Goal: Task Accomplishment & Management: Manage account settings

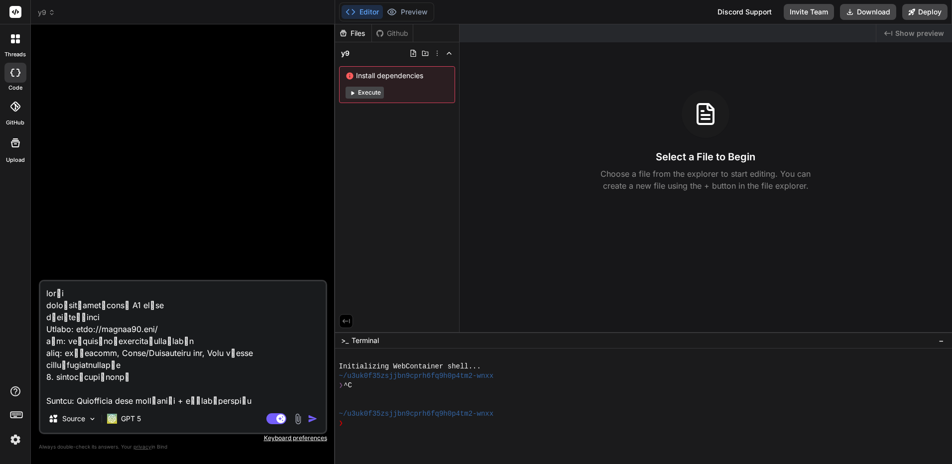
type textarea "x"
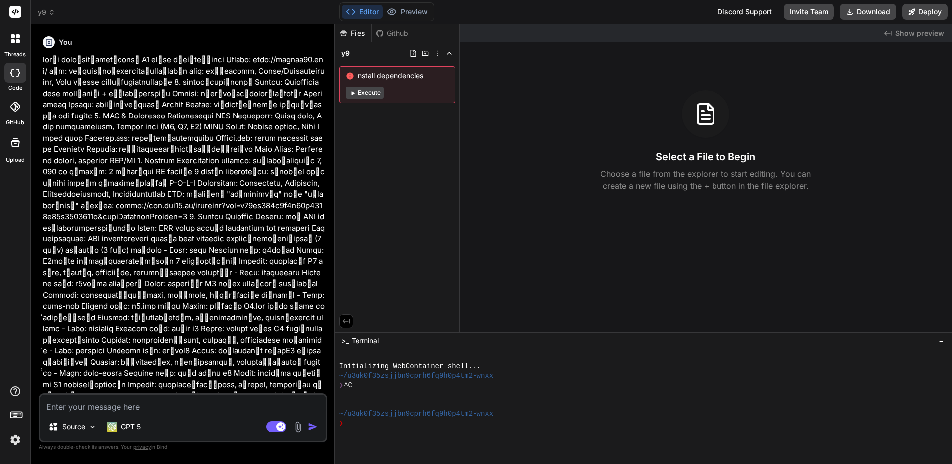
click at [919, 106] on div "Select a File to Begin Choose a file from the explorer to start editing. You ca…" at bounding box center [705, 141] width 493 height 102
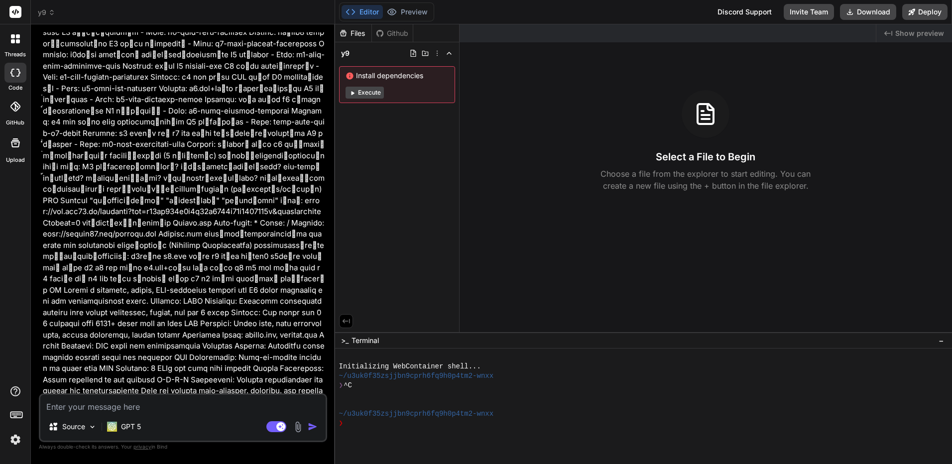
scroll to position [515, 0]
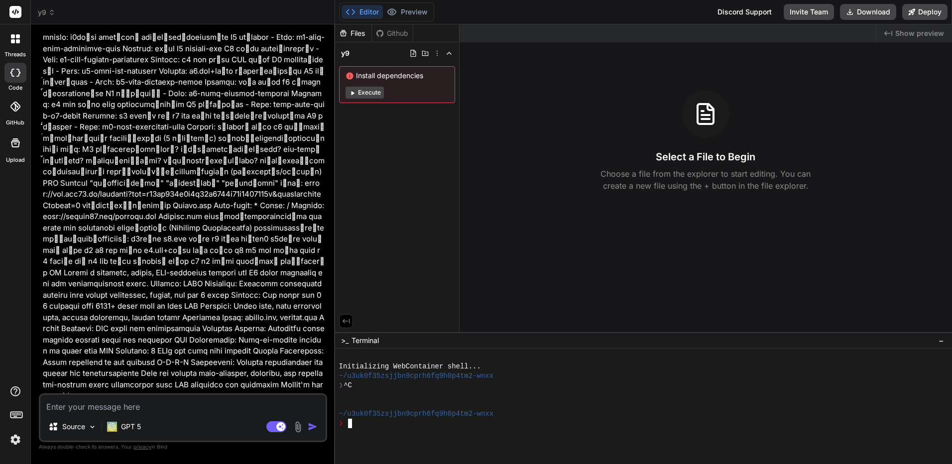
click at [883, 353] on div at bounding box center [638, 356] width 598 height 9
type textarea "x"
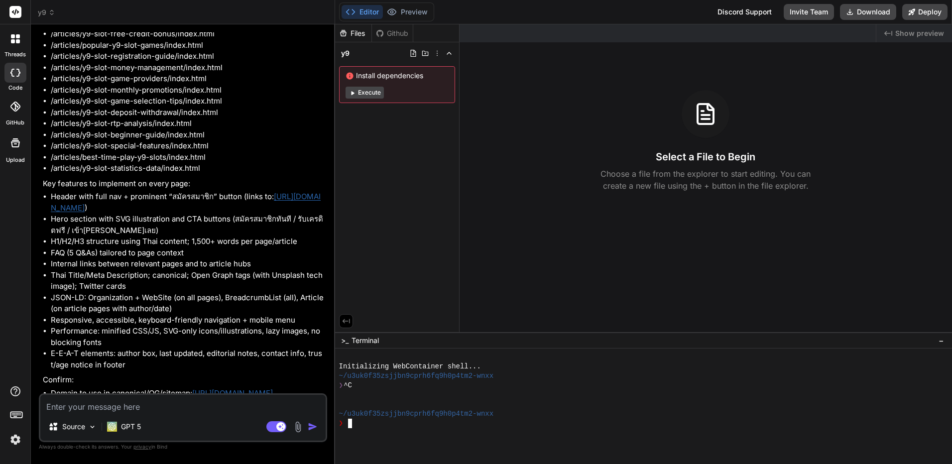
scroll to position [1317, 0]
click at [251, 403] on textarea at bounding box center [182, 404] width 285 height 18
click at [249, 403] on textarea at bounding box center [182, 404] width 285 height 18
type textarea "d"
type textarea "x"
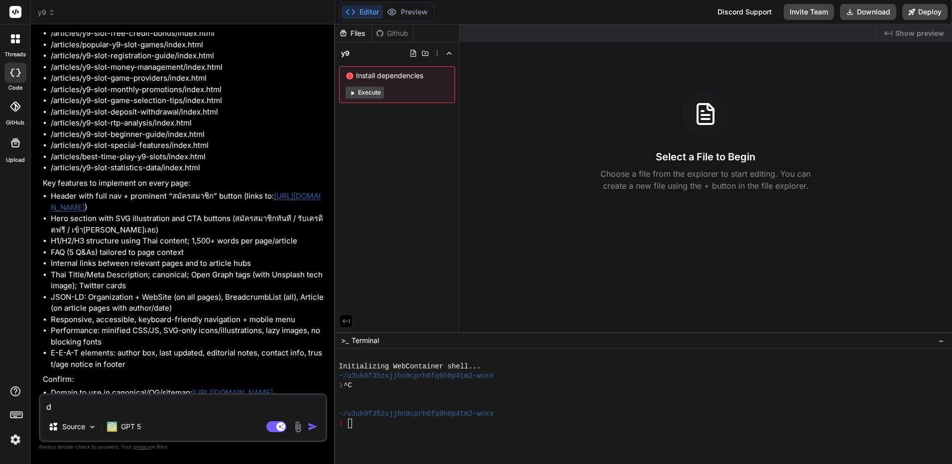
type textarea "do"
type textarea "x"
type textarea "do"
type textarea "x"
type textarea "do i"
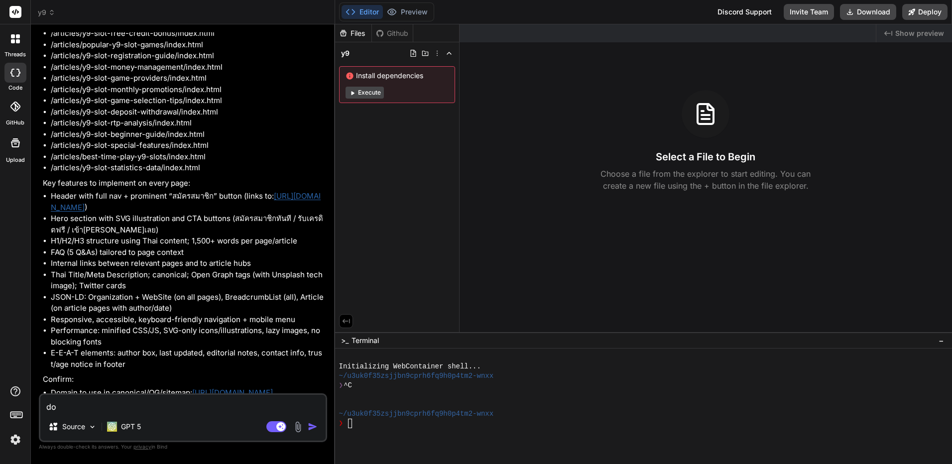
type textarea "x"
type textarea "do it"
type textarea "x"
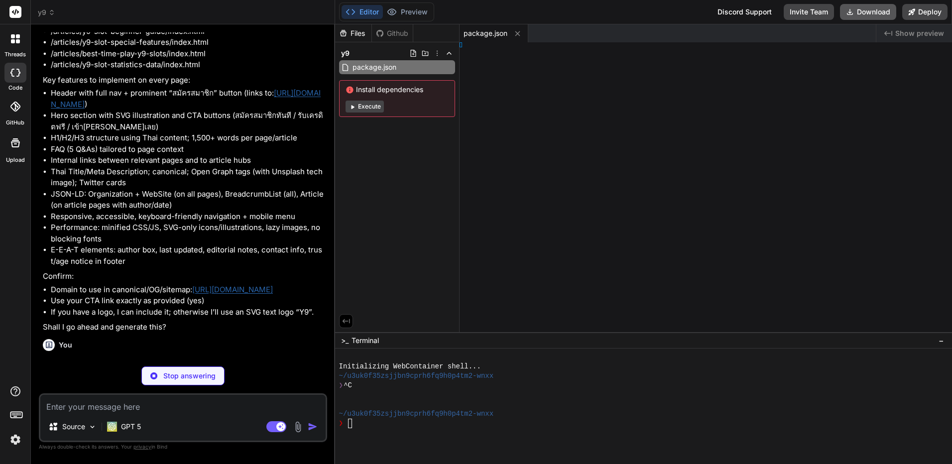
type textarea "x"
type textarea "ml"
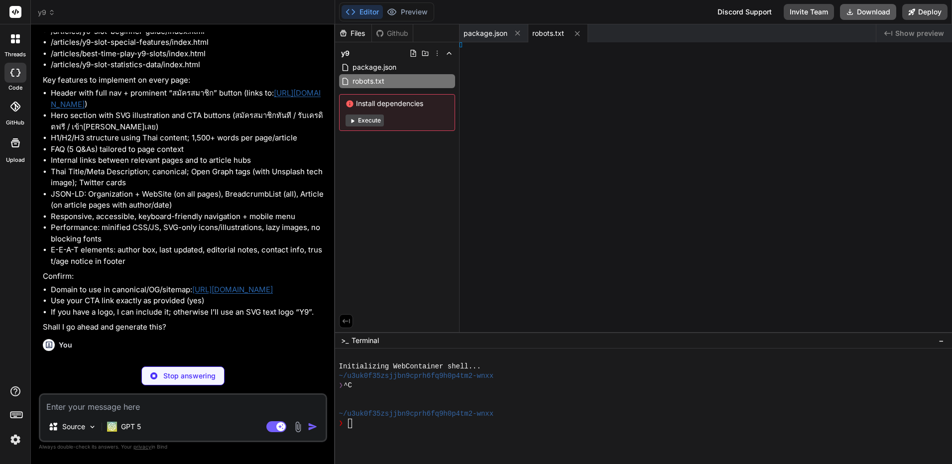
type textarea "x"
type textarea "set>"
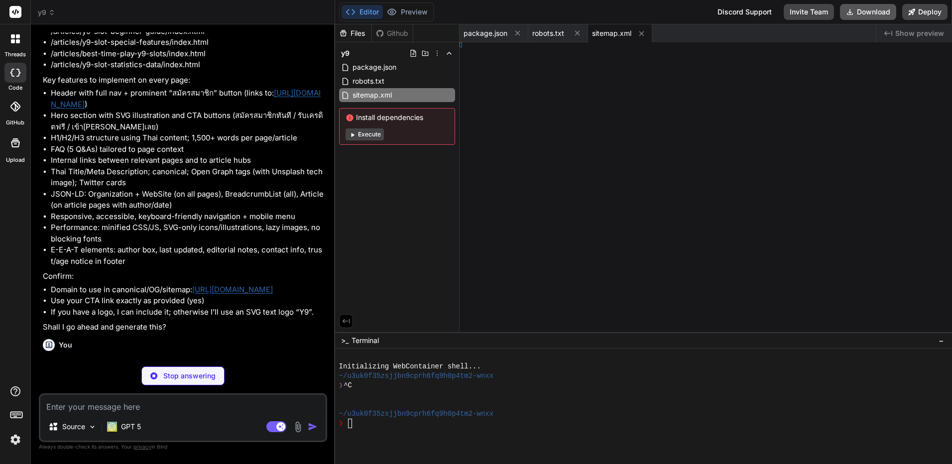
type textarea "x"
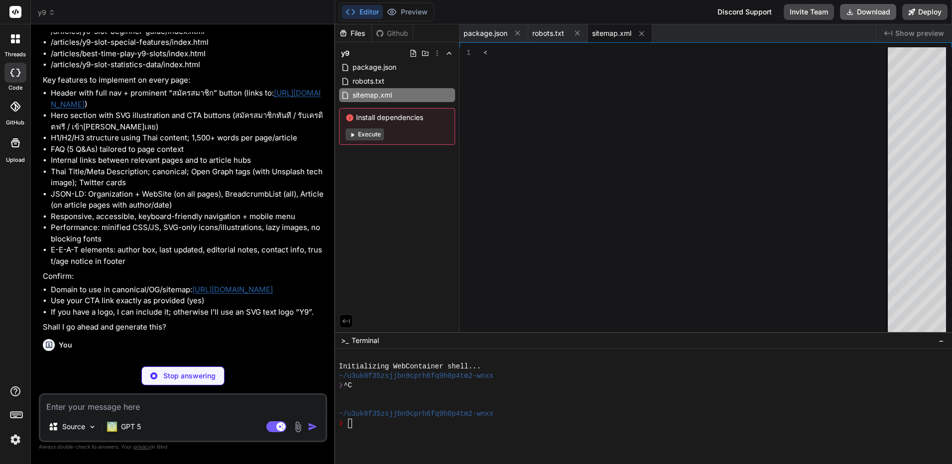
type textarea "<changefreq>weekly</changefreq> <priority>0.70</priority> </url> <url> <loc>htt…"
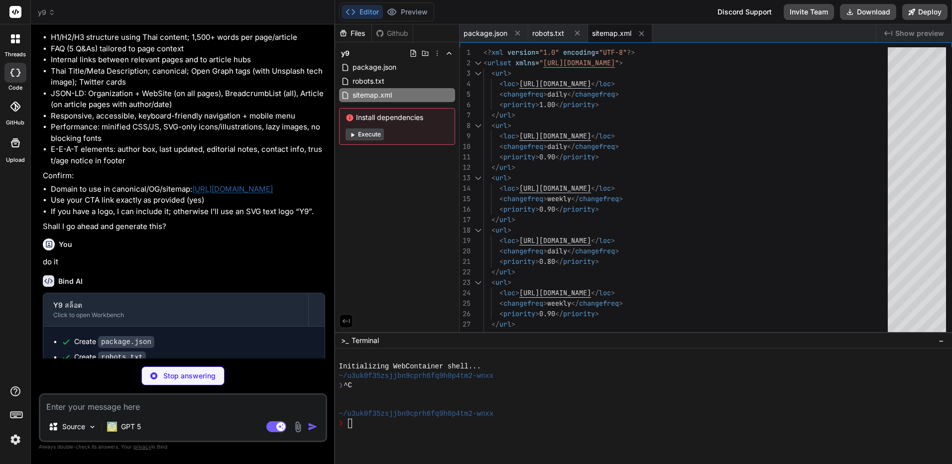
scroll to position [1521, 0]
type textarea "x"
type textarea ".hamburger{display:inline-flex} .grid-3{grid-template-columns:1fr} .grid-2{grid…"
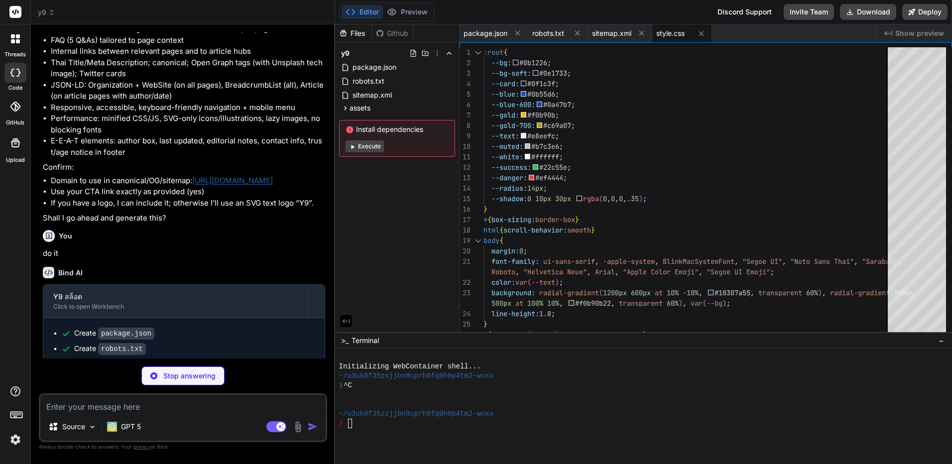
scroll to position [1537, 0]
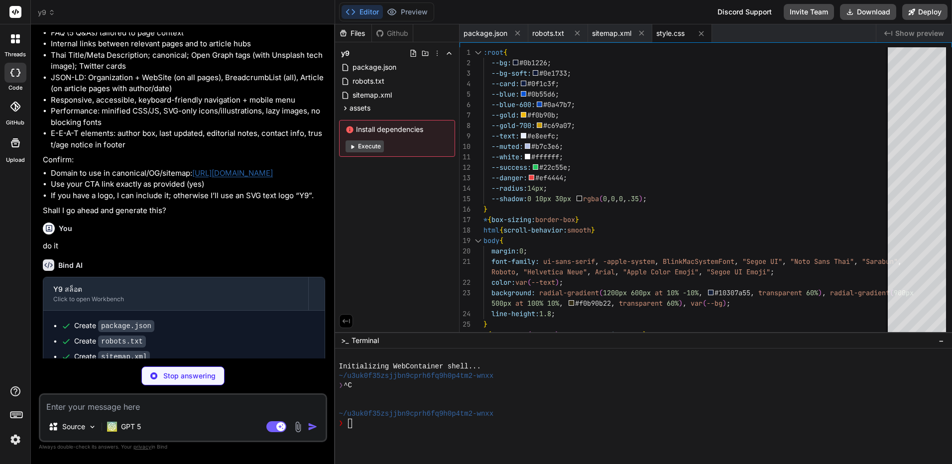
type textarea "x"
type textarea "#1b2747;padding:12px 20px;flex-direction:column}.nav-links.show{display:flex}.h…"
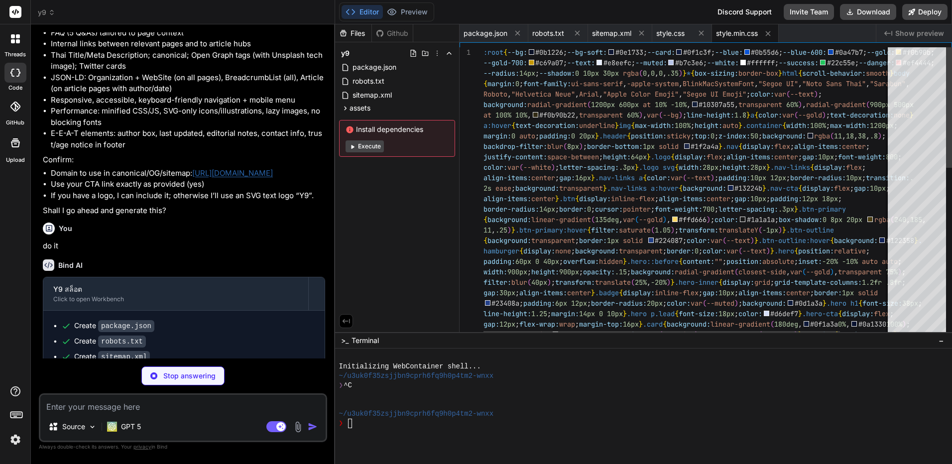
type textarea "x"
type textarea "to auto;width:900px;height:900px;opacity:.15;background:radial-gradient(closest…"
click at [792, 308] on div ":root { --bg: #0b1226 ; --bg-soft: #0e1733 ; --card: #0f1c3f ; --blue: #0b55d6 …" at bounding box center [715, 395] width 465 height 696
type textarea "x"
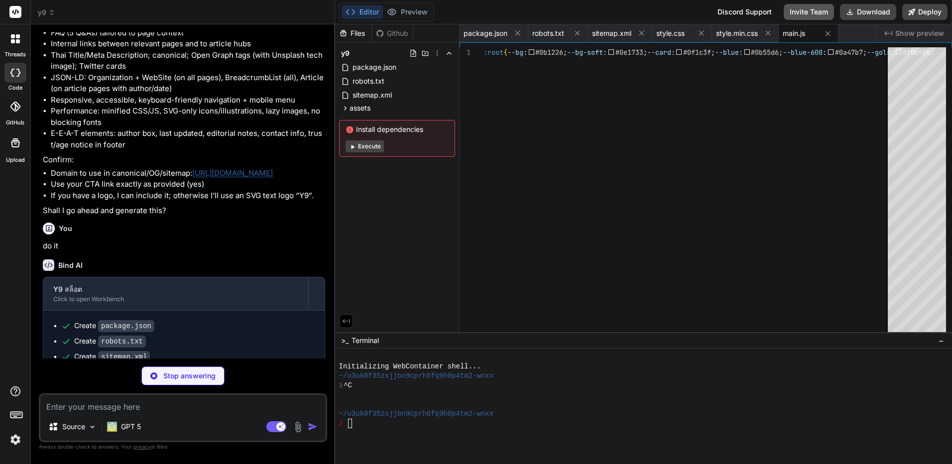
type textarea "x"
type textarea "scrollIntoView({behavior:"smooth",block:"start"}))}catch(e){}}))}));const s=loc…"
type textarea "x"
type textarea "<circle cx="150" cy="150" r="120"/> <circle cx="300" cy="200" r="80"/> <circle …"
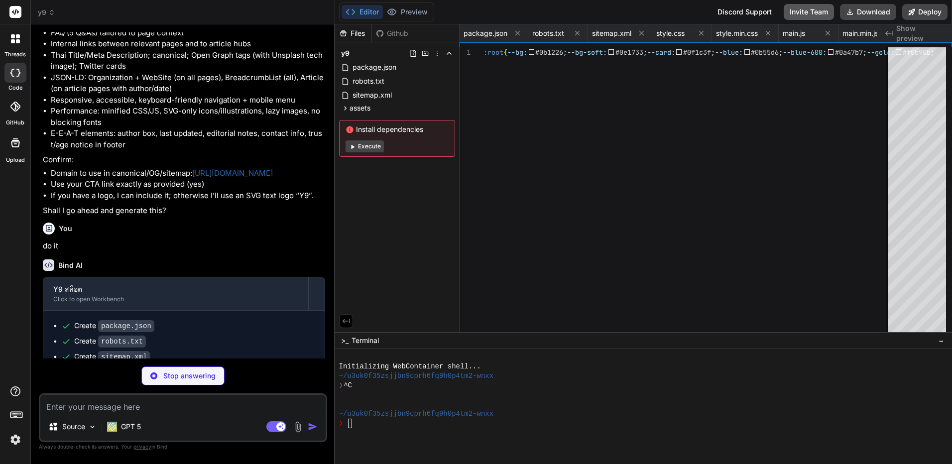
type textarea "x"
type textarea "<?xml version="1.0" encoding="UTF-8"?> <svg width="96" height="96" viewBox="0 0…"
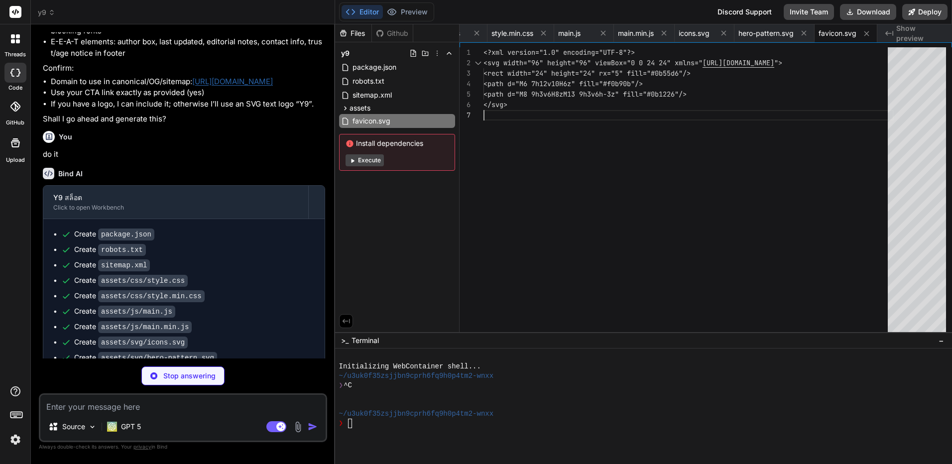
scroll to position [1629, 0]
click at [362, 119] on span "favicon.svg" at bounding box center [371, 121] width 40 height 12
type textarea "x"
type textarea "</html>"
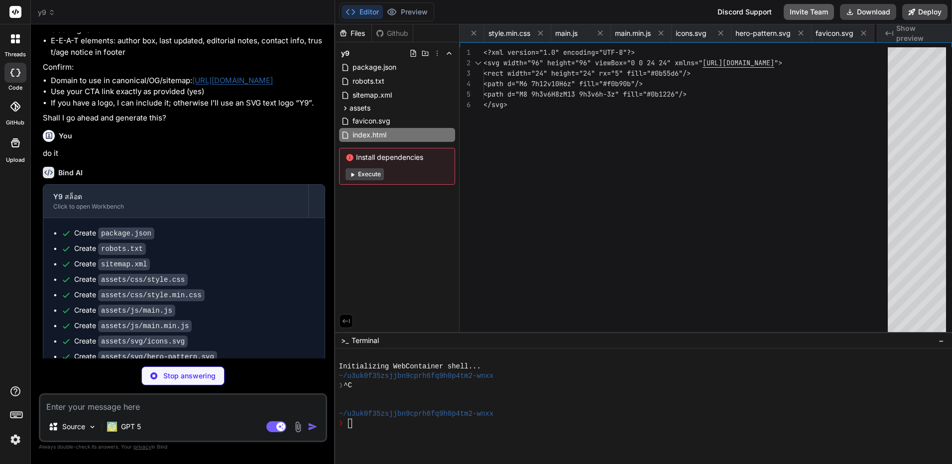
type textarea "x"
type textarea "<script src="/assets/js/main.min.js" defer></script> </body> </html>"
type textarea "x"
type textarea "</footer> <script src="/assets/js/main.min.js" defer></script> </body> </html>"
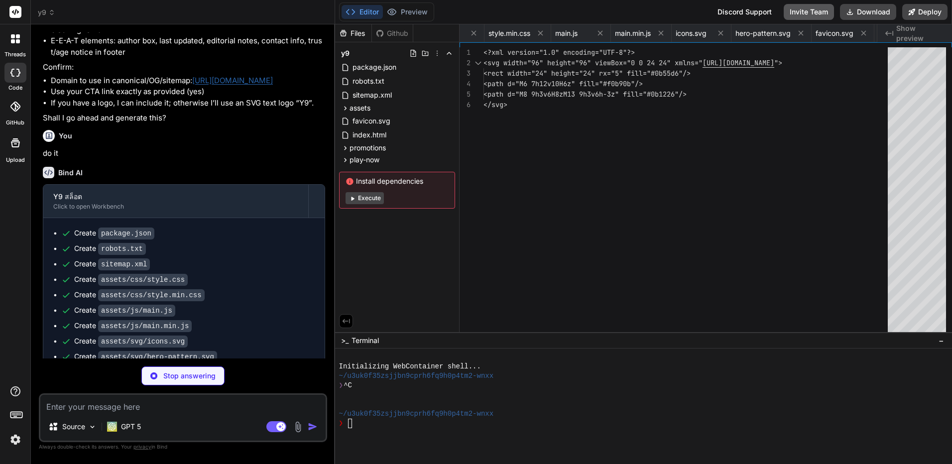
type textarea "x"
type textarea "<span>© <span id="year"></span> Y9 สล็อต</span> <span class="notice">อายุ 18+ เ…"
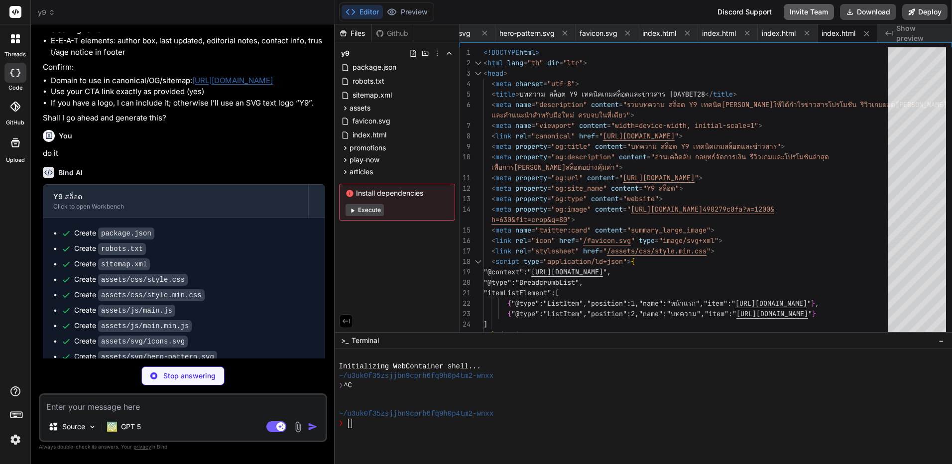
type textarea "x"
type textarea "</div> </footer> <script src="/assets/js/main.min.js" defer></script> </body> <…"
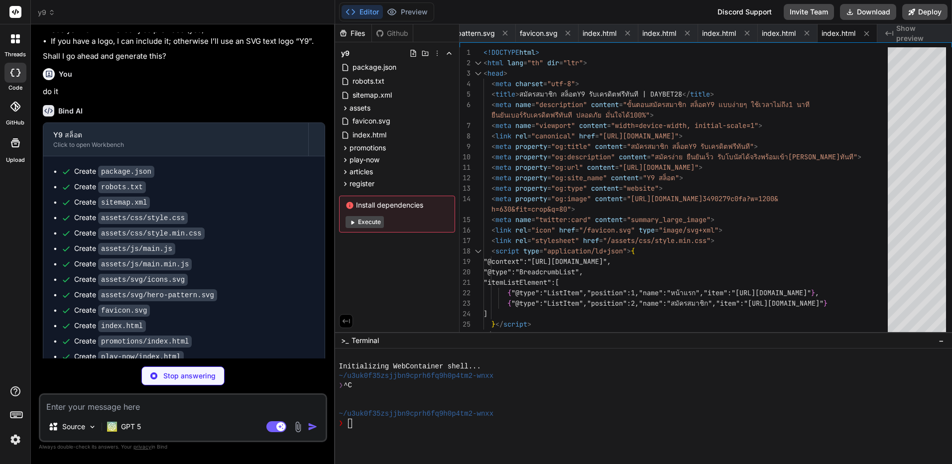
scroll to position [1707, 0]
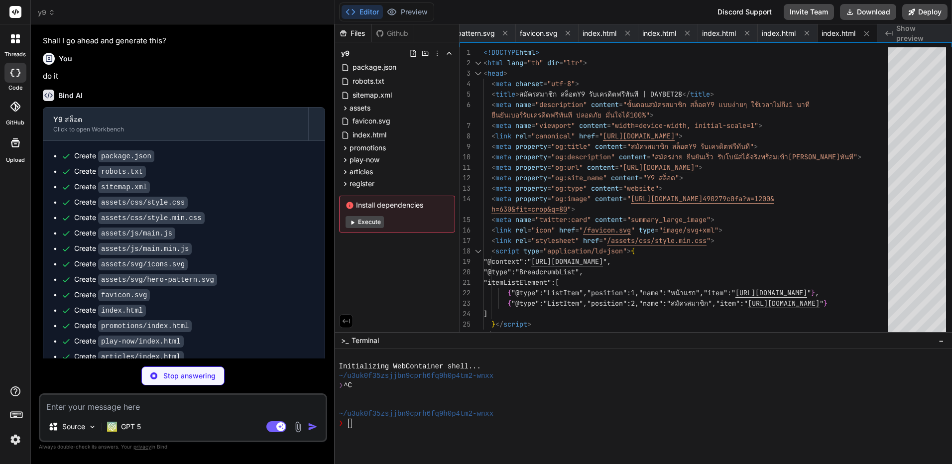
type textarea "x"
type textarea "<span class="notice">อายุ 18+ เล่นอย่างมีความรับผิดชอบ</span> </div> </footer> …"
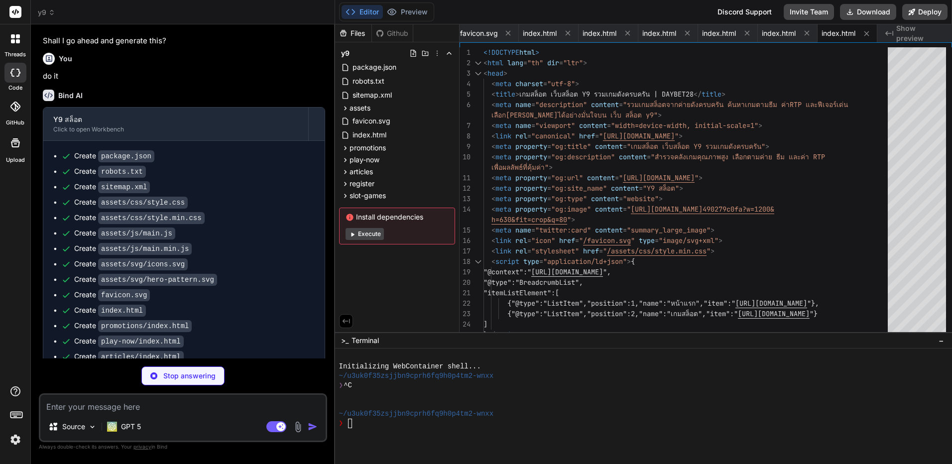
scroll to position [1722, 0]
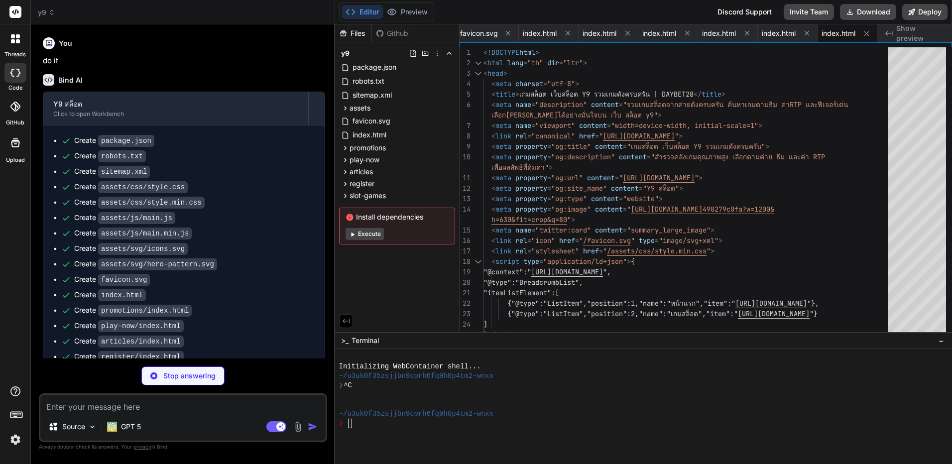
type textarea "x"
type textarea "<div class="container footer-bottom"> <span>© <span id="year"></span> Y9 สล็อต<…"
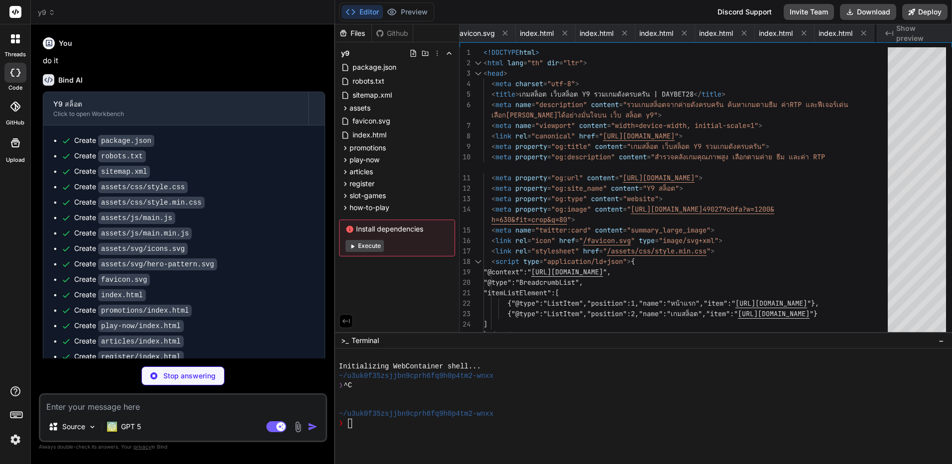
type textarea "x"
type textarea "</footer> <script src="/assets/js/main.min.js" defer></script> </body> </html>"
type textarea "x"
type textarea "<div class="container footer-bottom"> <span>© <span id="year"></span> Y9 สล็อต<…"
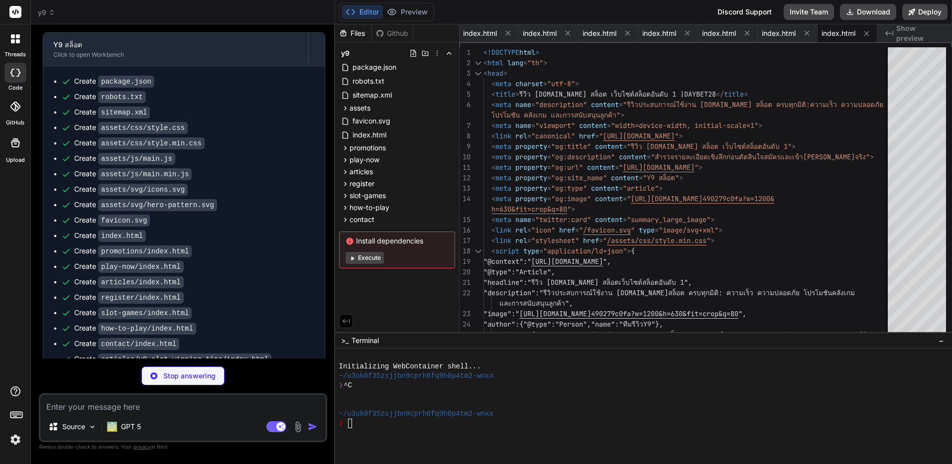
scroll to position [1784, 0]
type textarea "x"
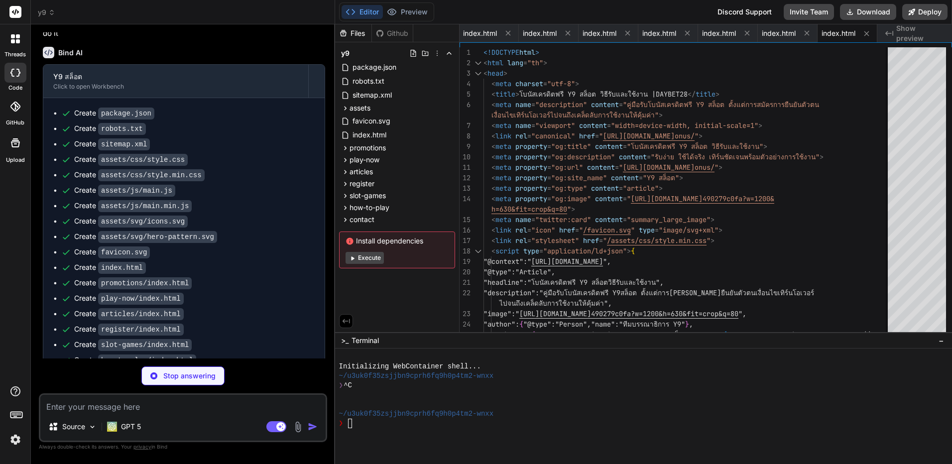
scroll to position [1799, 0]
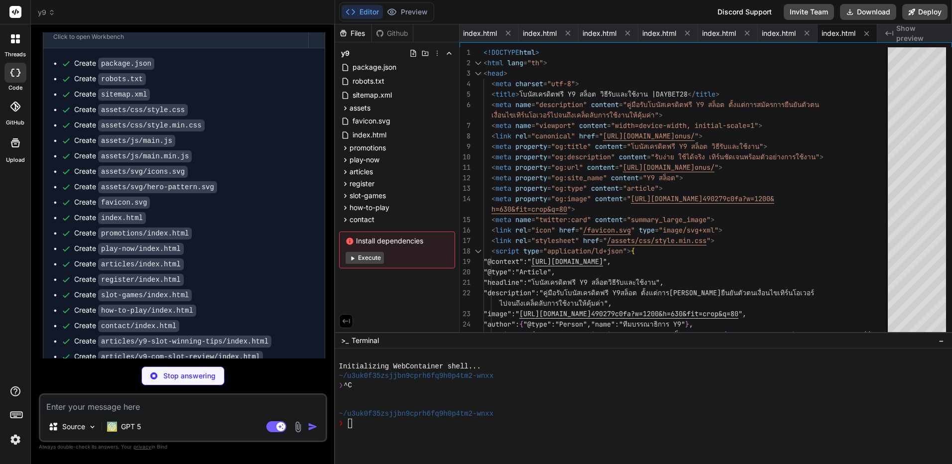
type textarea "x"
type textarea "</div> </footer> <script src="/assets/js/main.min.js" defer></script> </body> <…"
type textarea "x"
type textarea "</footer> <script src="/assets/js/main.min.js" defer></script> </body> </html>"
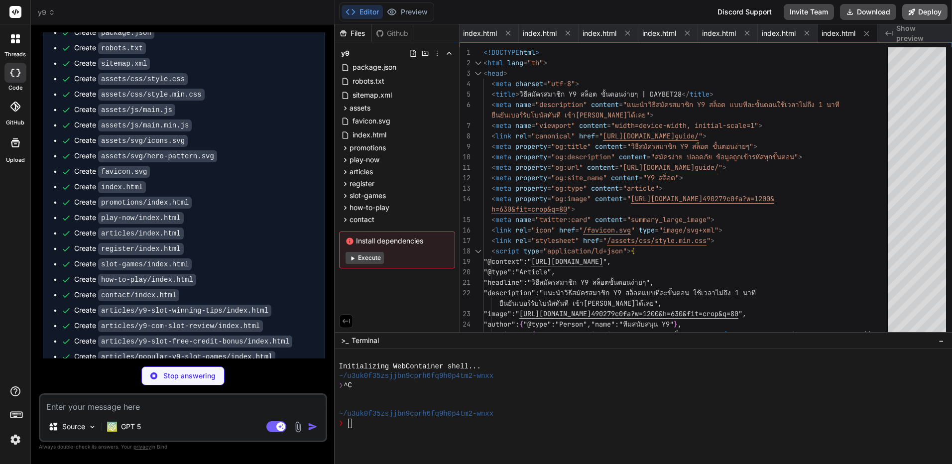
type textarea "x"
type textarea "<div class="container footer-bottom"> <span>© <span id="year"></span> Y9 สล็อต<…"
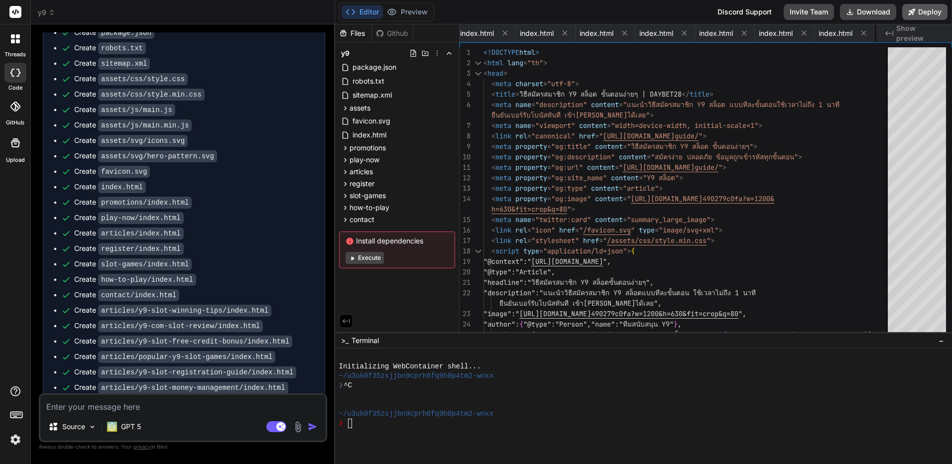
type textarea "x"
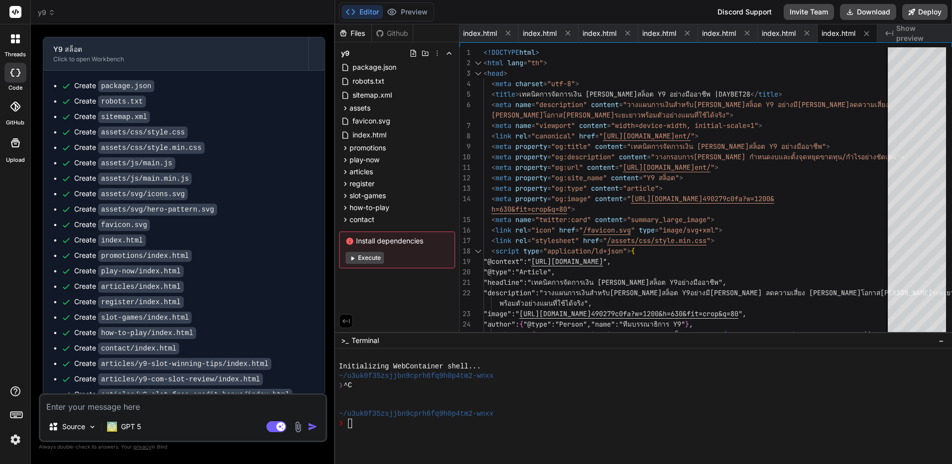
scroll to position [1811, 0]
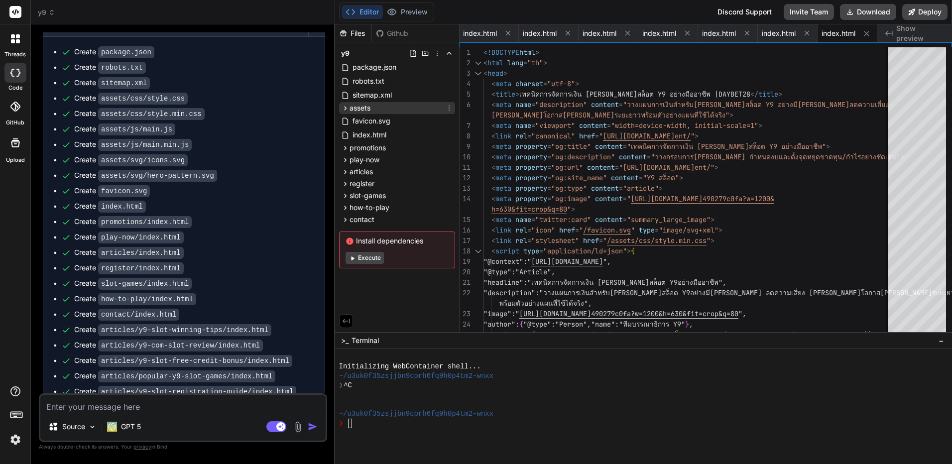
click at [345, 106] on icon at bounding box center [345, 108] width 8 height 8
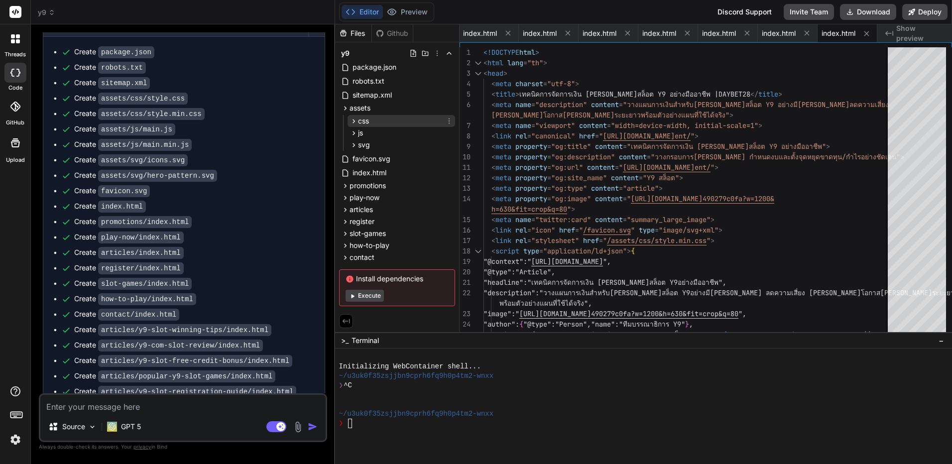
click at [352, 123] on icon at bounding box center [353, 121] width 8 height 8
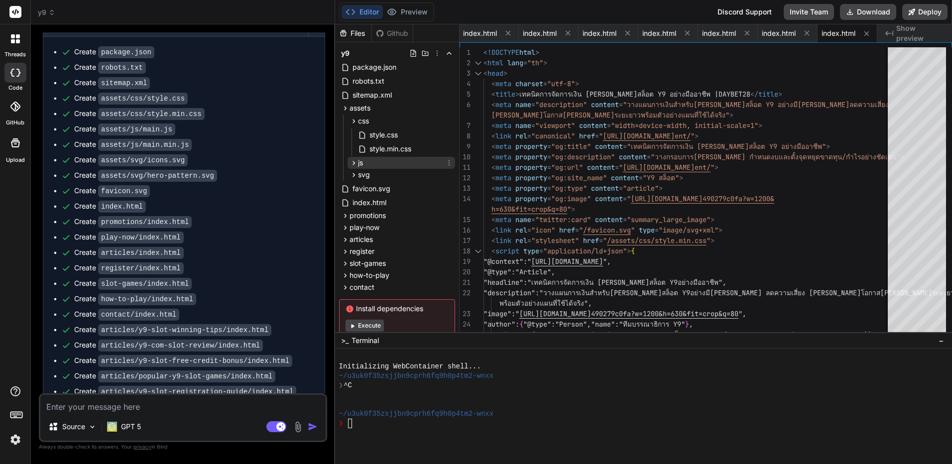
click at [351, 165] on icon at bounding box center [353, 163] width 8 height 8
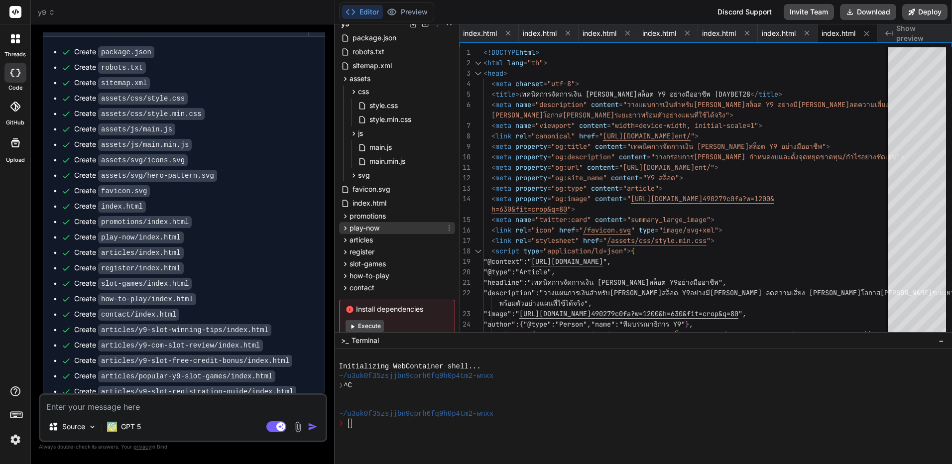
scroll to position [56, 0]
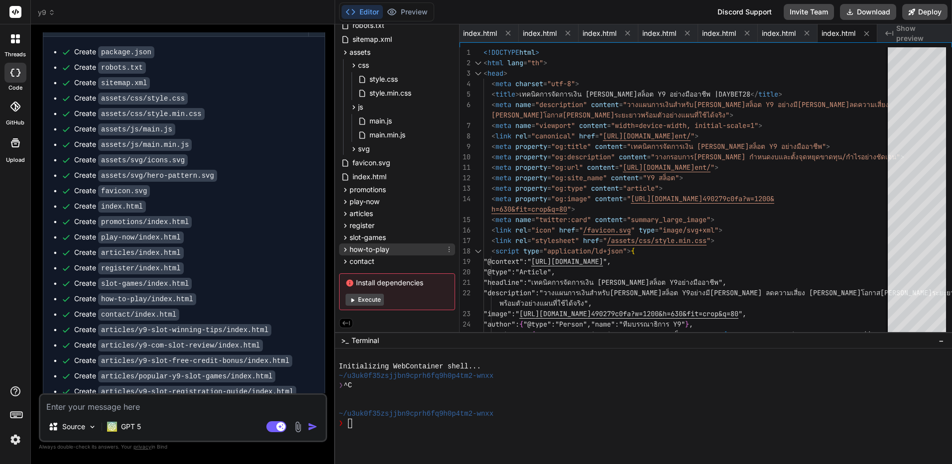
click at [346, 249] on icon at bounding box center [345, 249] width 8 height 8
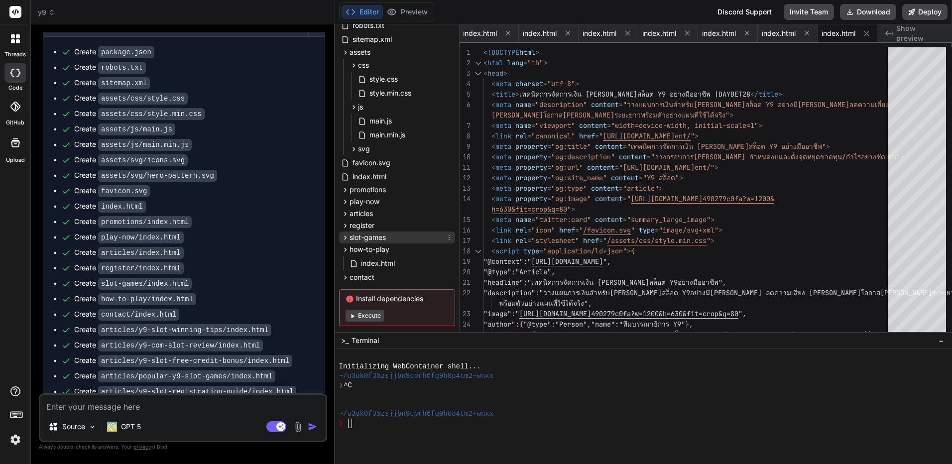
click at [342, 242] on div "slot-games" at bounding box center [363, 237] width 45 height 10
click at [343, 228] on icon at bounding box center [345, 225] width 8 height 8
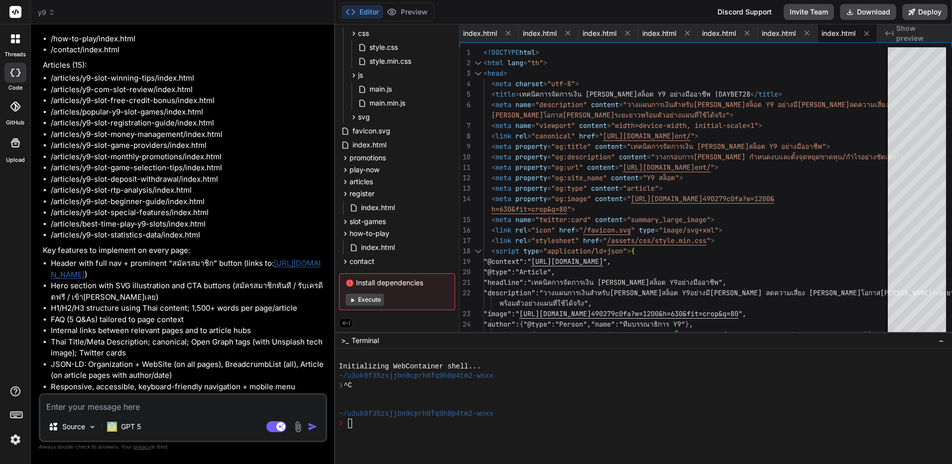
scroll to position [1213, 0]
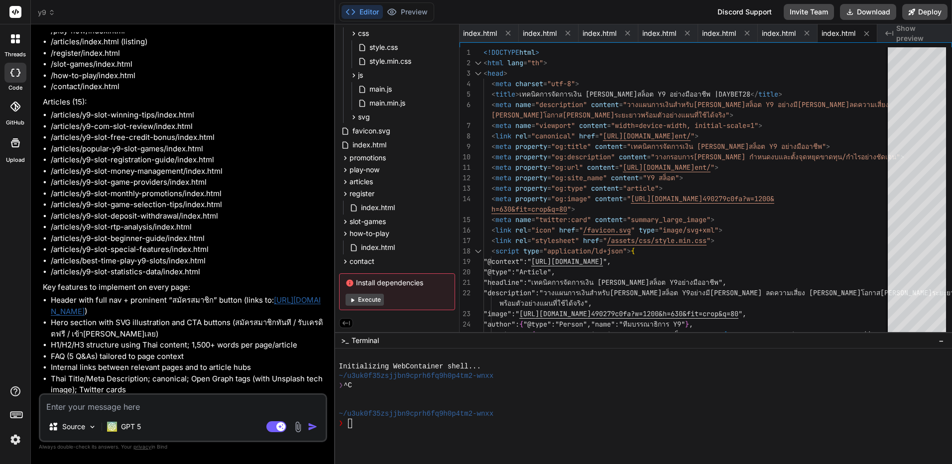
click at [654, 456] on div at bounding box center [638, 451] width 598 height 9
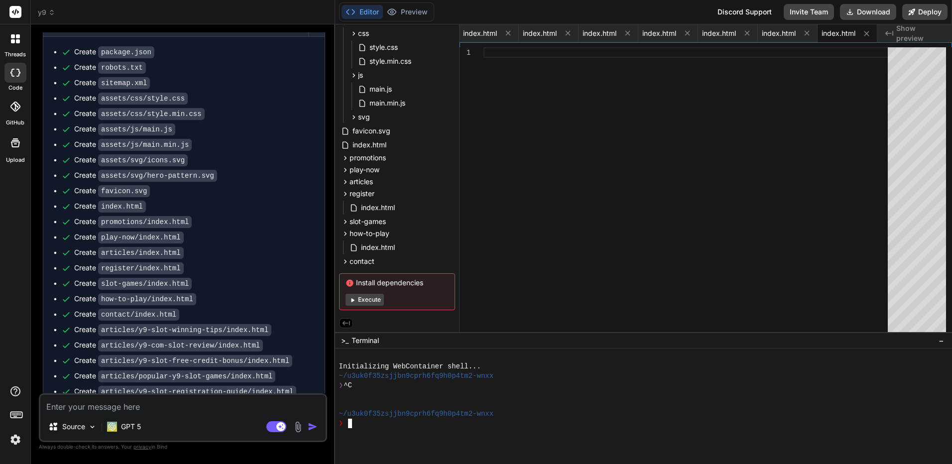
scroll to position [1837, 0]
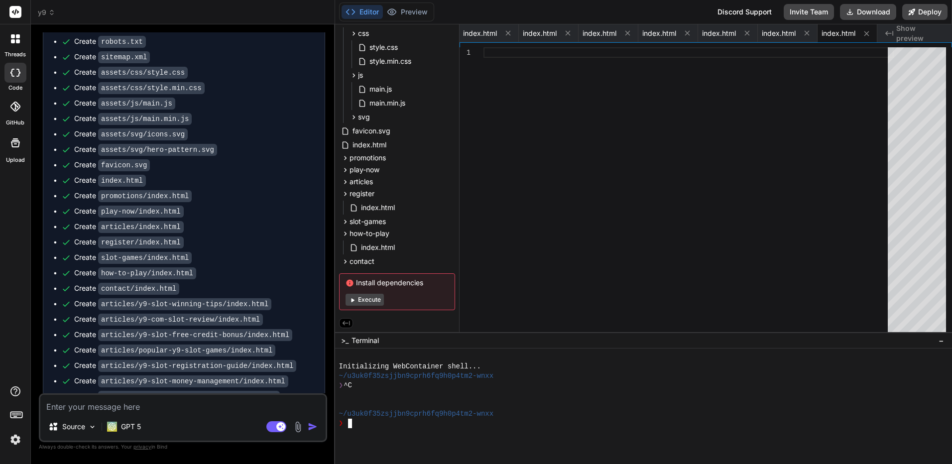
click at [273, 411] on textarea at bounding box center [182, 404] width 285 height 18
type textarea "x"
type textarea "c"
type textarea "x"
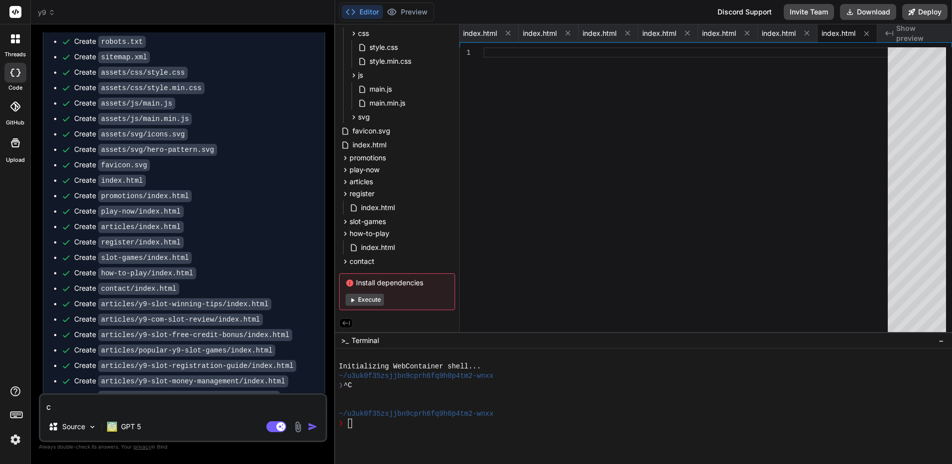
type textarea "co"
type textarea "x"
type textarea "con"
type textarea "x"
type textarea "cont"
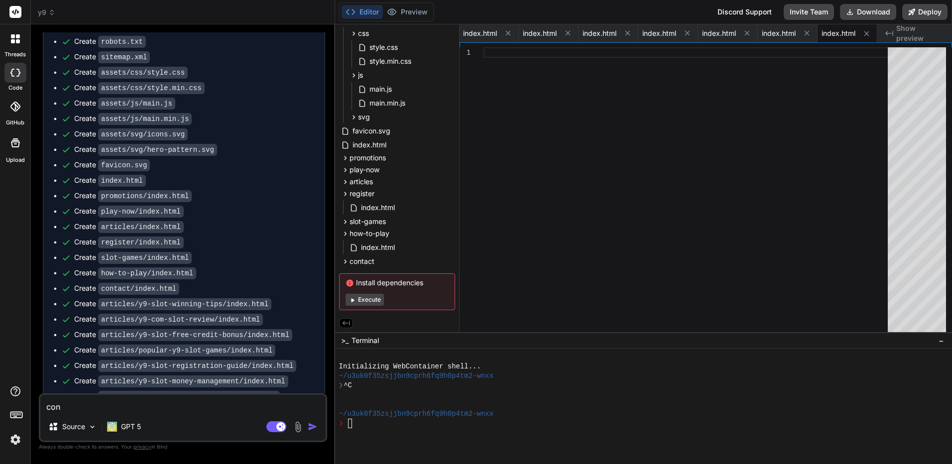
type textarea "x"
type textarea "conti"
type textarea "x"
type textarea "contin"
type textarea "x"
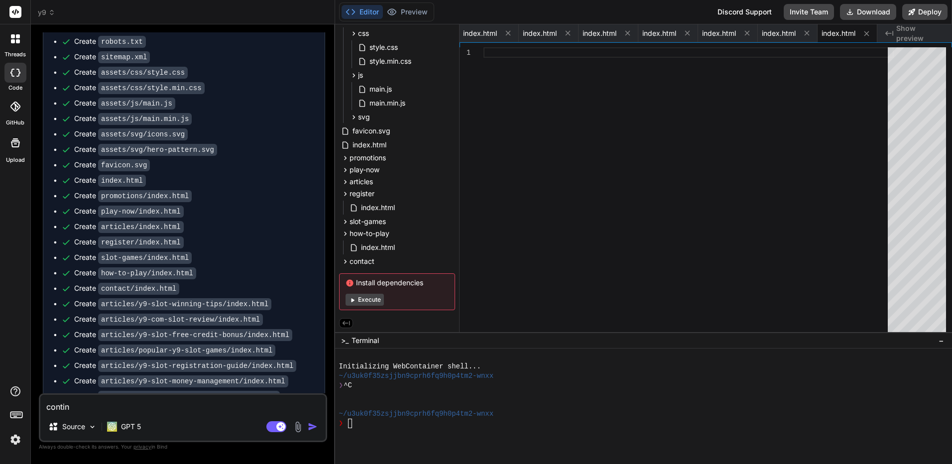
type textarea "continu"
type textarea "x"
type textarea "continus"
type textarea "x"
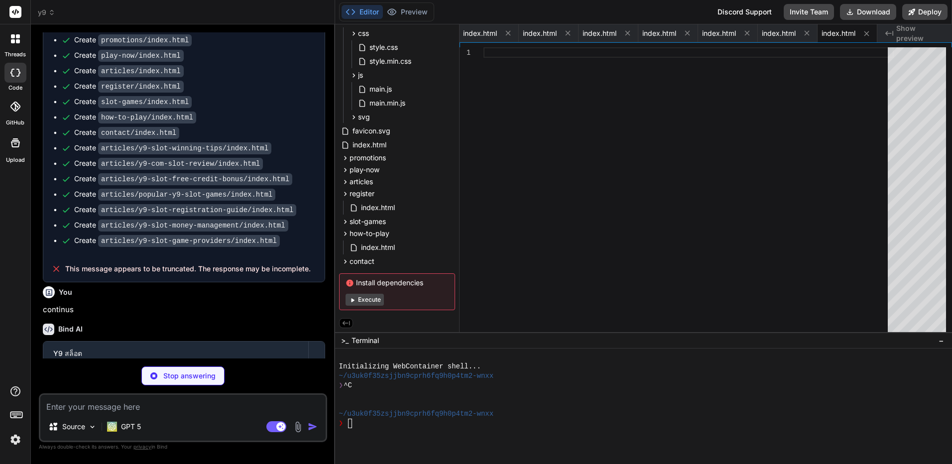
scroll to position [1995, 0]
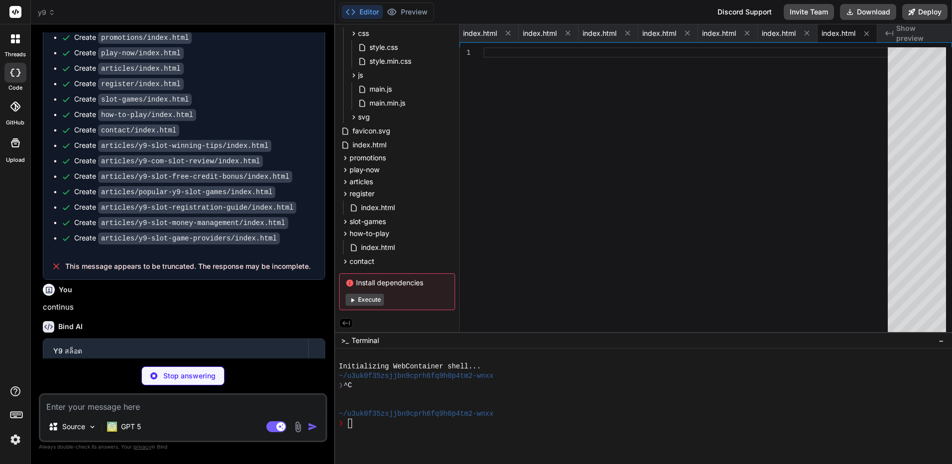
type textarea "x"
type textarea "<span class="notice">อายุ 18+ เล่นอย่างมีความรับผิดชอบ</span> </div> </footer> …"
type textarea "x"
type textarea "</html>"
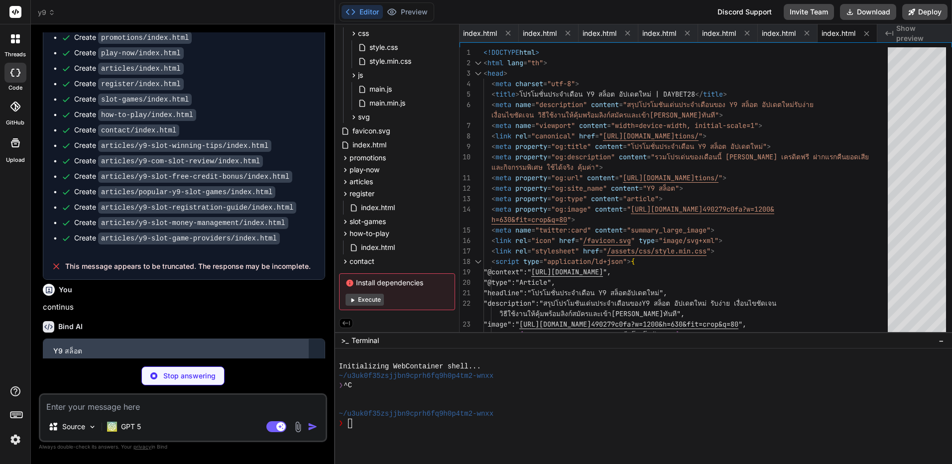
scroll to position [2026, 0]
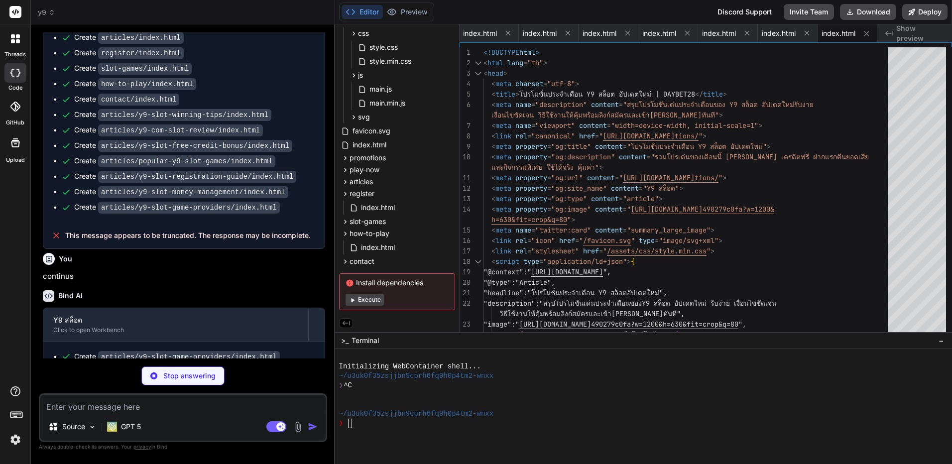
type textarea "x"
type textarea "<span>© <span id="year"></span> Y9 สล็อต</span> <span class="notice">อายุ 18+ เ…"
type textarea "x"
type textarea "</footer> <script src="/assets/js/main.min.js" defer></script> </body> </html>"
type textarea "x"
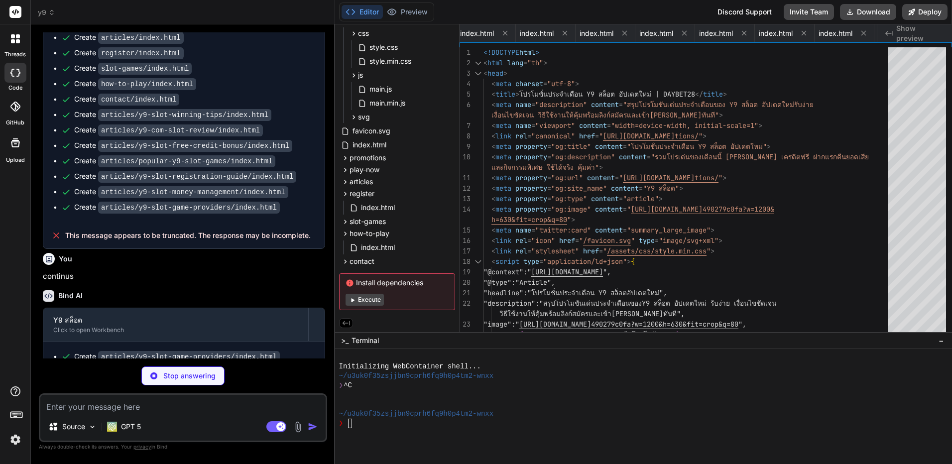
type textarea "</body> </html>"
type textarea "x"
type textarea "<div class="container footer-bottom"> <span>© <span id="year"></span> Y9 สล็อต<…"
type textarea "x"
type textarea "</footer> <script src="/assets/js/main.min.js" defer></script> </body> </html>"
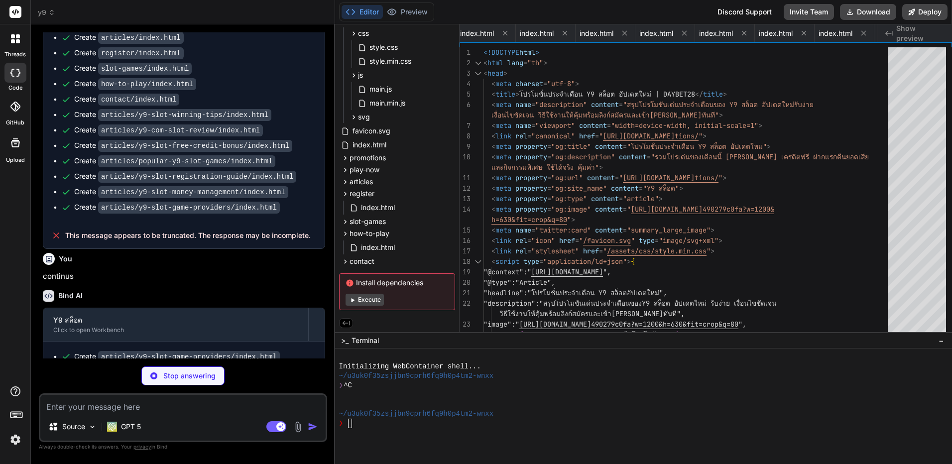
type textarea "x"
type textarea "<div class="container footer-bottom"> <span>© <span id="year"></span> Y9 สล็อต<…"
type textarea "x"
type textarea "<script src="/assets/js/main.min.js" defer></script> </body> </html>"
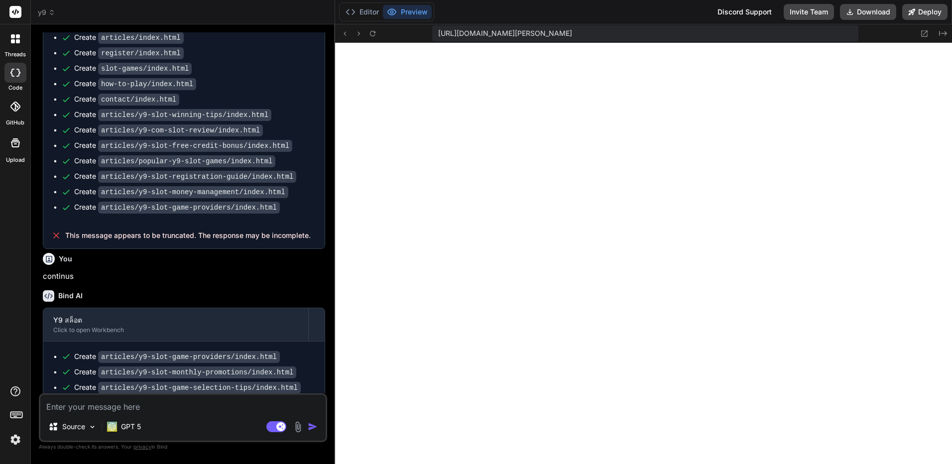
scroll to position [1229, 0]
click at [923, 33] on icon at bounding box center [924, 33] width 8 height 8
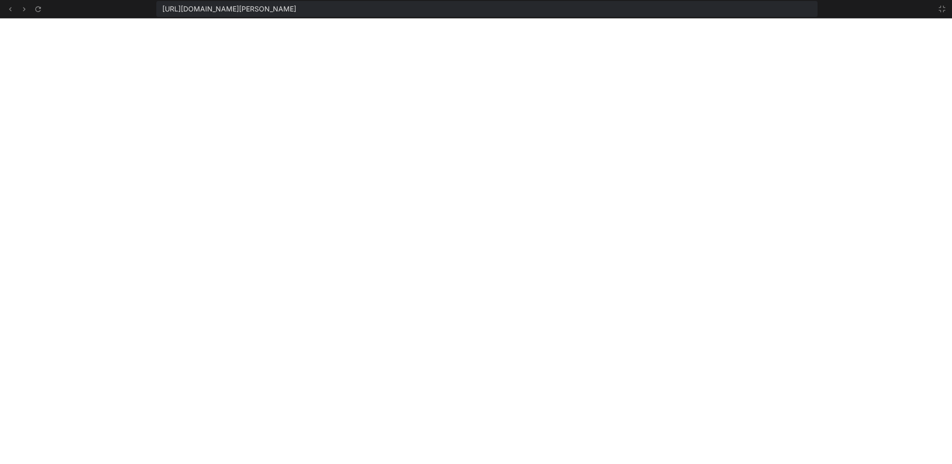
scroll to position [1797, 0]
click at [943, 10] on icon at bounding box center [942, 9] width 8 height 8
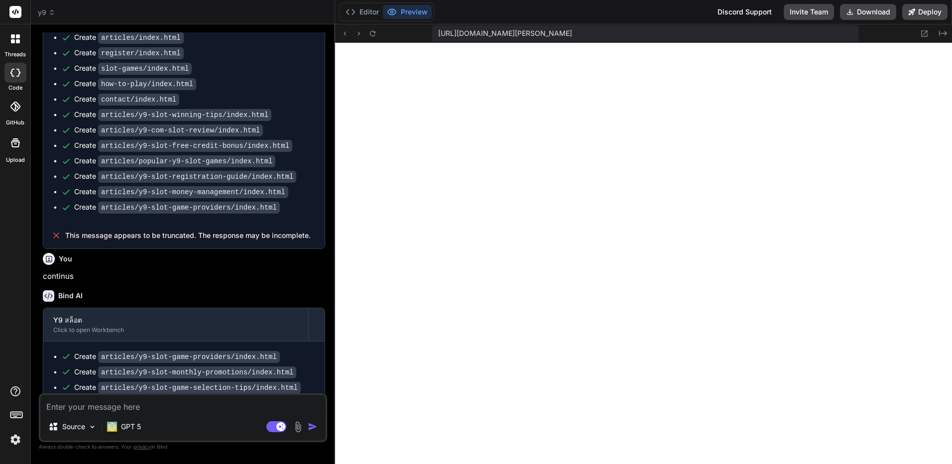
scroll to position [1891, 0]
click at [860, 14] on button "Download" at bounding box center [868, 12] width 56 height 16
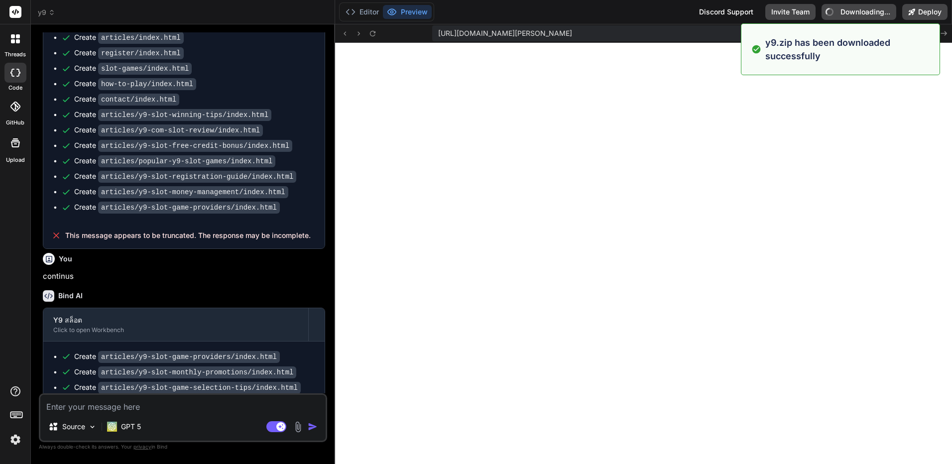
type textarea "x"
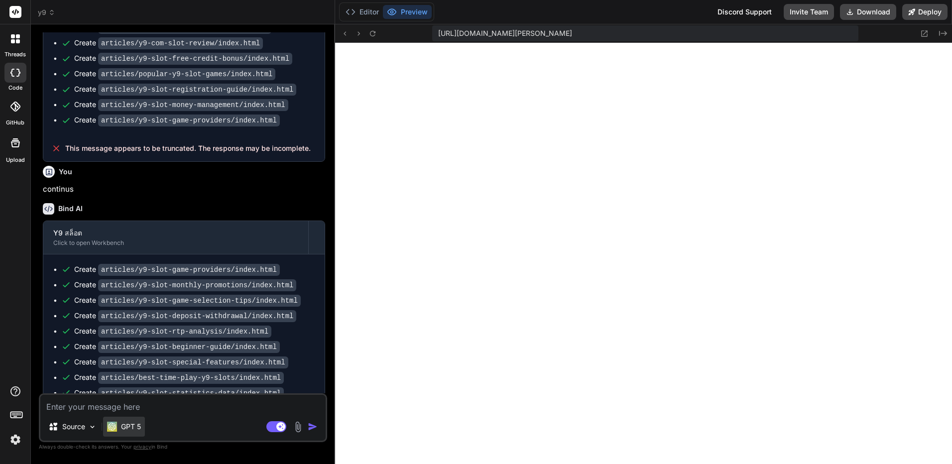
scroll to position [2157, 0]
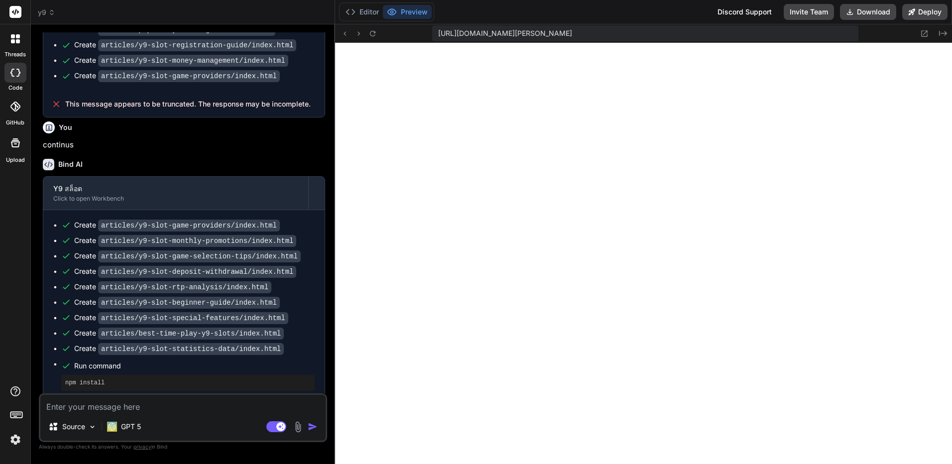
drag, startPoint x: 148, startPoint y: 433, endPoint x: 159, endPoint y: 423, distance: 14.5
click at [148, 433] on div "Source GPT 5" at bounding box center [182, 429] width 285 height 24
click at [172, 413] on div "Source GPT 5 Agent Mode. When this toggle is activated, AI automatically makes …" at bounding box center [183, 417] width 288 height 49
click at [188, 408] on textarea at bounding box center [182, 404] width 285 height 18
type textarea "ห"
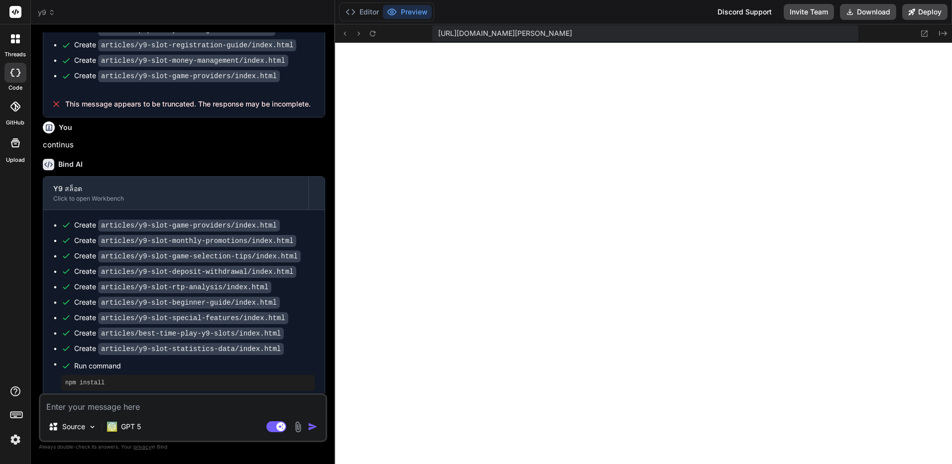
type textarea "x"
type textarea "หม"
type textarea "x"
type textarea "หมด"
type textarea "x"
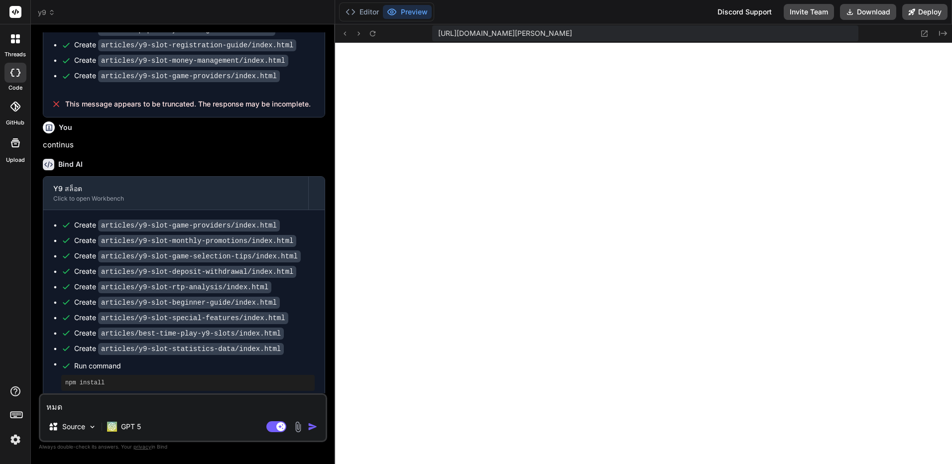
type textarea "หมดร"
type textarea "x"
type textarea "หมดรึ"
type textarea "x"
type textarea "หมดรึย"
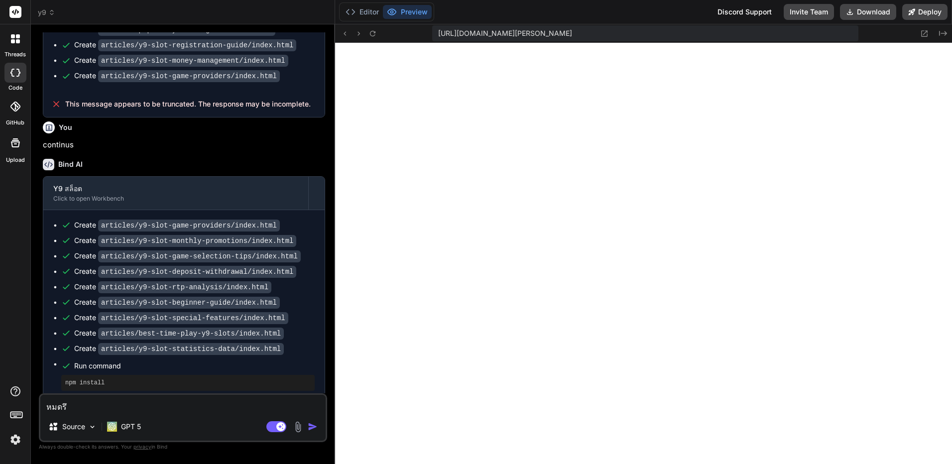
type textarea "x"
type textarea "หมดรึยั"
type textarea "x"
type textarea "หมดรึยัง"
type textarea "x"
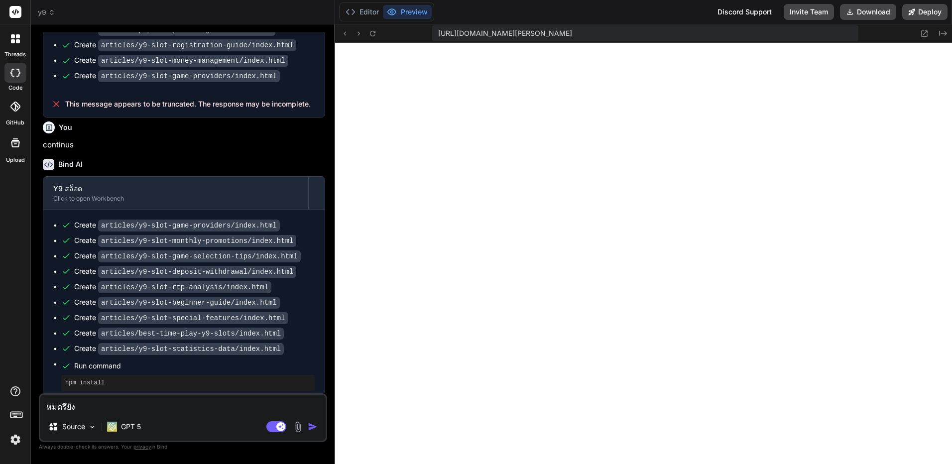
type textarea "หมดรึยัง"
type textarea "x"
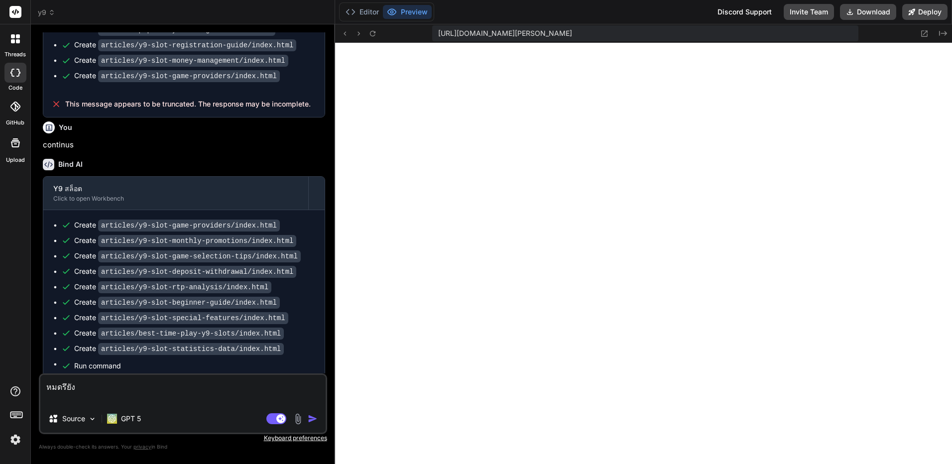
type textarea "หมดรึยัง ถ"
type textarea "x"
type textarea "หมดรึยัง ถ้"
type textarea "x"
type textarea "หมดรึยัง ถ้า"
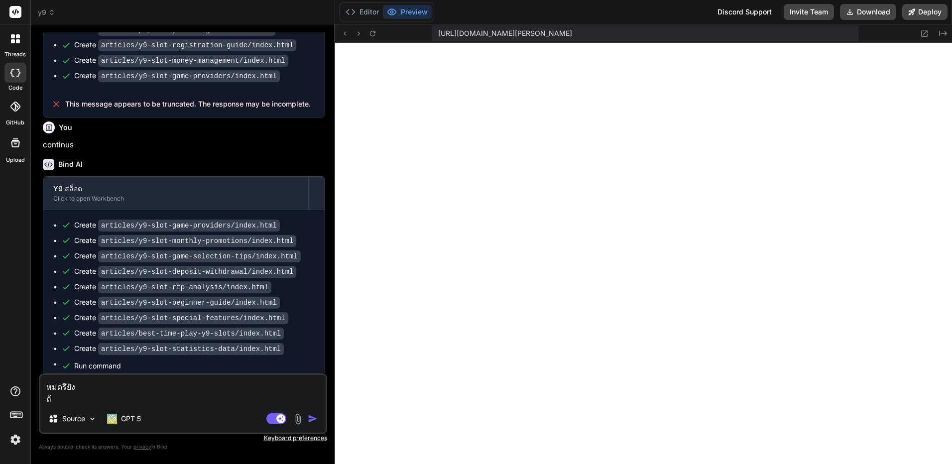
type textarea "x"
type textarea "หมดรึยัง ถ้าห"
type textarea "x"
type textarea "หมดรึยัง ถ้าหม"
type textarea "x"
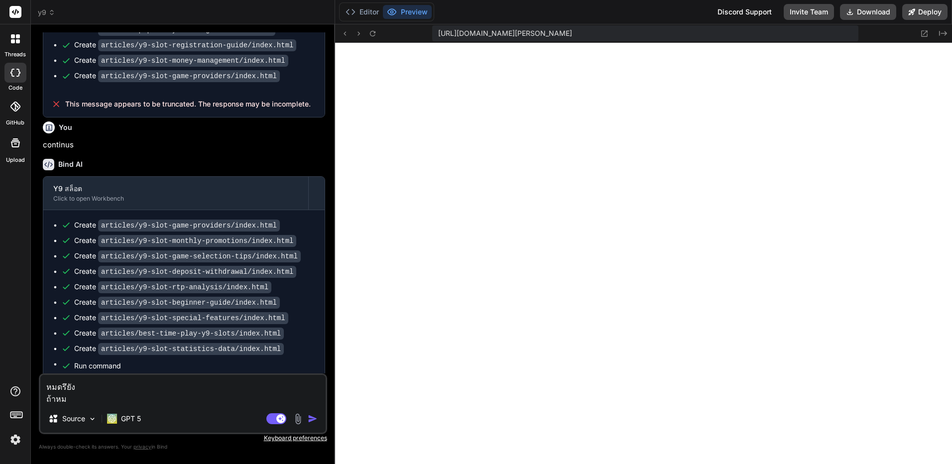
type textarea "หมดรึยัง ถ้าหมด"
type textarea "x"
type textarea "หมดรึยัง ถ้าหมดแ"
type textarea "x"
type textarea "หมดรึยัง ถ้าหมดแล"
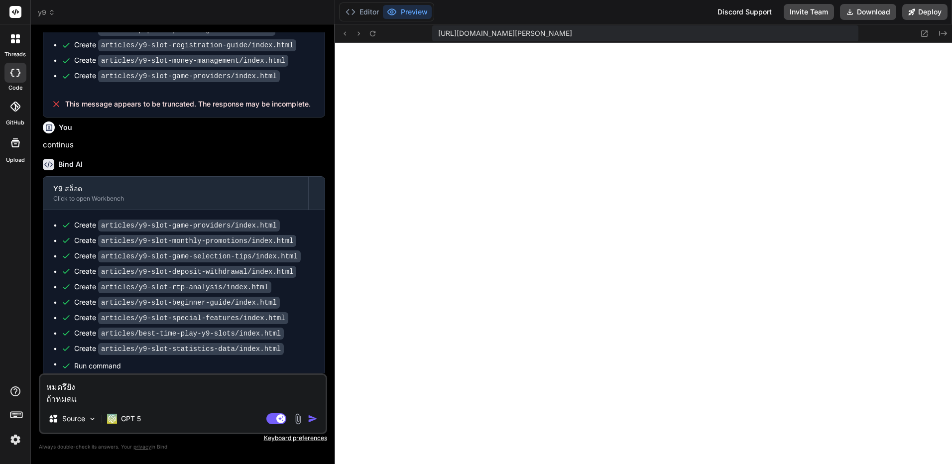
type textarea "x"
type textarea "หมดรึยัง ถ้าหมดแล้"
type textarea "x"
type textarea "หมดรึยัง ถ้าหมดแล้ว"
type textarea "x"
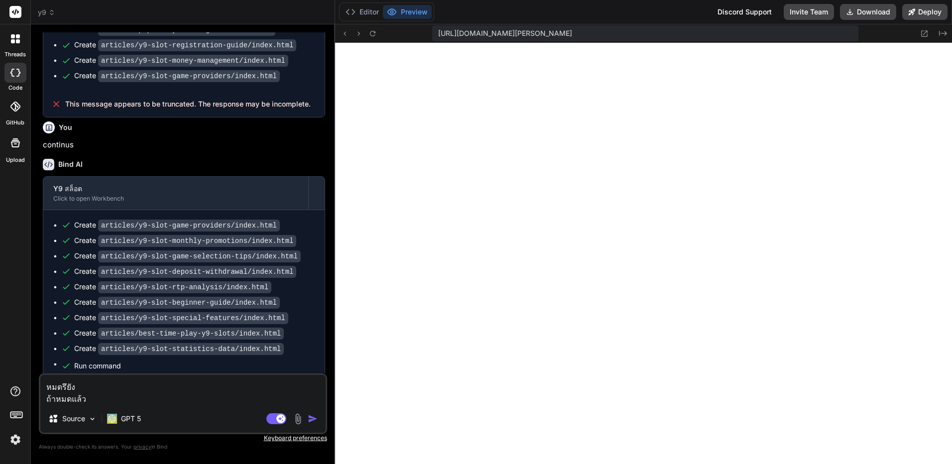
type textarea "หมดรึยัง ถ้าหมดแล้วร"
type textarea "x"
type textarea "หมดรึยัง ถ้าหมดแล้วรบ"
type textarea "x"
type textarea "หมดรึยัง ถ้าหมดแล้วรบก"
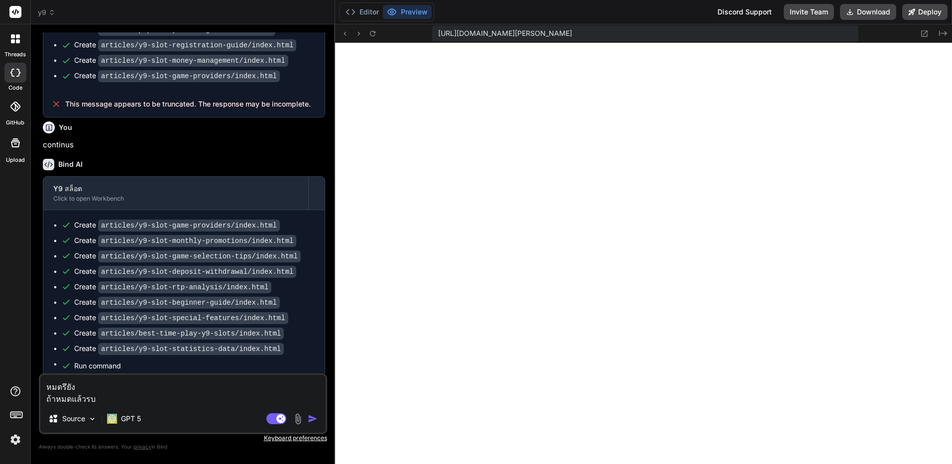
type textarea "x"
type textarea "หมดรึยัง ถ้าหมดแล้วรบกว"
type textarea "x"
type textarea "หมดรึยัง ถ้าหมดแล้วรบกวน"
type textarea "x"
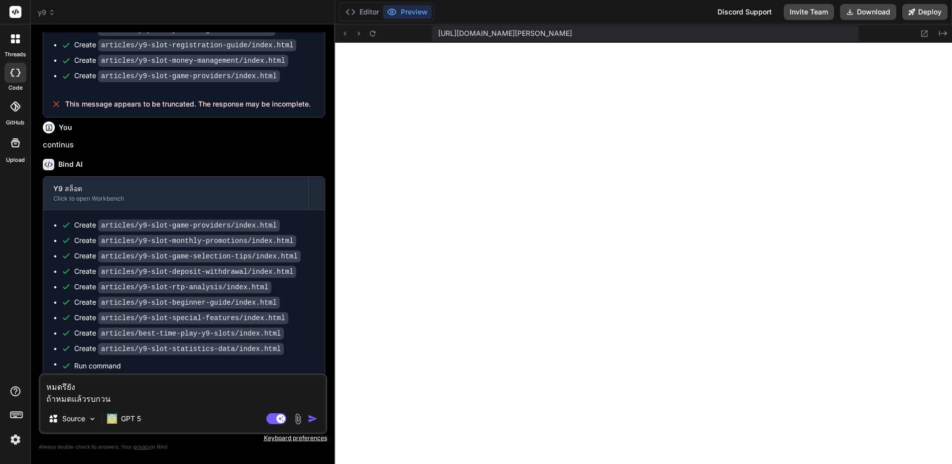
type textarea "หมดรึยัง ถ้าหมดแล้วรบกวนส"
type textarea "x"
type textarea "หมดรึยัง ถ้าหมดแล้วรบกวนสร"
type textarea "x"
type textarea "หมดรึยัง ถ้าหมดแล้วรบกวนสร้"
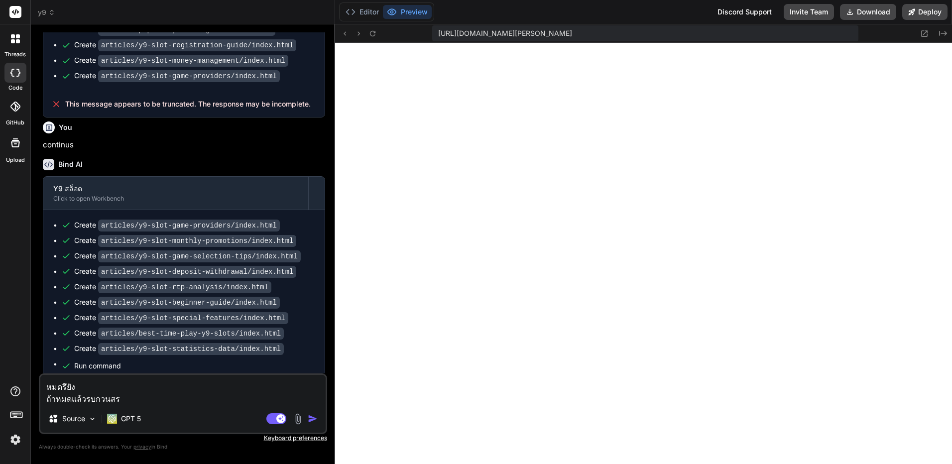
type textarea "x"
type textarea "หมดรึยัง ถ้าหมดแล้วรบกวนสร้า"
type textarea "x"
type textarea "หมดรึยัง ถ้าหมดแล้วรบกวนสร้าง"
type textarea "x"
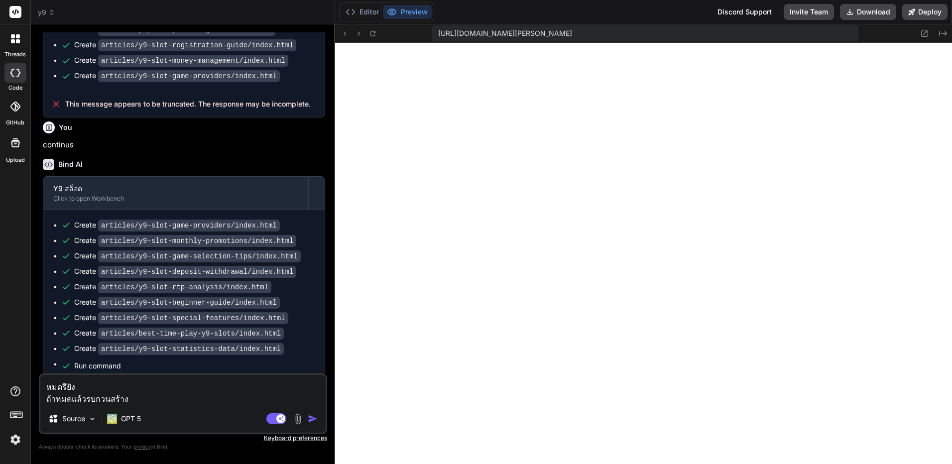
type textarea "หมดรึยัง ถ้าหมดแล้วรบกวนสร้าง"
type textarea "x"
type textarea "หมดรึยัง ถ้าหมดแล้วรบกวนสร้าง *"
type textarea "x"
type textarea "หมดรึยัง ถ้าหมดแล้วรบกวนสร้าง"
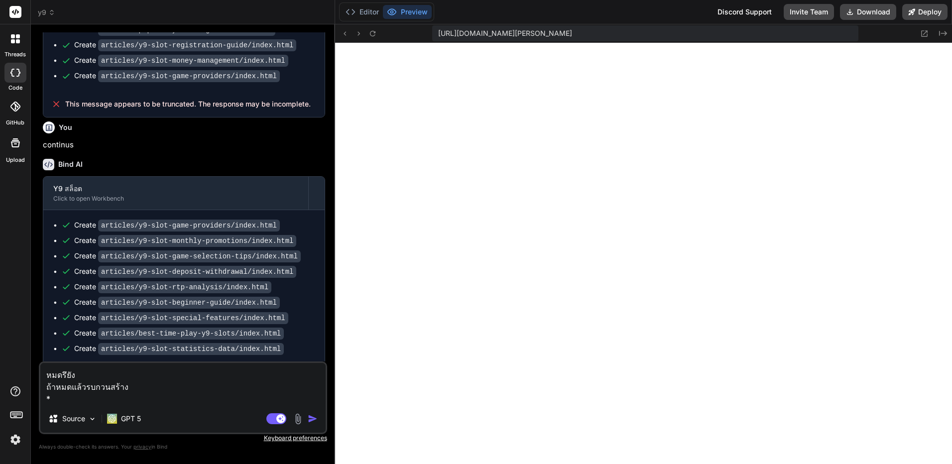
type textarea "x"
type textarea "หมดรึยัง ถ้าหมดแล้วรบกวนสร้าง H"
type textarea "x"
type textarea "หมดรึยัง ถ้าหมดแล้วรบกวนสร้าง He"
type textarea "x"
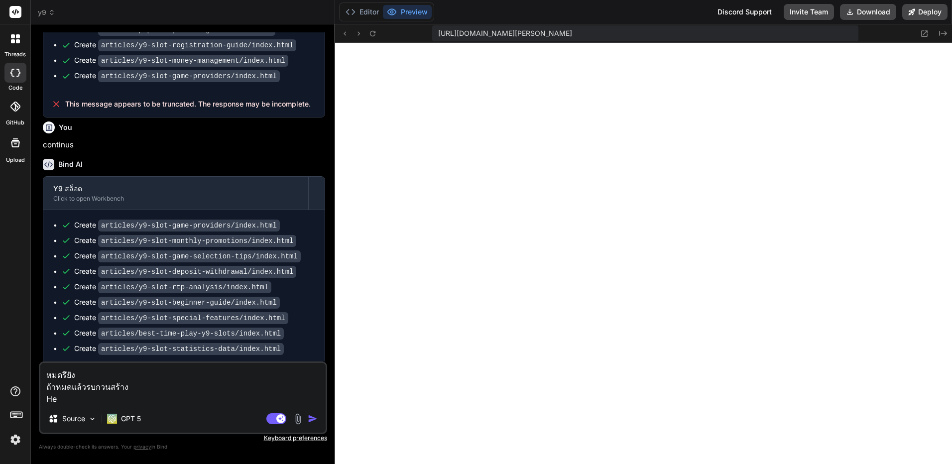
type textarea "หมดรึยัง ถ้าหมดแล้วรบกวนสร้าง Hea"
type textarea "x"
type textarea "หมดรึยัง ถ้าหมดแล้วรบกวนสร้าง Head"
type textarea "x"
type textarea "หมดรึยัง ถ้าหมดแล้วรบกวนสร้าง Heade"
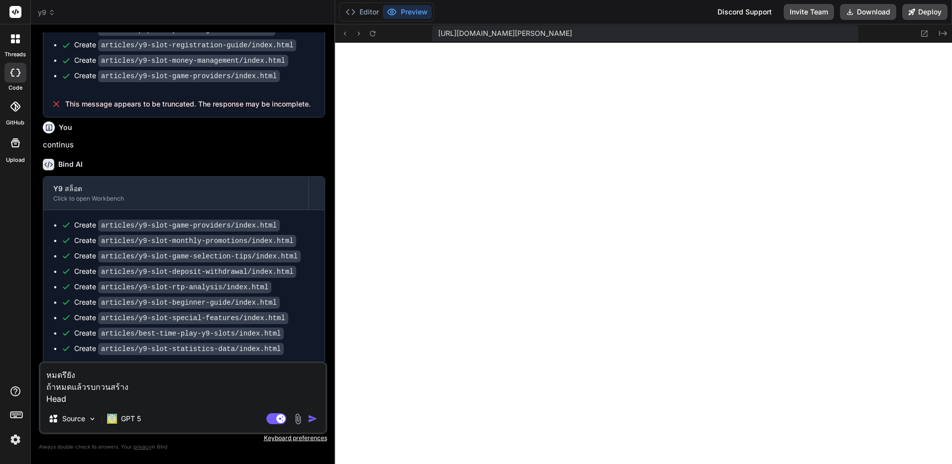
type textarea "x"
type textarea "หมดรึยัง ถ้าหมดแล้วรบกวนสร้าง Header"
type textarea "x"
type textarea "หมดรึยัง ถ้าหมดแล้วรบกวนสร้าง Header"
type textarea "x"
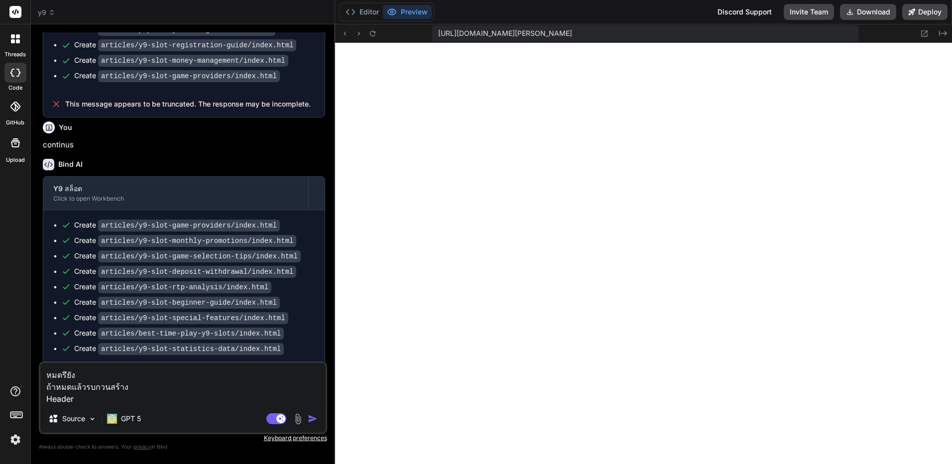
type textarea "หมดรึยัง ถ้าหมดแล้วรบกวนสร้าง Header แ"
type textarea "x"
type textarea "หมดรึยัง ถ้าหมดแล้วรบกวนสร้าง Header แล"
type textarea "x"
type textarea "หมดรึยัง ถ้าหมดแล้วรบกวนสร้าง Header และ"
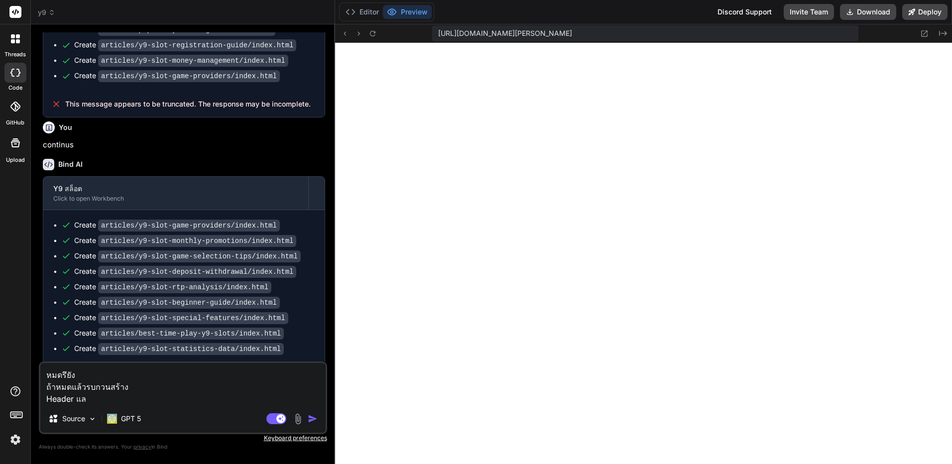
type textarea "x"
type textarea "หมดรึยัง ถ้าหมดแล้วรบกวนสร้าง Header และ"
type textarea "x"
type textarea "หมดรึยัง ถ้าหมดแล้วรบกวนสร้าง Header และ F"
type textarea "x"
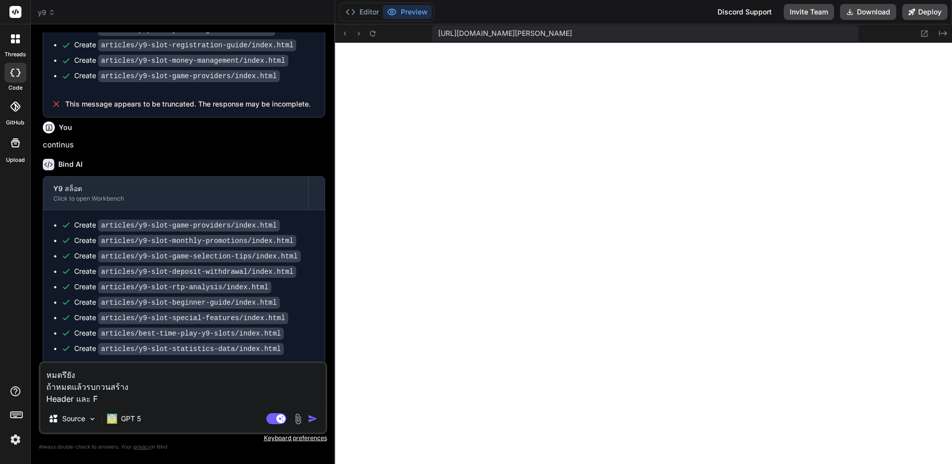
type textarea "หมดรึยัง ถ้าหมดแล้วรบกวนสร้าง Header และ Fo"
type textarea "x"
type textarea "หมดรึยัง ถ้าหมดแล้วรบกวนสร้าง Header และ Foo"
type textarea "x"
type textarea "หมดรึยัง ถ้าหมดแล้วรบกวนสร้าง Header และ Foot"
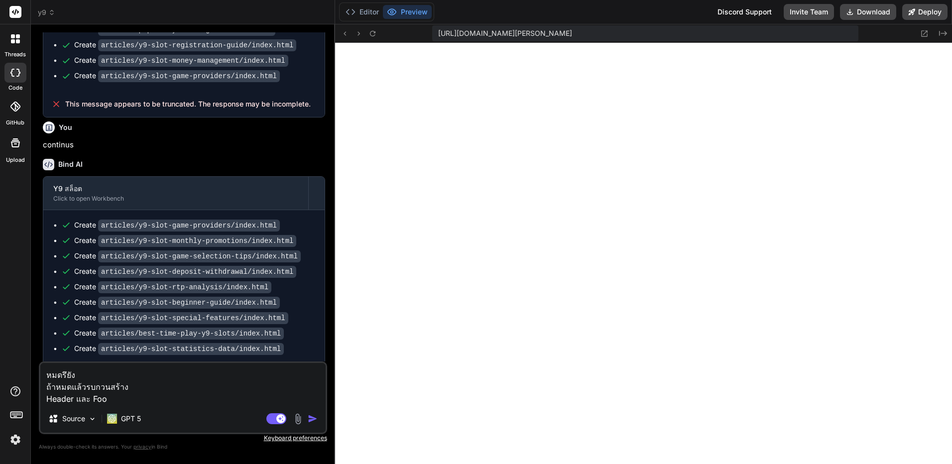
type textarea "x"
type textarea "หมดรึยัง ถ้าหมดแล้วรบกวนสร้าง Header และ Foote"
type textarea "x"
type textarea "หมดรึยัง ถ้าหมดแล้วรบกวนสร้าง Header และ Footer"
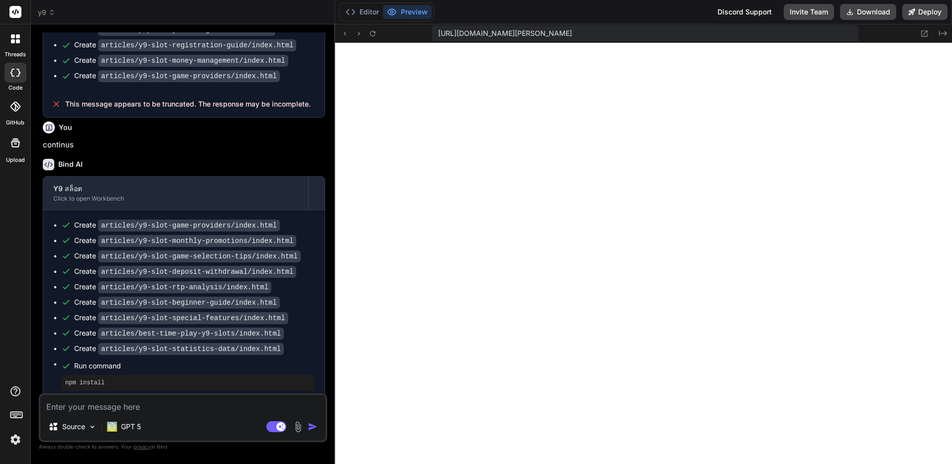
scroll to position [2260, 0]
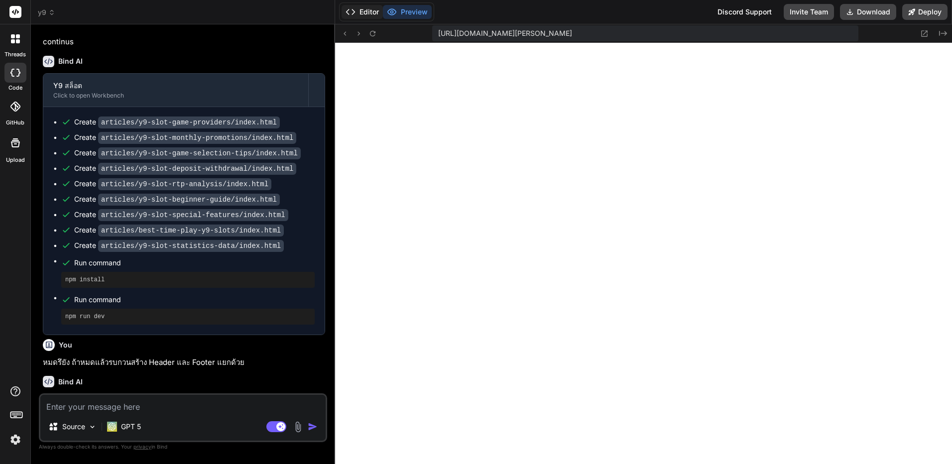
click at [370, 10] on button "Editor" at bounding box center [361, 12] width 41 height 14
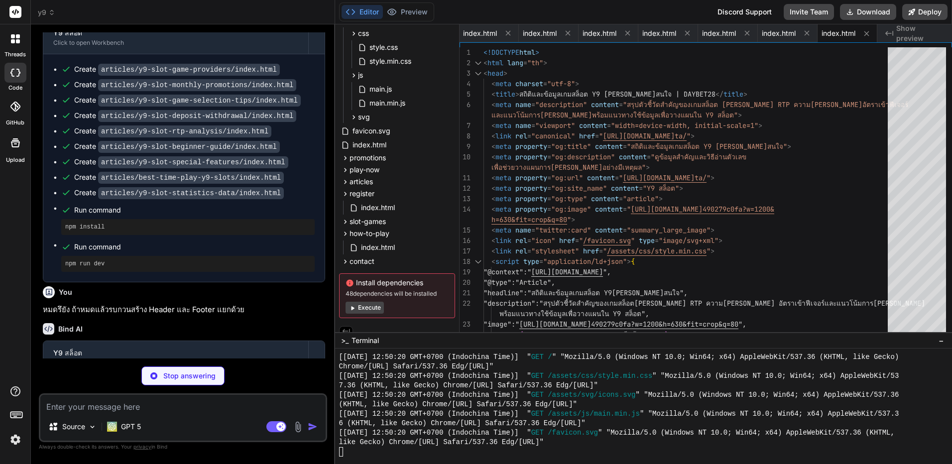
scroll to position [2315, 0]
drag, startPoint x: 132, startPoint y: 344, endPoint x: 101, endPoint y: 340, distance: 31.7
click at [101, 382] on code "partials/header.html" at bounding box center [143, 388] width 90 height 12
copy code "partials"
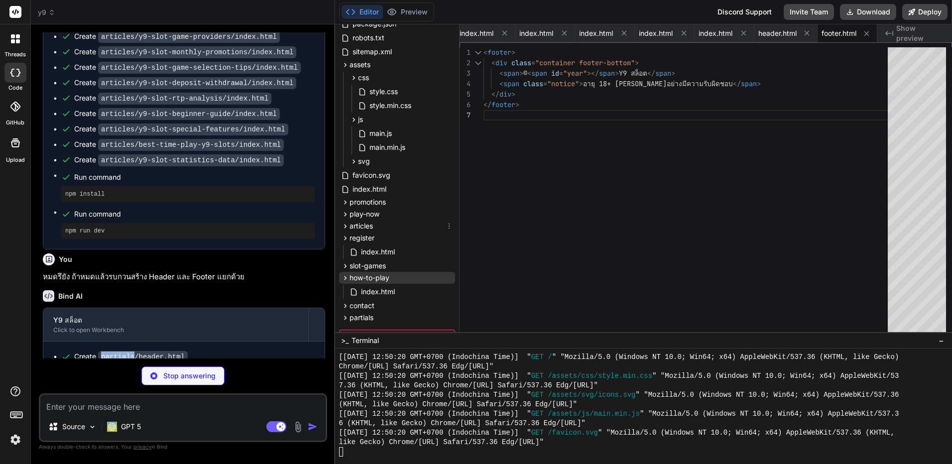
scroll to position [0, 0]
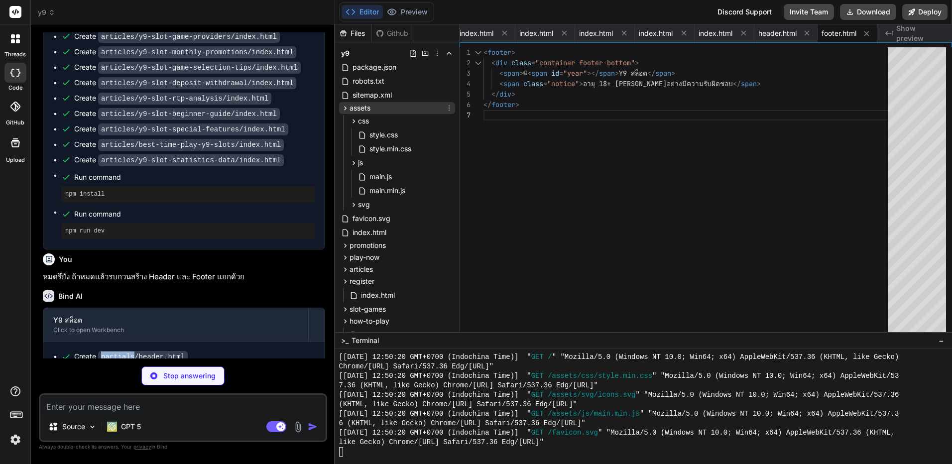
click at [344, 108] on icon at bounding box center [345, 108] width 8 height 8
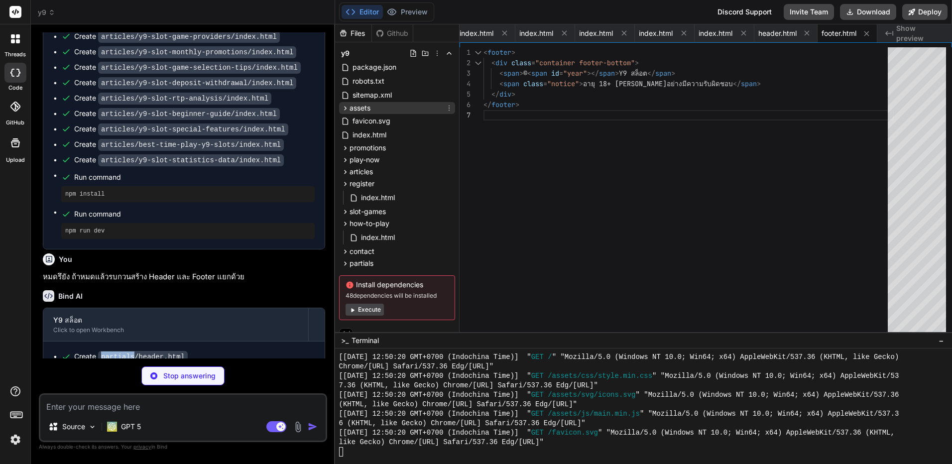
click at [344, 110] on icon at bounding box center [345, 108] width 8 height 8
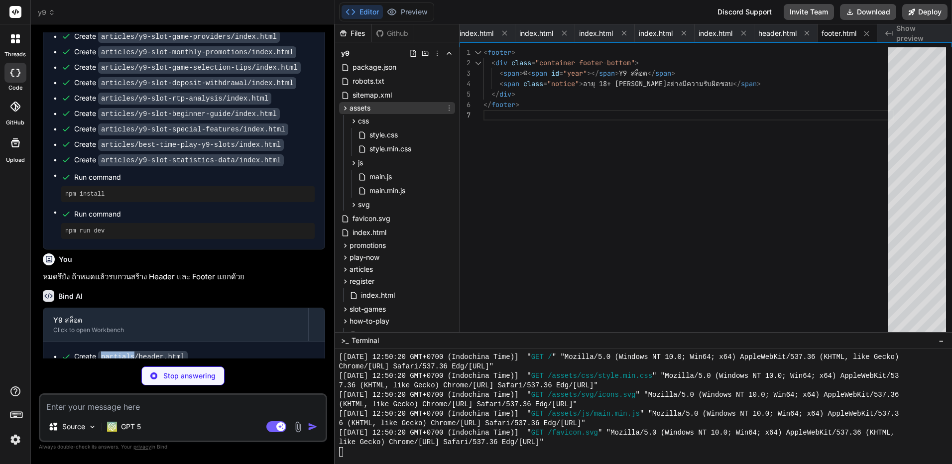
click at [344, 108] on icon at bounding box center [345, 108] width 8 height 8
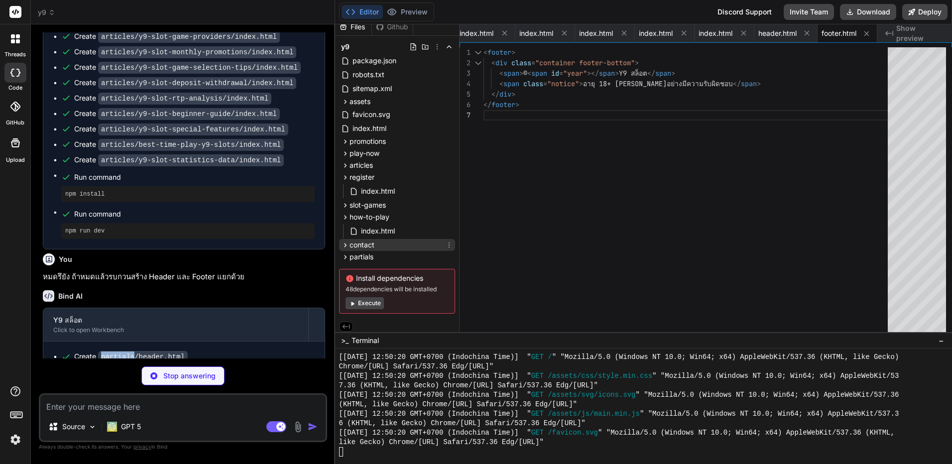
scroll to position [10, 0]
click at [345, 173] on icon at bounding box center [345, 174] width 2 height 4
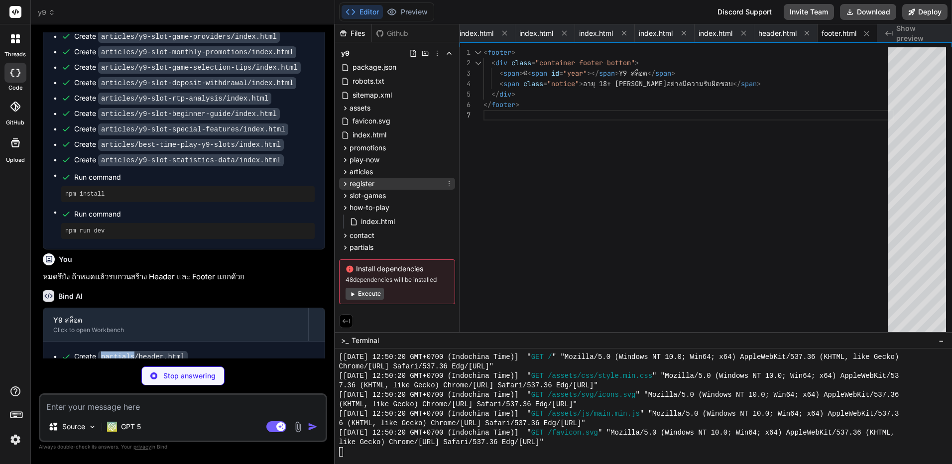
scroll to position [0, 0]
click at [343, 207] on icon at bounding box center [345, 208] width 8 height 8
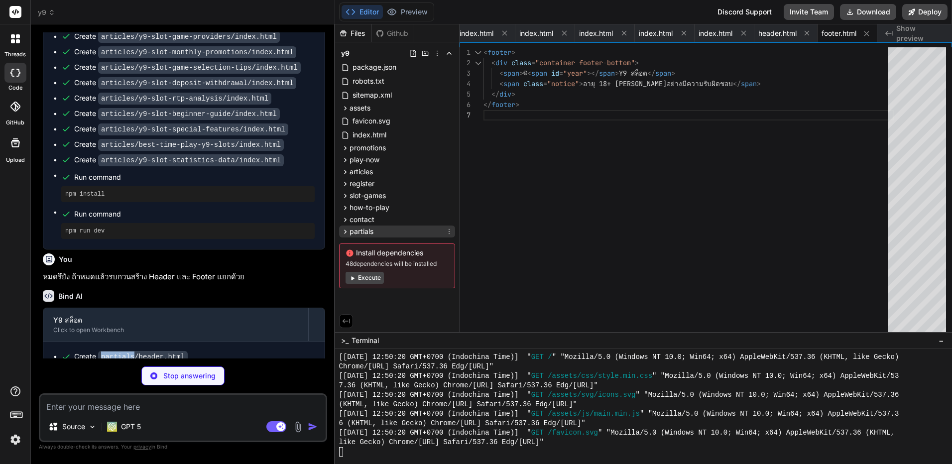
click at [344, 232] on icon at bounding box center [345, 231] width 8 height 8
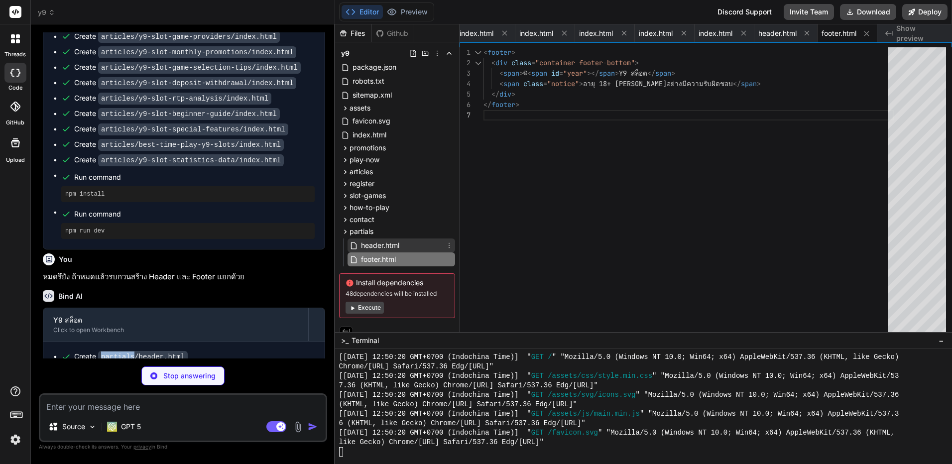
click at [387, 244] on span "header.html" at bounding box center [380, 245] width 40 height 12
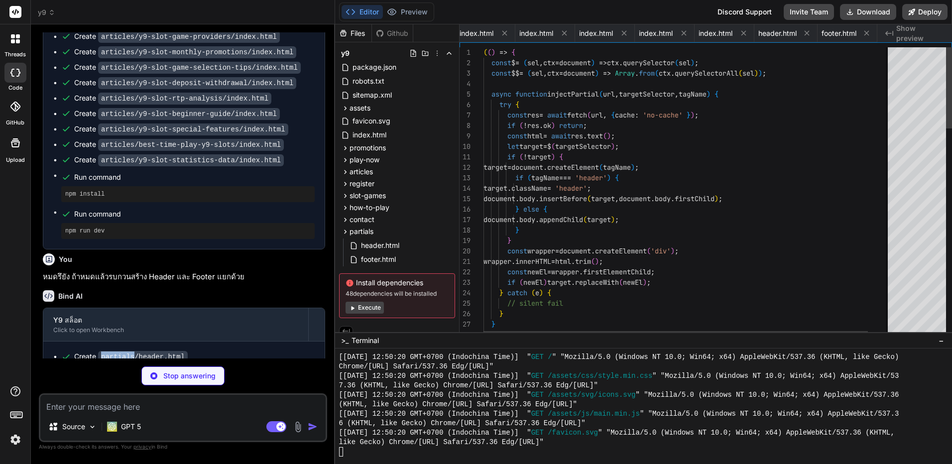
scroll to position [0, 321]
click at [429, 8] on button "Preview" at bounding box center [407, 12] width 49 height 14
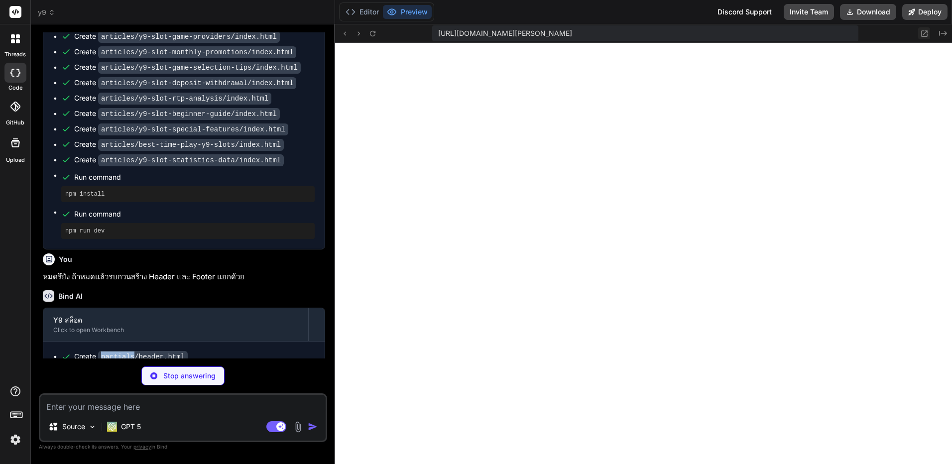
click at [920, 35] on icon at bounding box center [924, 33] width 8 height 8
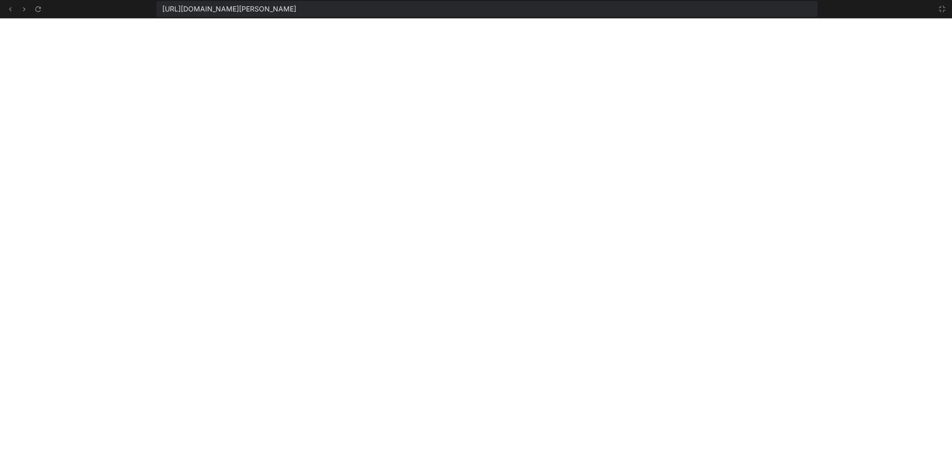
scroll to position [1967, 0]
click at [943, 7] on icon at bounding box center [942, 9] width 8 height 8
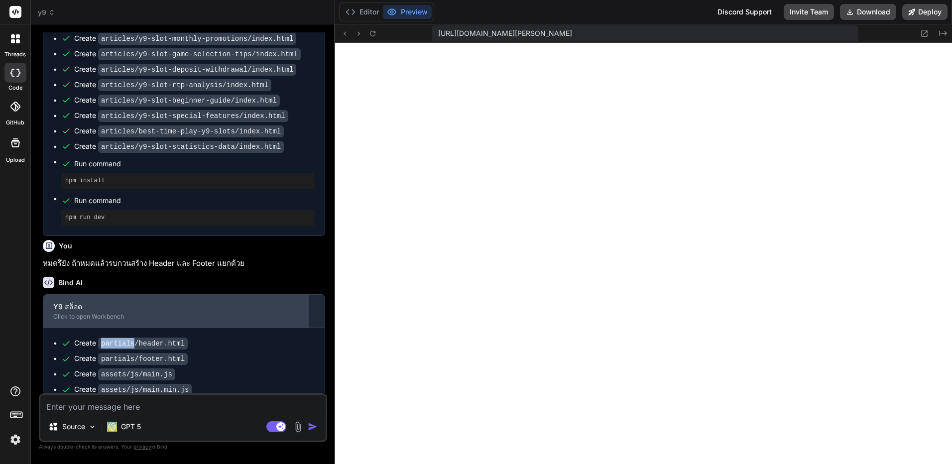
scroll to position [2363, 0]
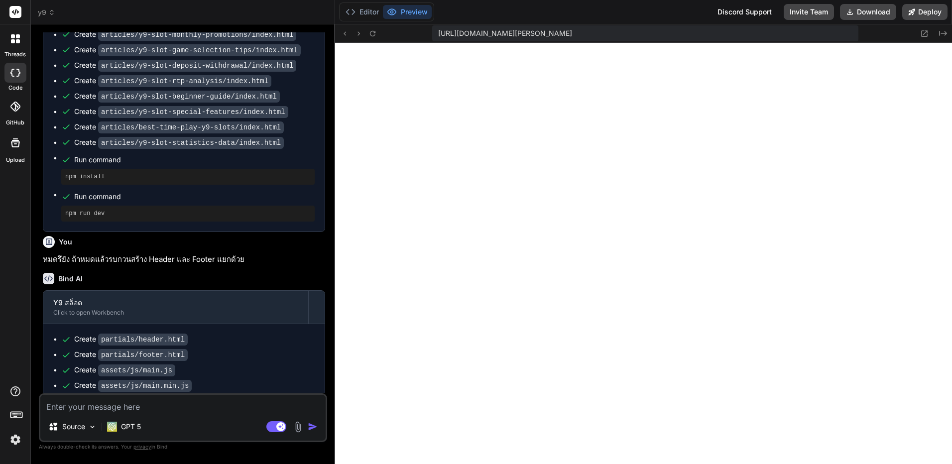
click at [190, 403] on textarea at bounding box center [182, 404] width 285 height 18
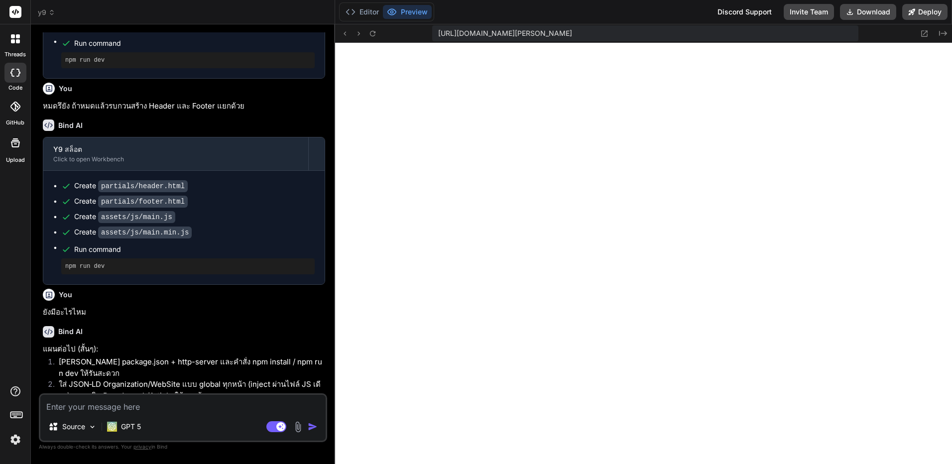
scroll to position [2542, 0]
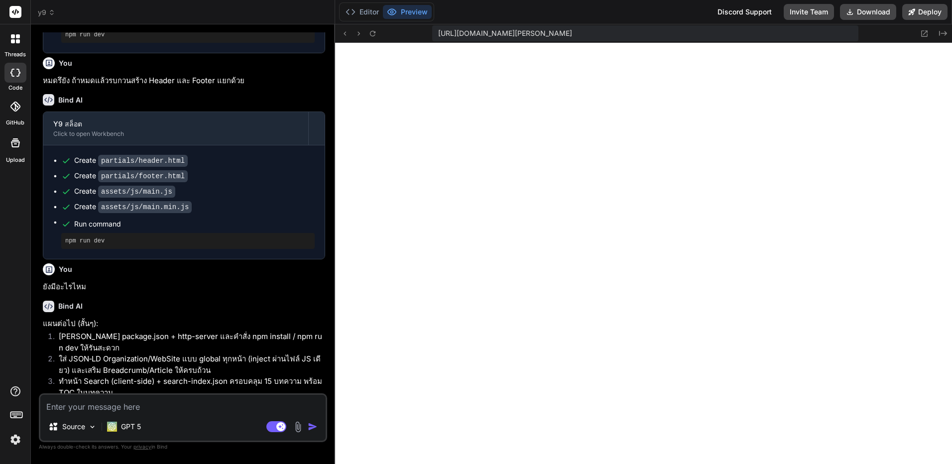
click at [237, 409] on textarea at bounding box center [182, 404] width 285 height 18
click at [228, 412] on textarea at bounding box center [182, 404] width 285 height 18
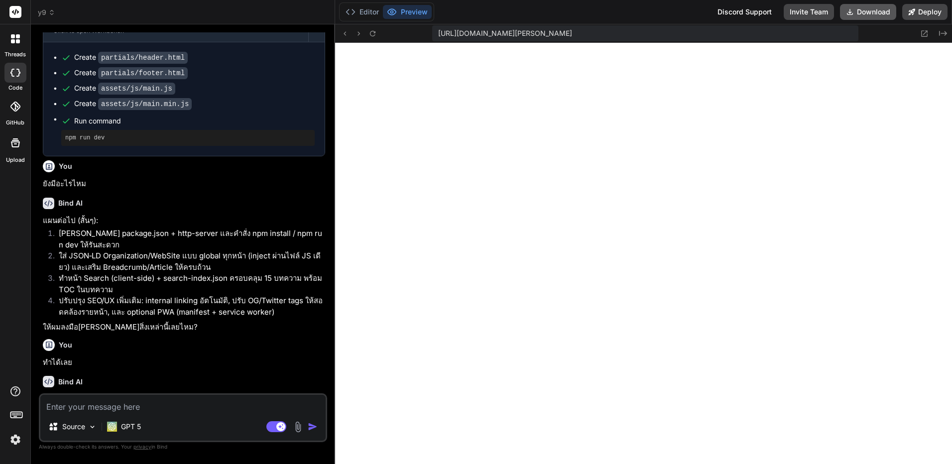
click at [877, 14] on button "Download" at bounding box center [868, 12] width 56 height 16
click at [470, 37] on span "[URL][DOMAIN_NAME][PERSON_NAME]" at bounding box center [505, 33] width 134 height 10
click at [13, 433] on img at bounding box center [15, 439] width 17 height 17
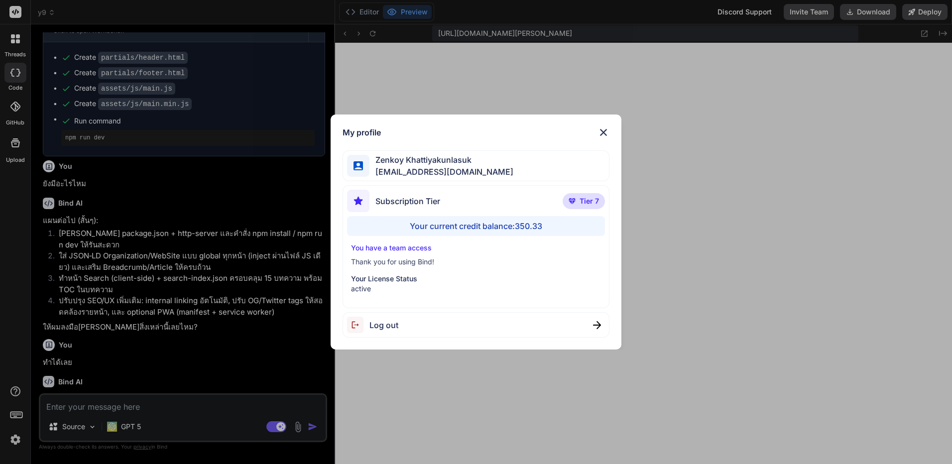
click at [0, 300] on html "My profile Zenkoy Khattiyakunlasuk bindai@zenkoy.com Subscription Tier Tier 7 Y…" at bounding box center [476, 232] width 952 height 464
click at [16, 311] on div "My profile Zenkoy Khattiyakunlasuk bindai@zenkoy.com Subscription Tier Tier 7 Y…" at bounding box center [476, 232] width 952 height 464
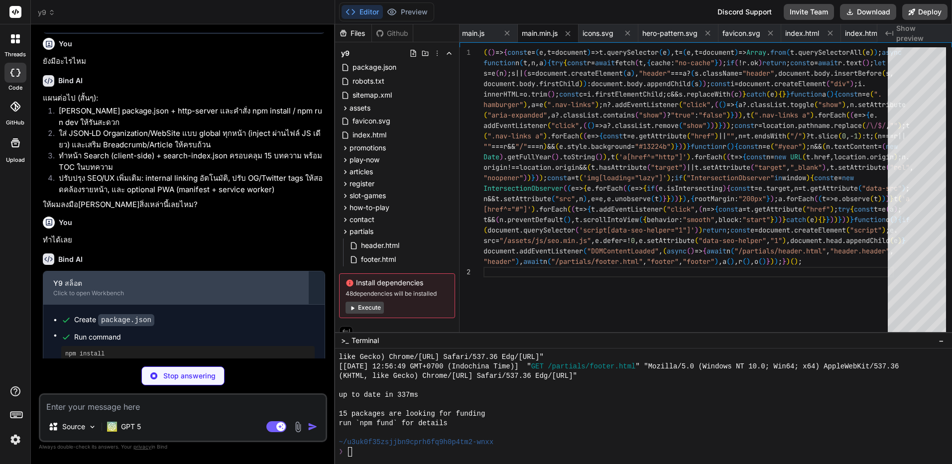
scroll to position [2798, 0]
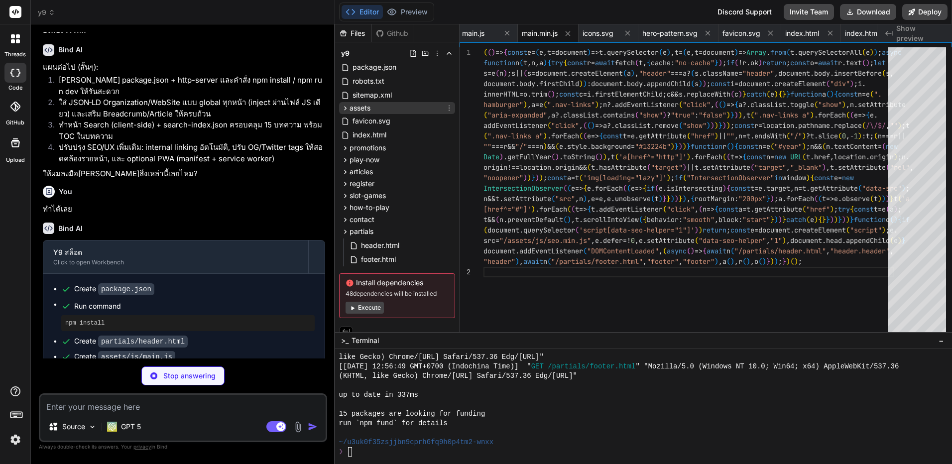
click at [344, 107] on icon at bounding box center [345, 108] width 2 height 4
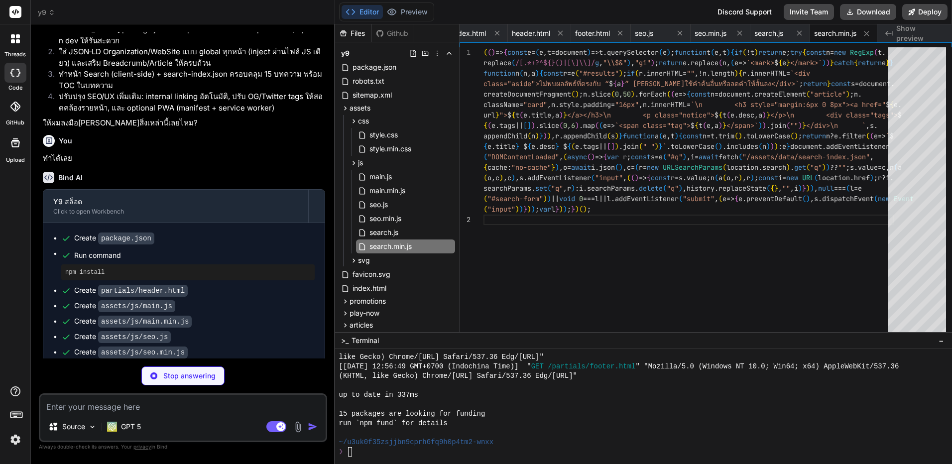
scroll to position [2860, 0]
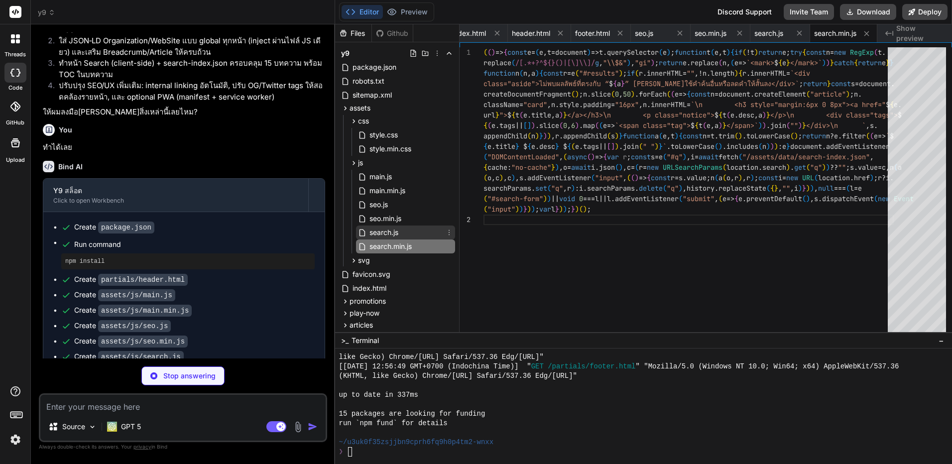
click at [423, 236] on div "search.js" at bounding box center [405, 232] width 99 height 14
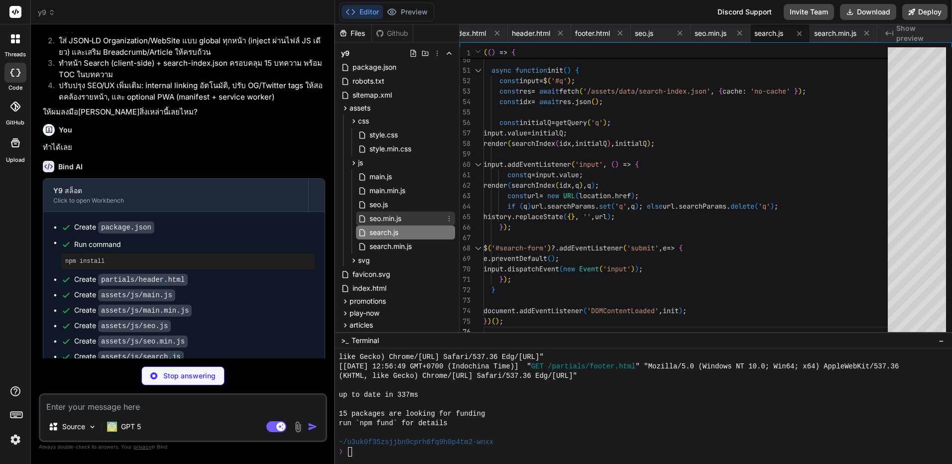
click at [417, 220] on div "seo.min.js" at bounding box center [405, 219] width 99 height 14
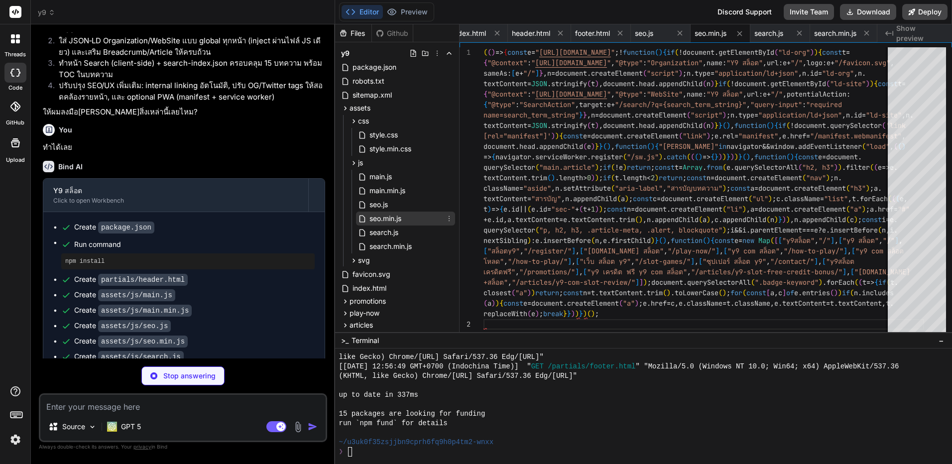
click at [408, 221] on div "seo.min.js" at bounding box center [405, 219] width 99 height 14
click at [382, 210] on span "seo.js" at bounding box center [378, 205] width 20 height 12
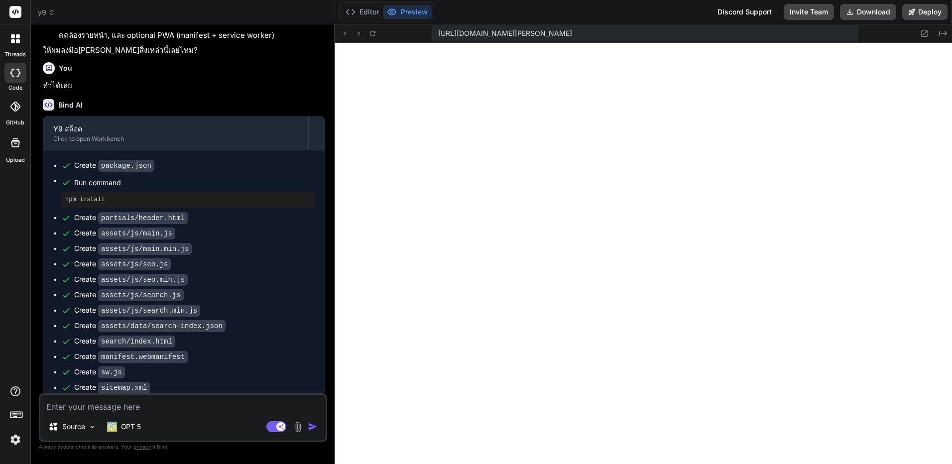
scroll to position [4842, 0]
click at [374, 32] on icon at bounding box center [372, 32] width 5 height 5
click at [186, 415] on div "Source GPT 5 Agent Mode. When this toggle is activated, AI automatically makes …" at bounding box center [183, 417] width 288 height 49
click at [190, 408] on textarea at bounding box center [182, 404] width 285 height 18
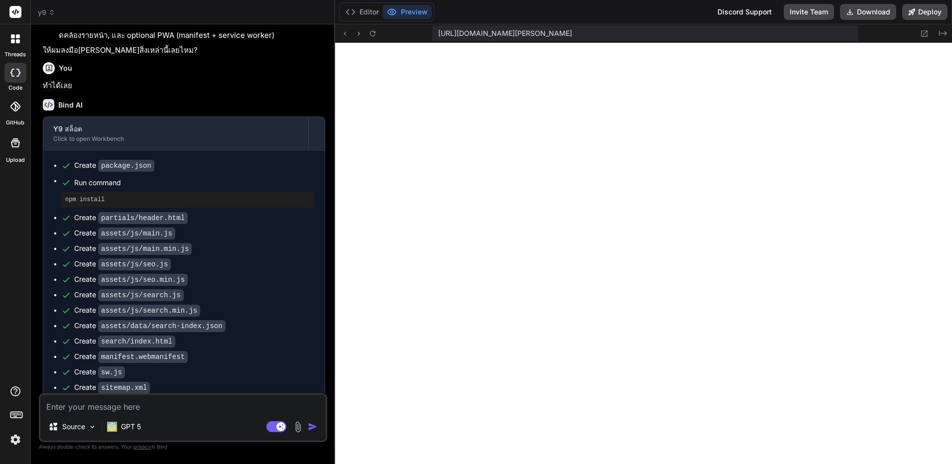
click at [190, 408] on textarea at bounding box center [182, 404] width 285 height 18
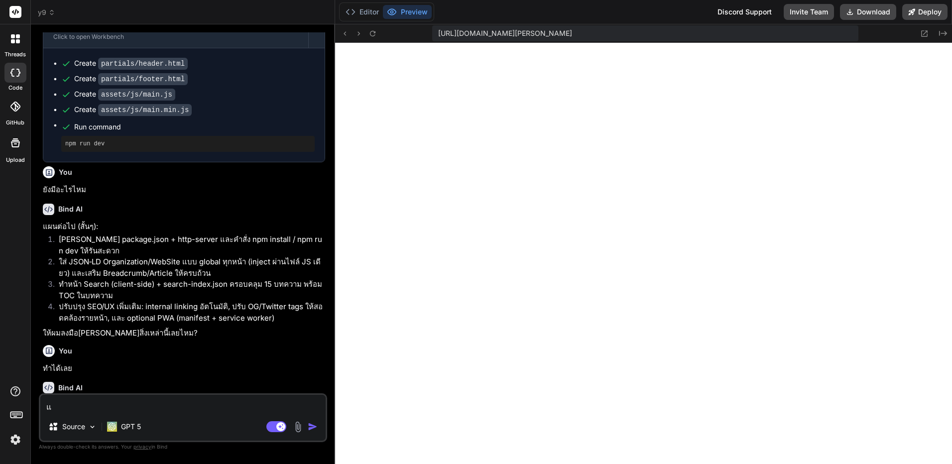
scroll to position [2623, 0]
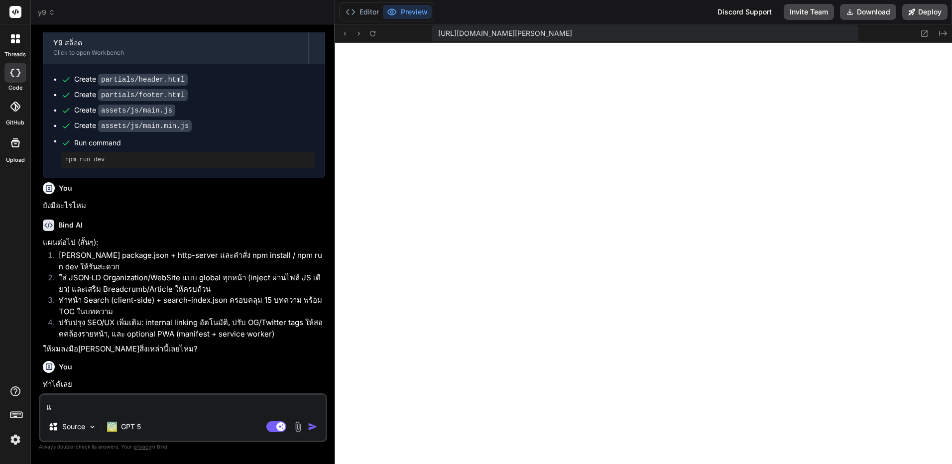
click at [76, 200] on p "ยังมีอะไรไหม" at bounding box center [184, 205] width 282 height 11
copy div "ยังมีอะไรไหม"
click at [100, 409] on textarea "แ" at bounding box center [182, 404] width 285 height 18
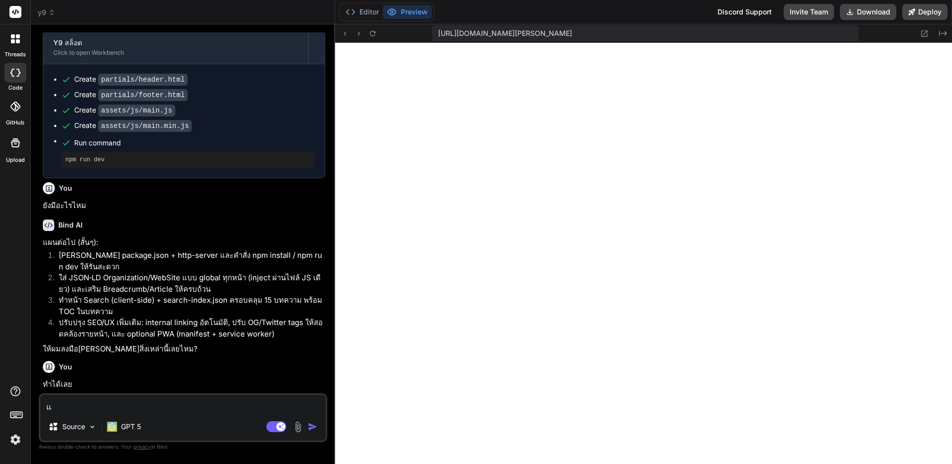
paste textarea "ังมีอะไรไหม"
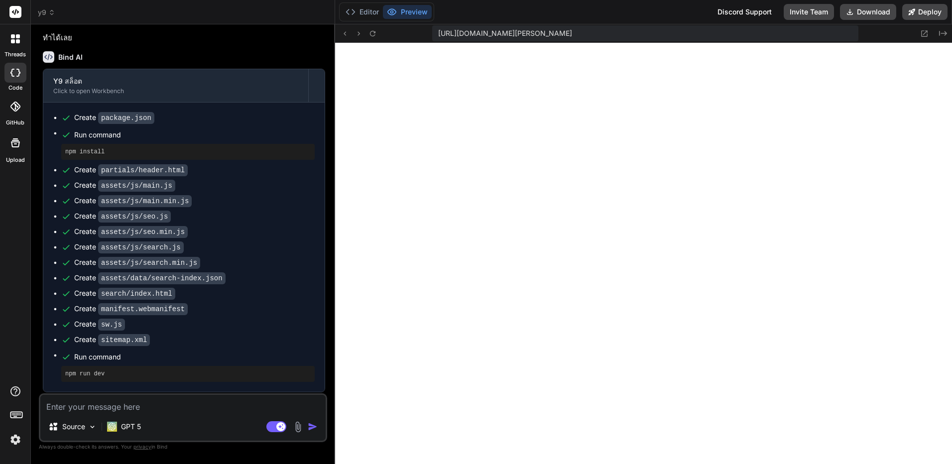
scroll to position [3027, 0]
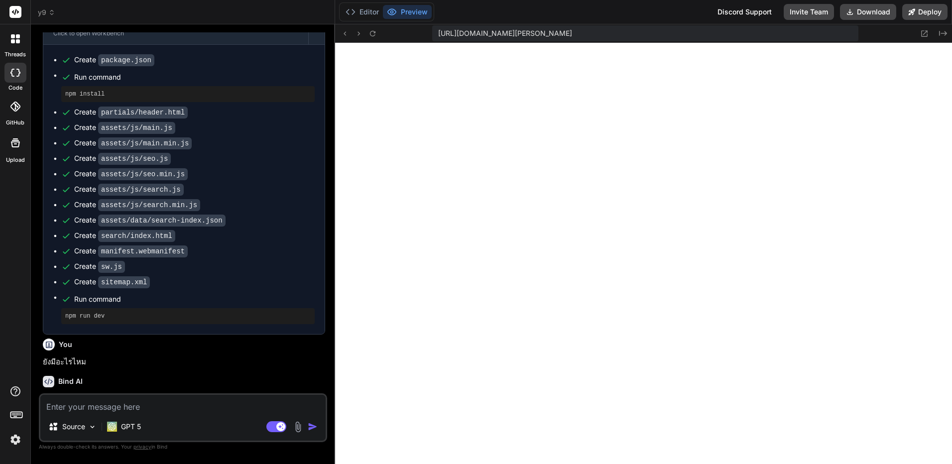
click at [14, 437] on img at bounding box center [15, 439] width 17 height 17
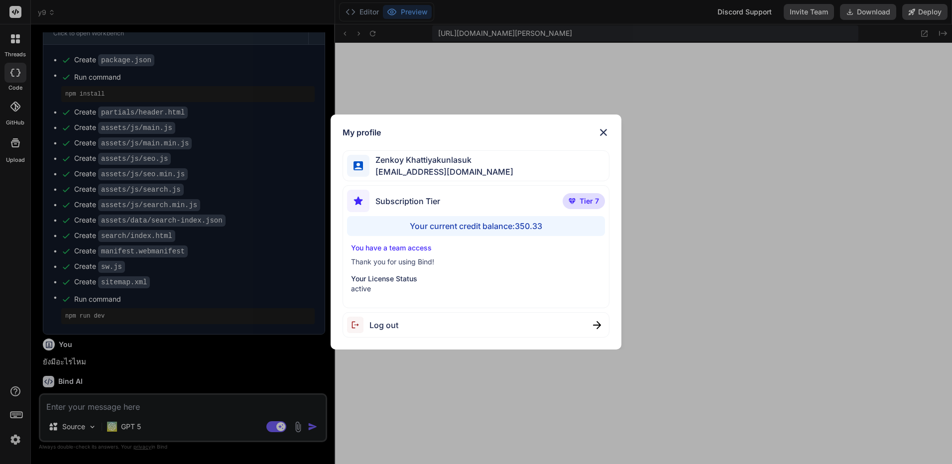
click at [197, 291] on div "My profile Zenkoy Khattiyakunlasuk bindai@zenkoy.com Subscription Tier Tier 7 Y…" at bounding box center [476, 232] width 952 height 464
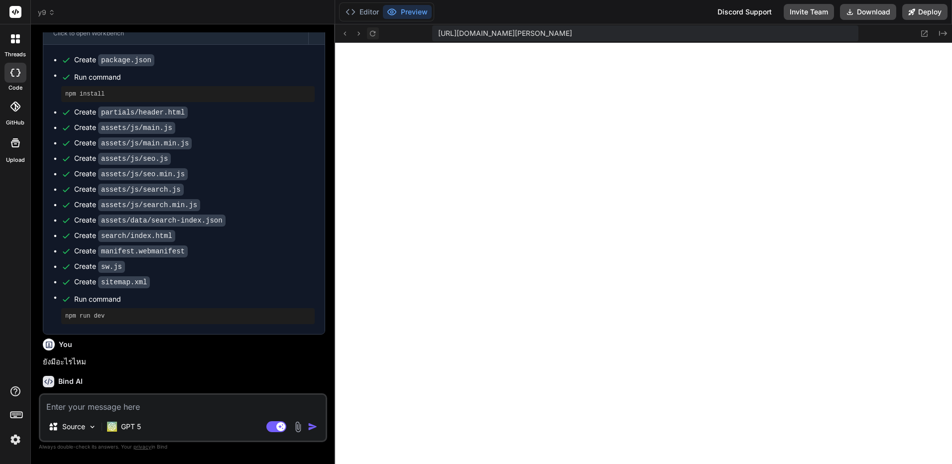
click at [373, 34] on icon at bounding box center [372, 33] width 8 height 8
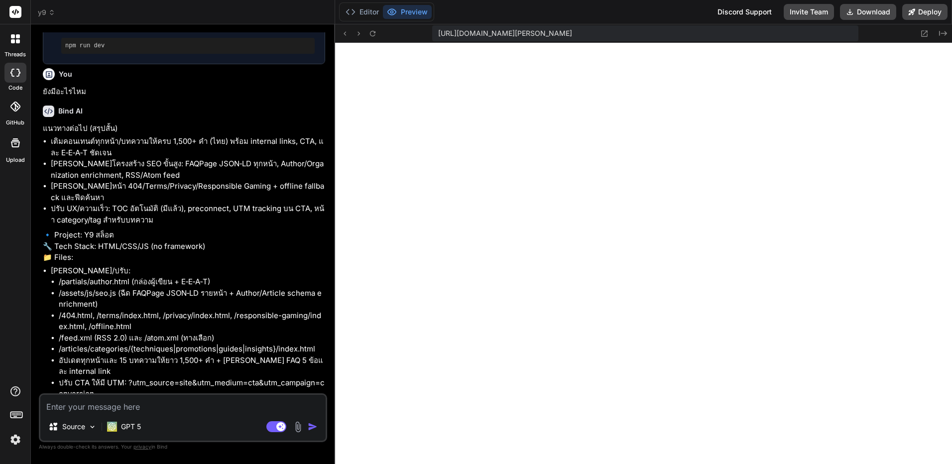
scroll to position [3298, 0]
click at [205, 411] on textarea at bounding box center [182, 404] width 285 height 18
click at [877, 10] on button "Download" at bounding box center [868, 12] width 56 height 16
click at [158, 406] on textarea "ทำสิ" at bounding box center [182, 404] width 285 height 18
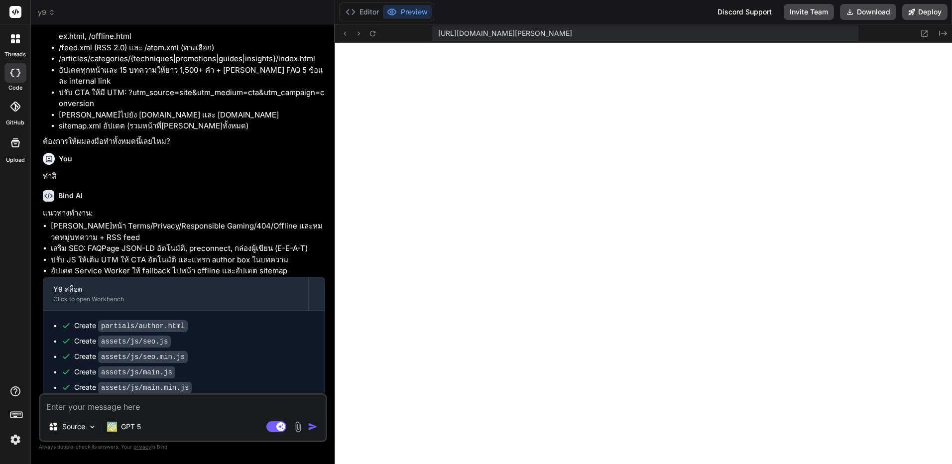
scroll to position [3775, 0]
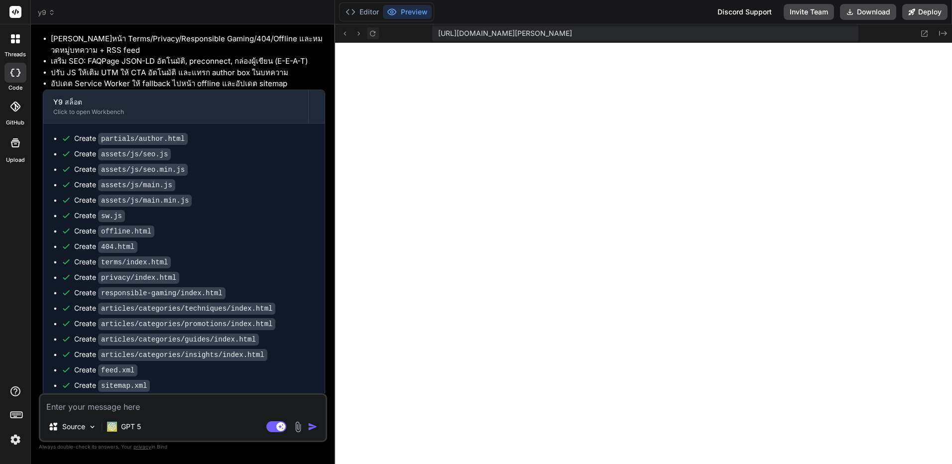
click at [373, 30] on icon at bounding box center [372, 33] width 8 height 8
click at [217, 416] on div "Source GPT 5 Agent Mode. When this toggle is activated, AI automatically makes …" at bounding box center [183, 417] width 288 height 49
click at [170, 408] on textarea at bounding box center [182, 404] width 285 height 18
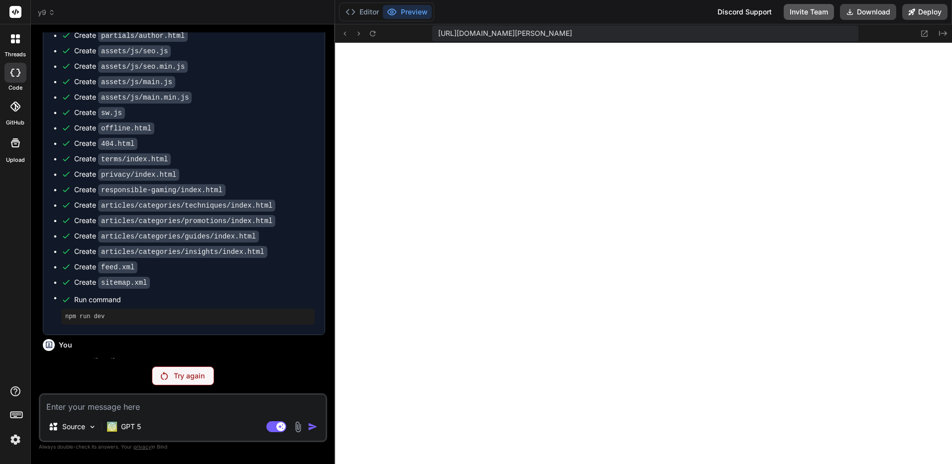
scroll to position [3842, 0]
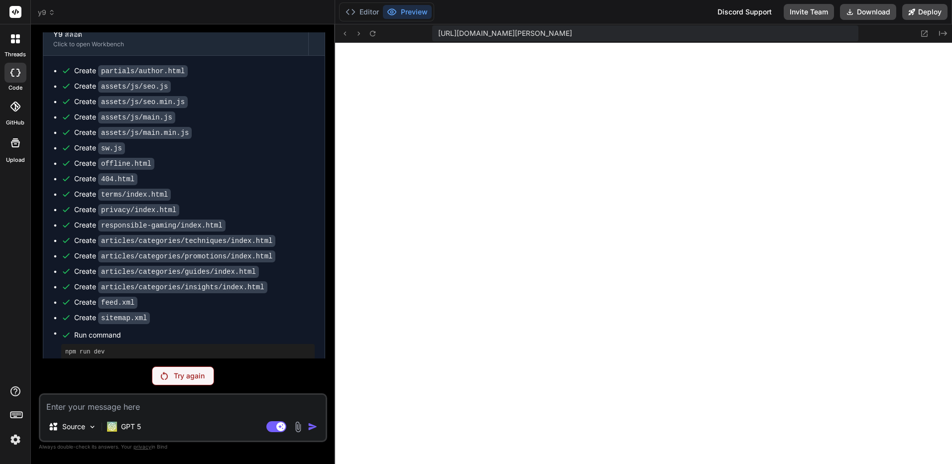
click at [177, 372] on p "Try again" at bounding box center [189, 376] width 31 height 10
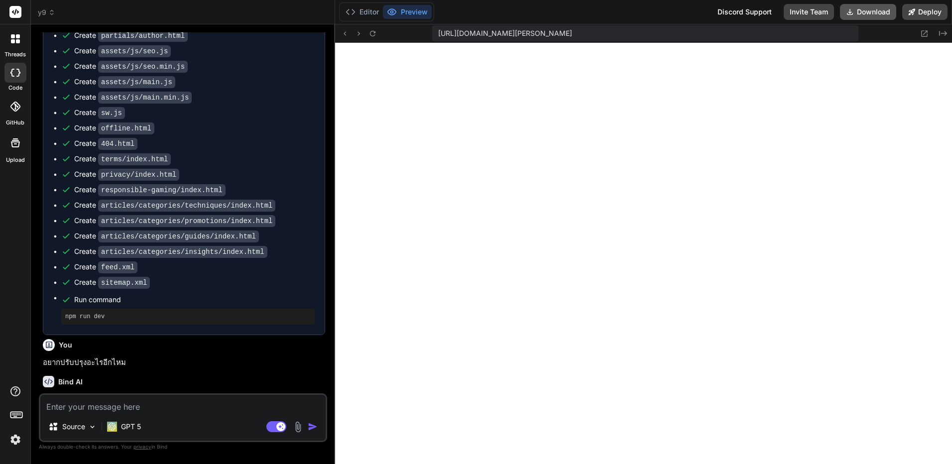
click at [876, 11] on button "Download" at bounding box center [868, 12] width 56 height 16
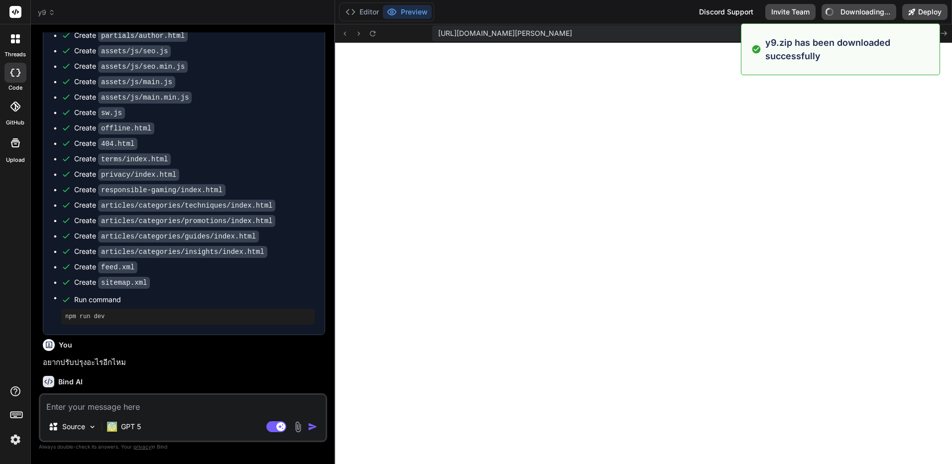
scroll to position [3842, 0]
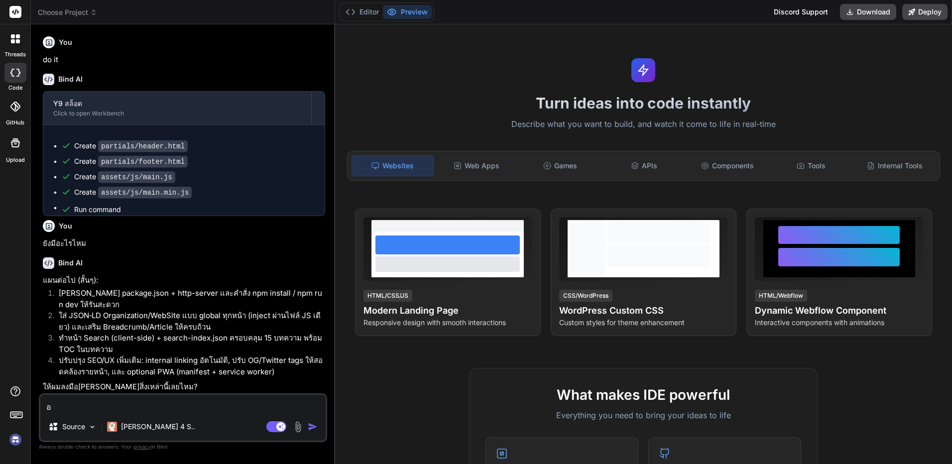
scroll to position [149, 0]
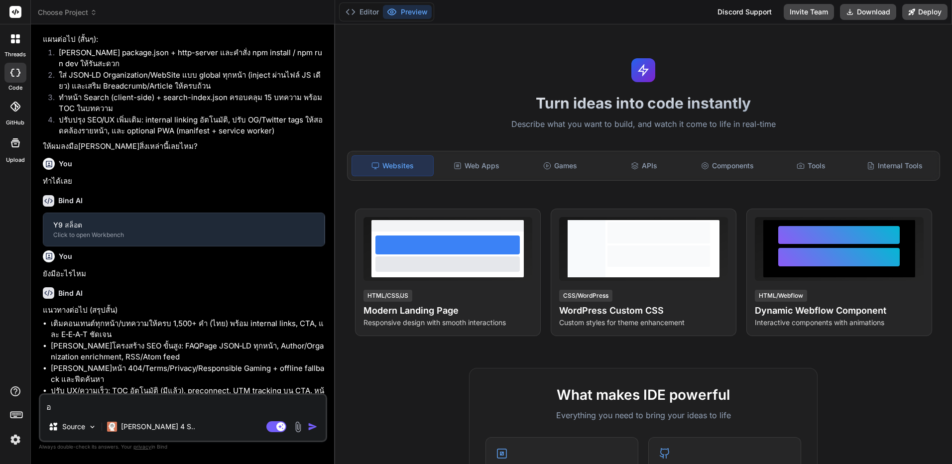
type textarea "x"
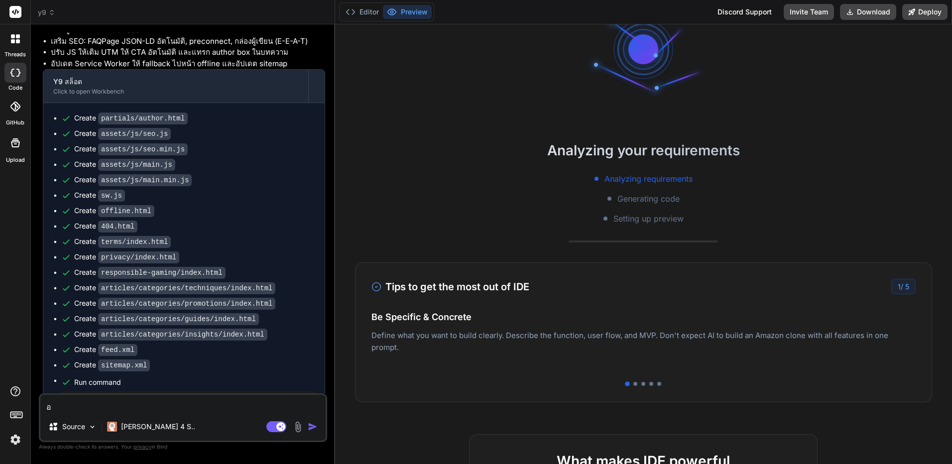
scroll to position [1257, 0]
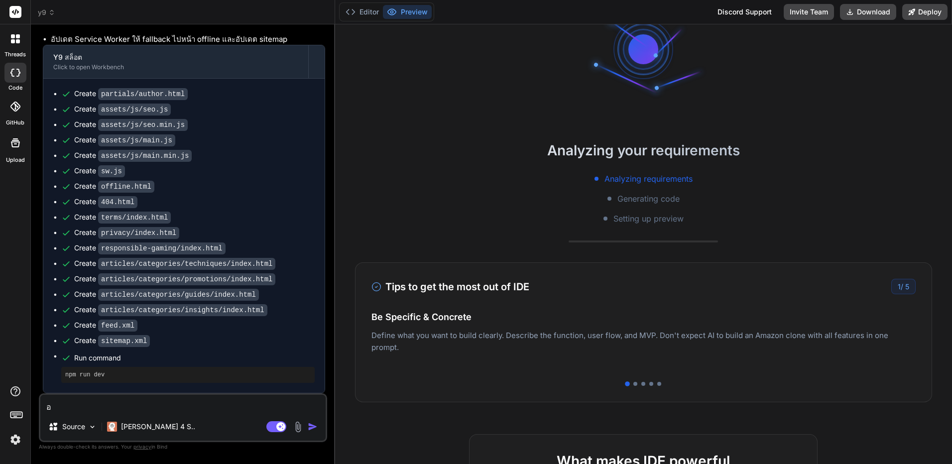
drag, startPoint x: 246, startPoint y: 141, endPoint x: 232, endPoint y: 387, distance: 246.3
click at [187, 406] on textarea "อ" at bounding box center [182, 404] width 285 height 18
type textarea "อv"
type textarea "x"
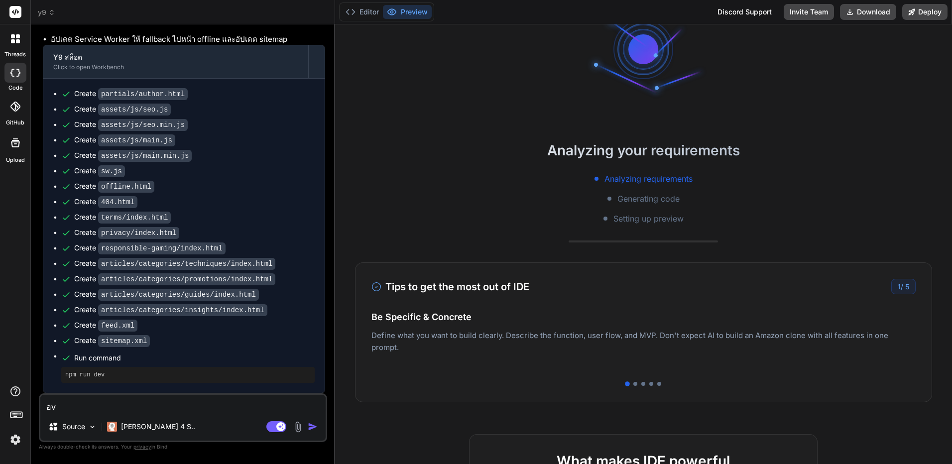
type textarea "อ"
type textarea "x"
type textarea "อย"
type textarea "x"
type textarea "อยา"
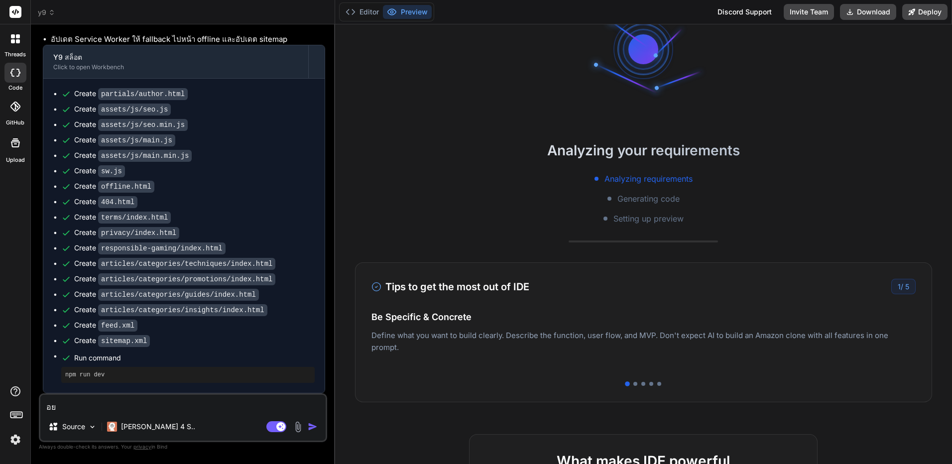
type textarea "x"
type textarea "อยาก"
type textarea "x"
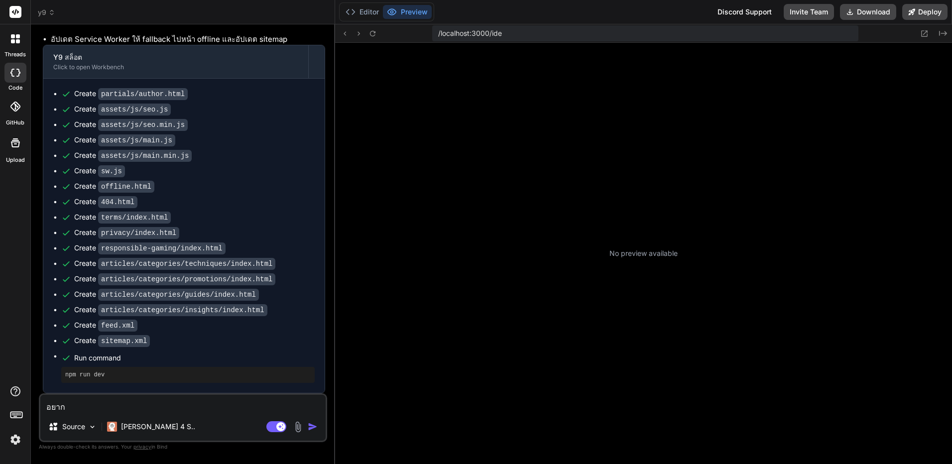
type textarea "อยากเ"
type textarea "x"
type textarea "อยากเส"
type textarea "x"
type textarea "อยากเสร"
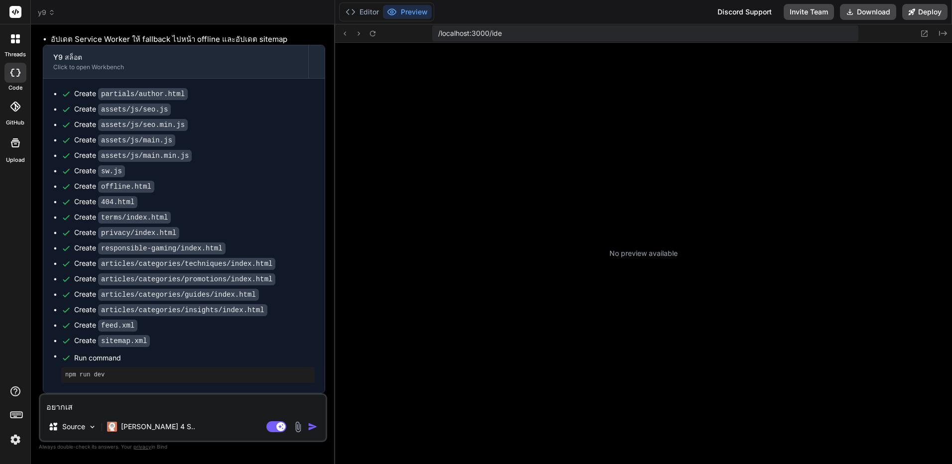
type textarea "x"
type textarea "อยากเสริ"
type textarea "x"
type textarea "อยากเสริม"
type textarea "x"
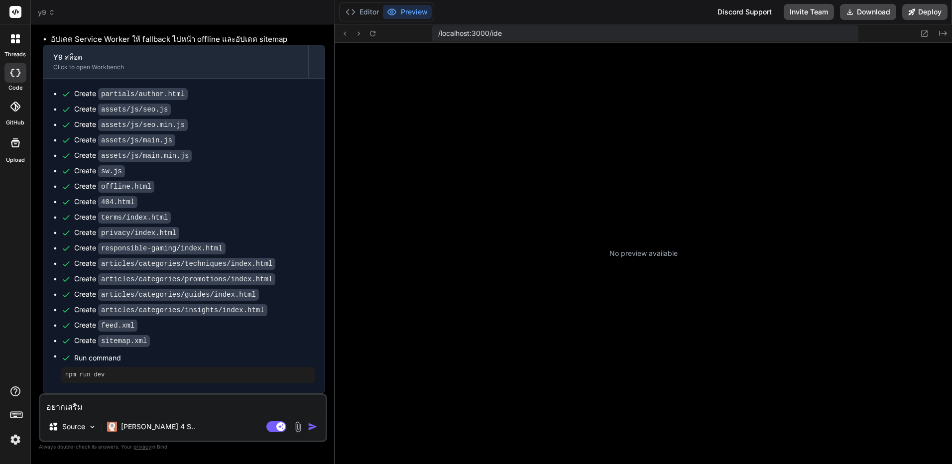
type textarea "อยากเสริมอ"
type textarea "x"
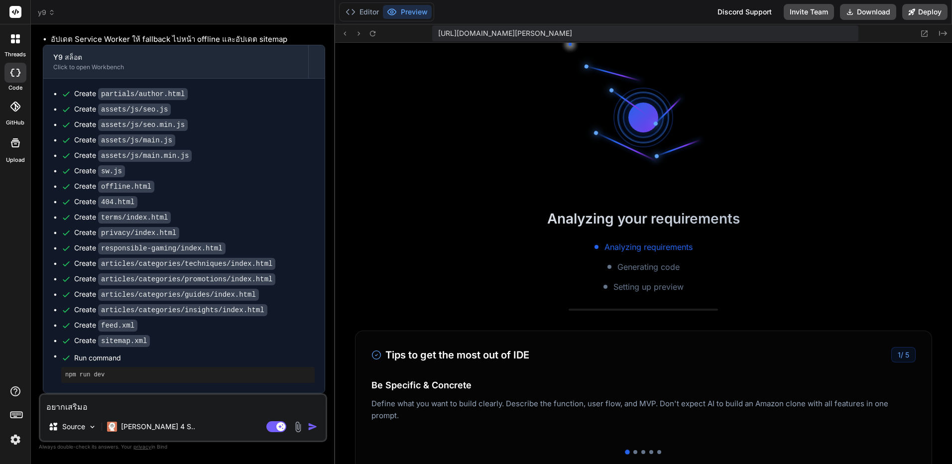
type textarea "อยากเสริมอะ"
type textarea "x"
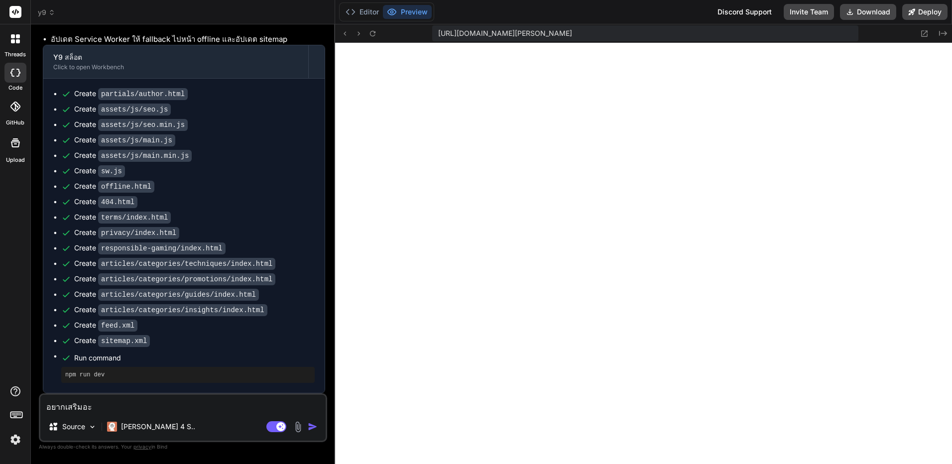
scroll to position [435, 0]
type textarea "อยากเสริมอะไ"
type textarea "x"
type textarea "อยากเสริมอะไร"
type textarea "x"
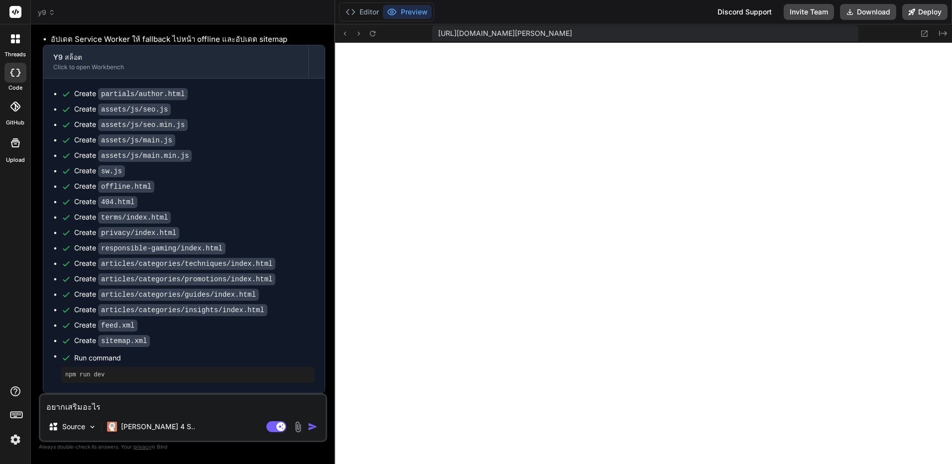
type textarea "อยากเสริมอะไรไ"
type textarea "x"
type textarea "อยากเสริมอะไรไห"
type textarea "x"
type textarea "อยากเสริมอะไรไหม"
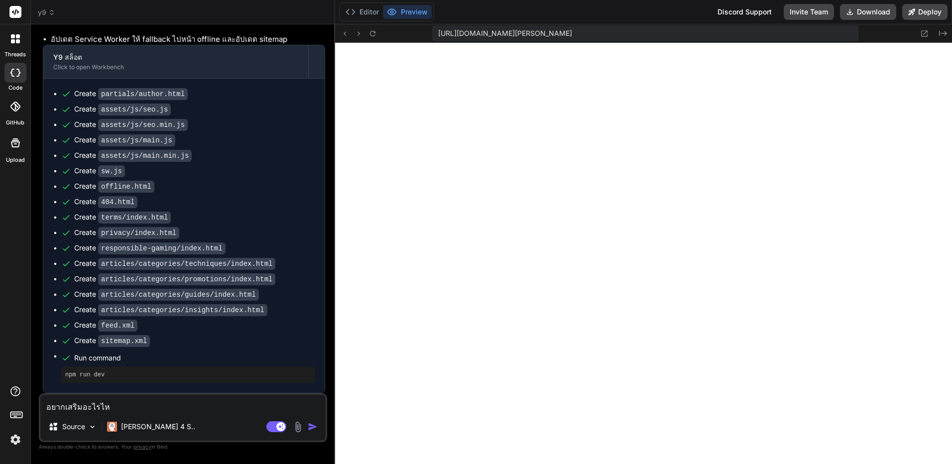
type textarea "x"
type textarea "อยากเสริมอะไรไหม"
click at [149, 429] on p "Claude 4 S.." at bounding box center [158, 427] width 74 height 10
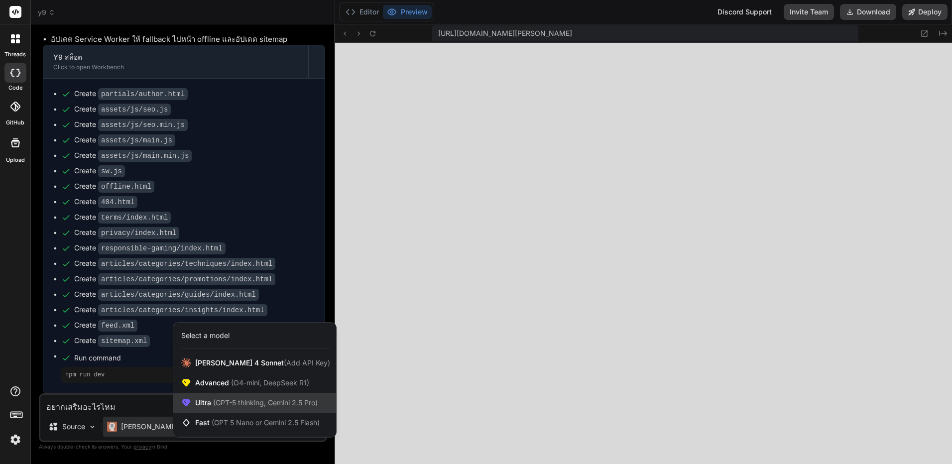
click at [251, 401] on span "(GPT-5 thinking, Gemini 2.5 Pro)" at bounding box center [264, 402] width 107 height 8
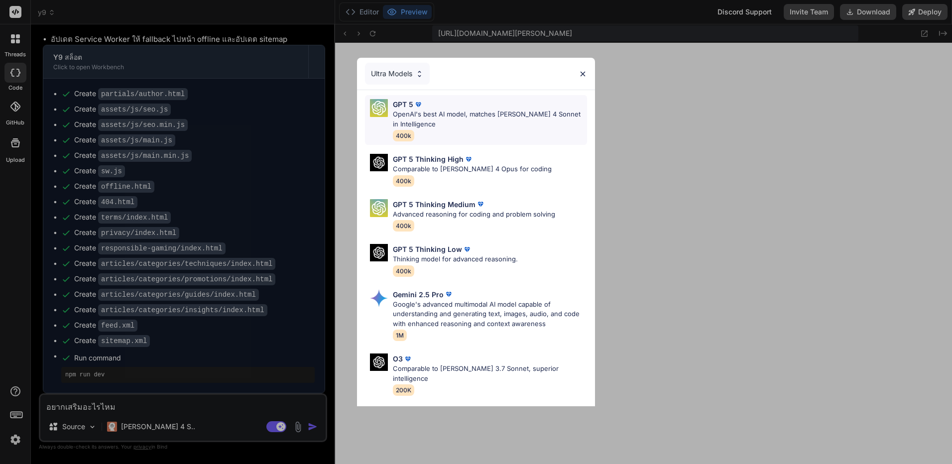
click at [454, 119] on p "OpenAI's best AI model, matches Claude 4 Sonnet in Intelligence" at bounding box center [490, 118] width 194 height 19
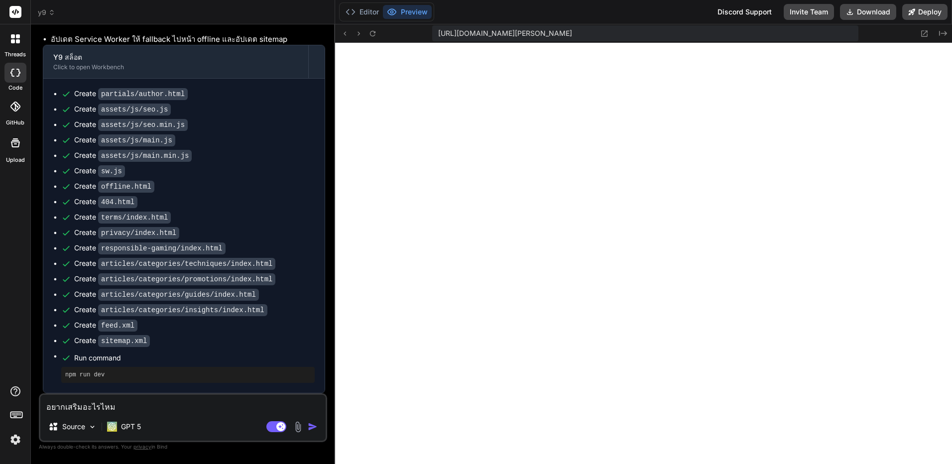
click at [316, 427] on img "button" at bounding box center [313, 427] width 10 height 10
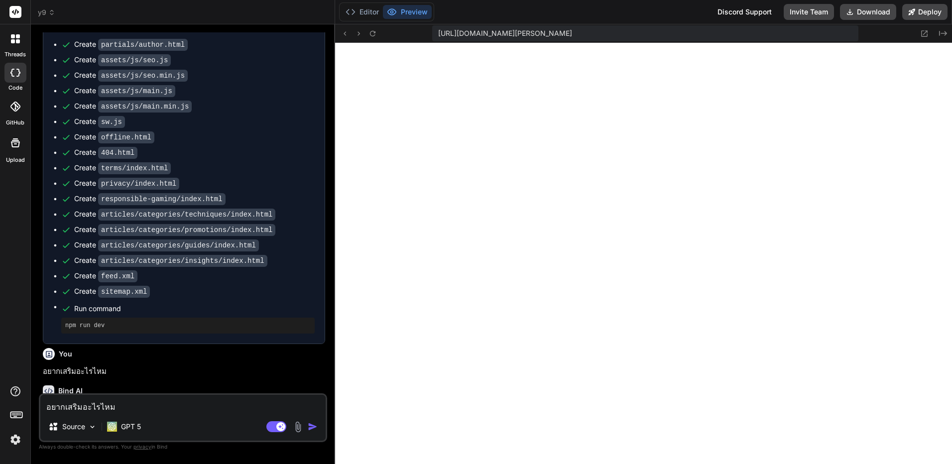
scroll to position [1360, 0]
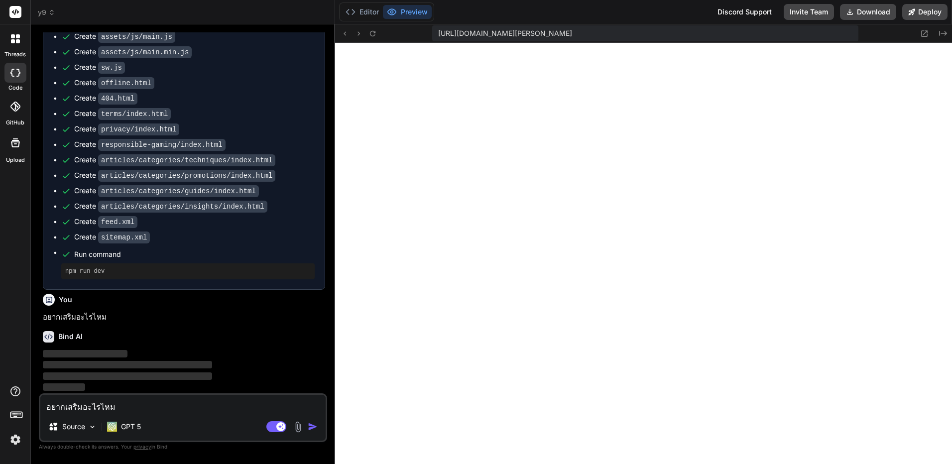
type textarea "x"
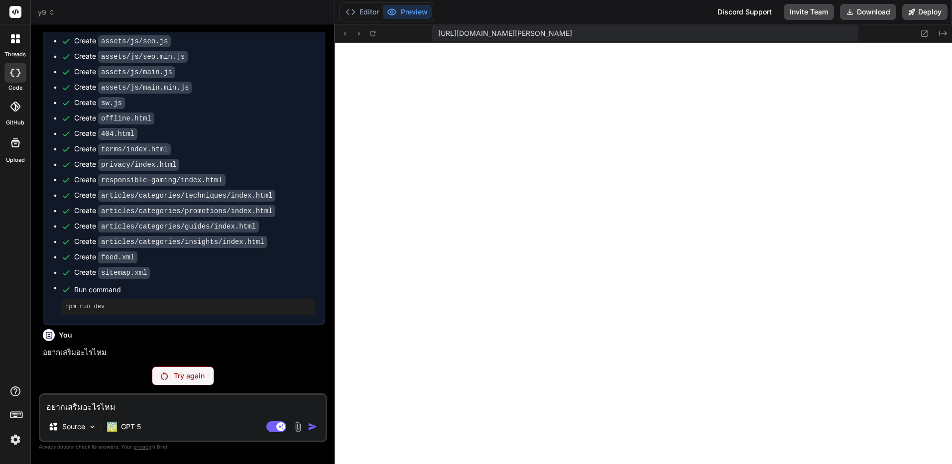
click at [195, 413] on div "อยากเสริมอะไรไหม Source GPT 5 Agent Mode. When this toggle is activated, AI aut…" at bounding box center [183, 417] width 288 height 49
click at [206, 405] on textarea "อยากเสริมอะไรไหม" at bounding box center [182, 404] width 285 height 18
type textarea "c"
type textarea "x"
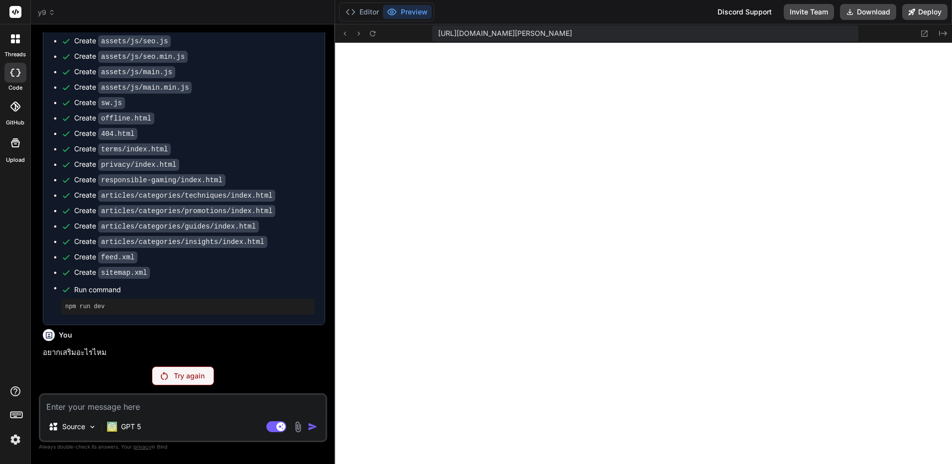
type textarea "แ"
type textarea "x"
type textarea "แกห"
type textarea "x"
type textarea "แกห้"
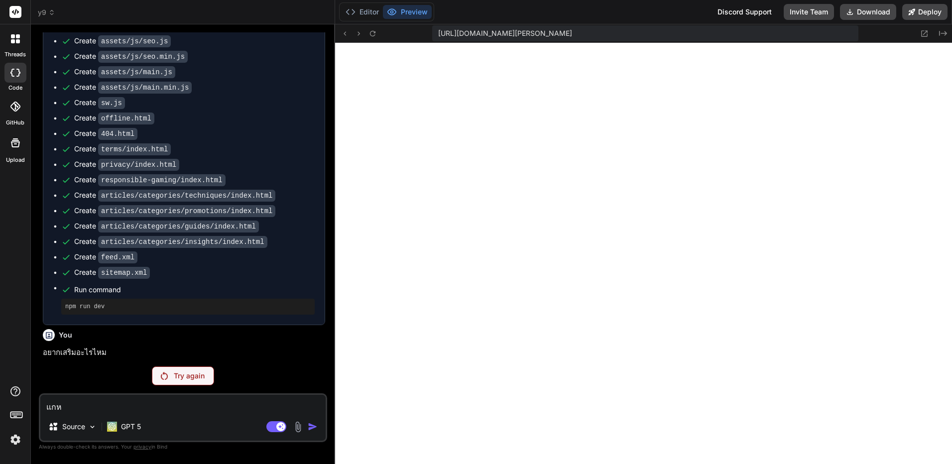
type textarea "x"
type textarea "แกห"
type textarea "x"
type textarea "แก"
type textarea "x"
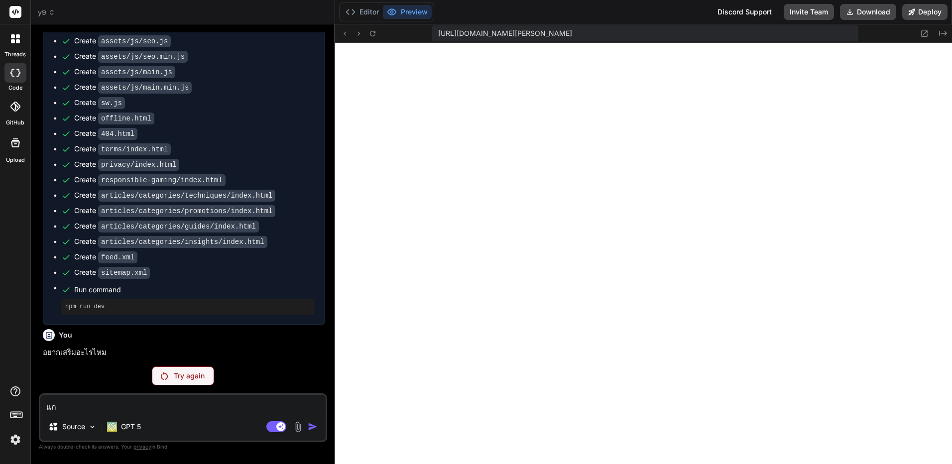
type textarea "แก้"
type textarea "x"
type textarea "แก้"
type textarea "x"
type textarea "แก้ h"
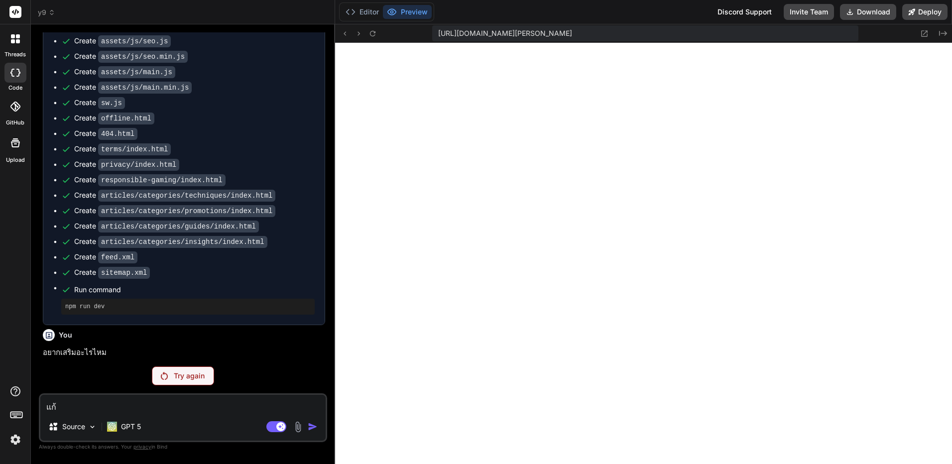
type textarea "x"
type textarea "แก้ he"
type textarea "x"
type textarea "แก้ hea"
type textarea "x"
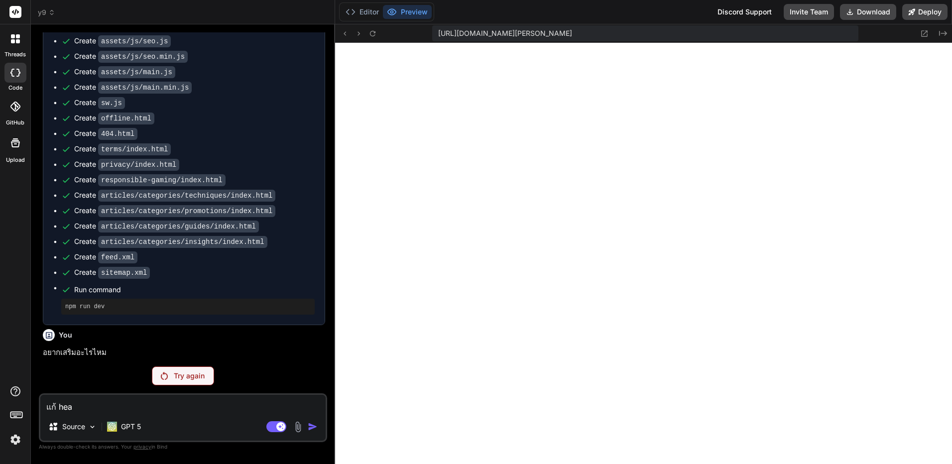
type textarea "แก้ head"
type textarea "x"
type textarea "แก้ heade"
type textarea "x"
type textarea "แก้ header"
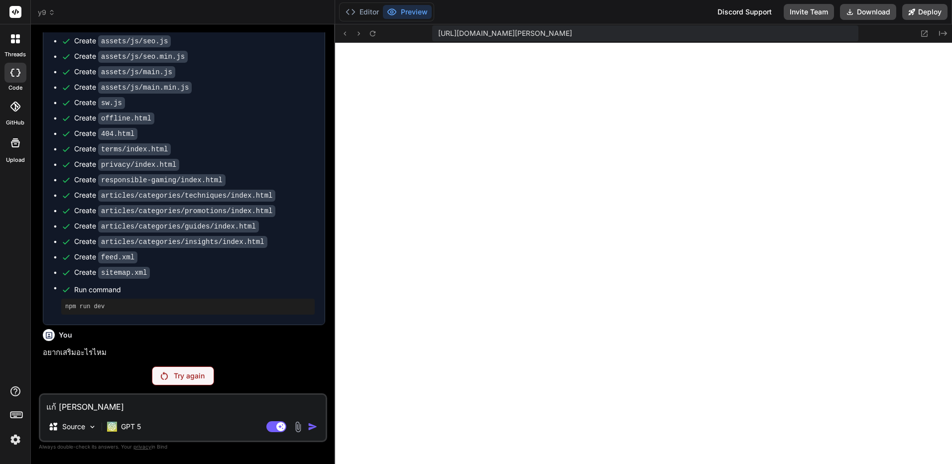
type textarea "x"
type textarea "แก้ header"
type textarea "x"
type textarea "แก้ header เ"
type textarea "x"
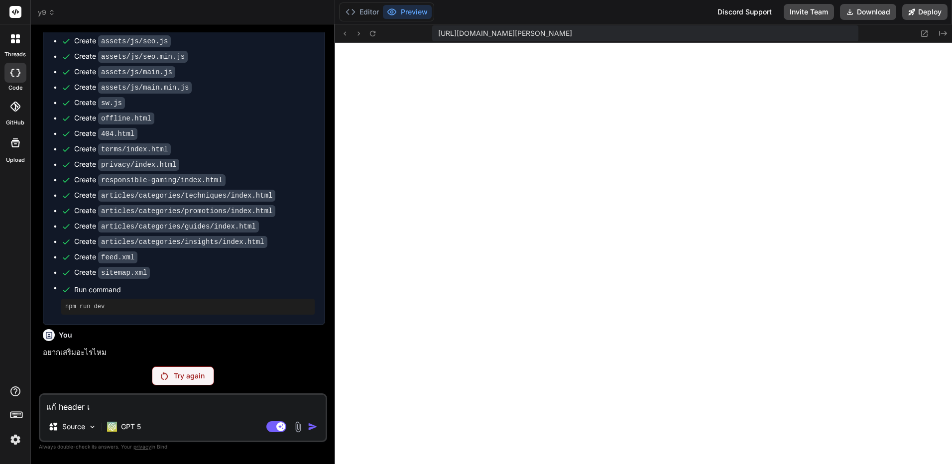
type textarea "แก้ header เอ"
type textarea "x"
type textarea "แก้ header เอา"
type textarea "x"
type textarea "แก้ header เอาห"
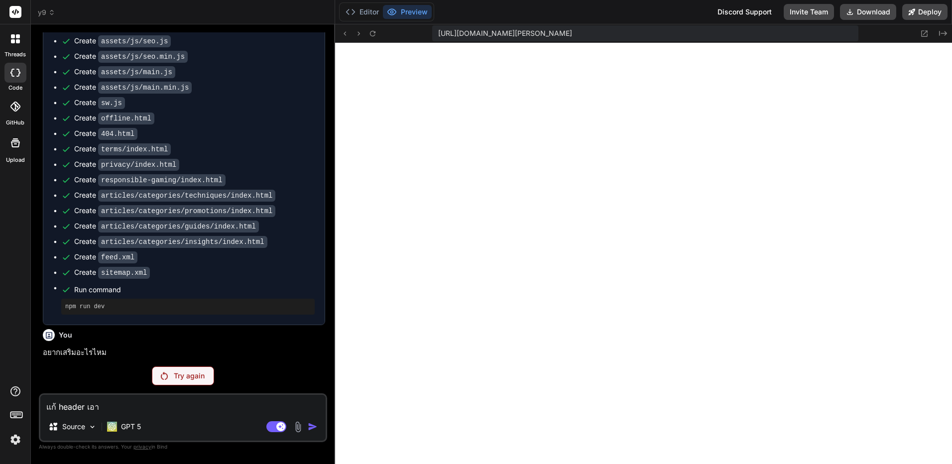
type textarea "x"
type textarea "แก้ header เอาหน"
type textarea "x"
type textarea "แก้ header เอาหน้"
type textarea "x"
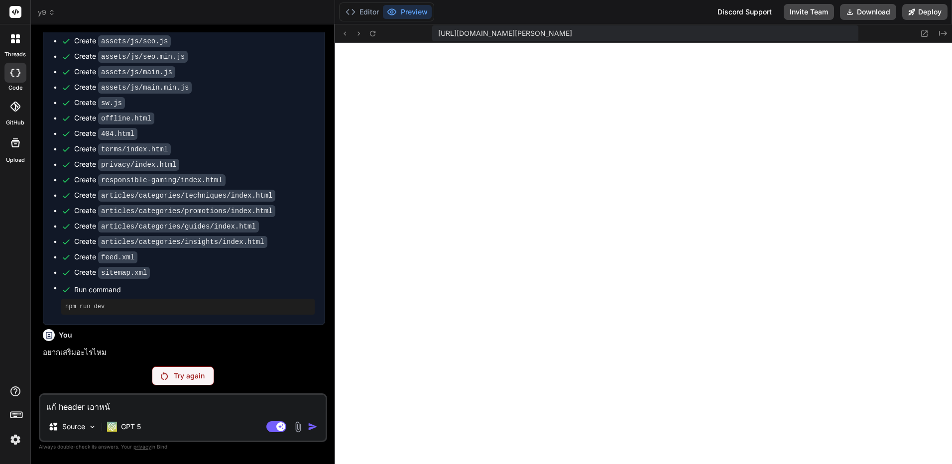
type textarea "แก้ header เอาหน้า"
type textarea "x"
type textarea "แก้ header เอาหน้าแ"
type textarea "x"
type textarea "แก้ header เอาหน้าแร"
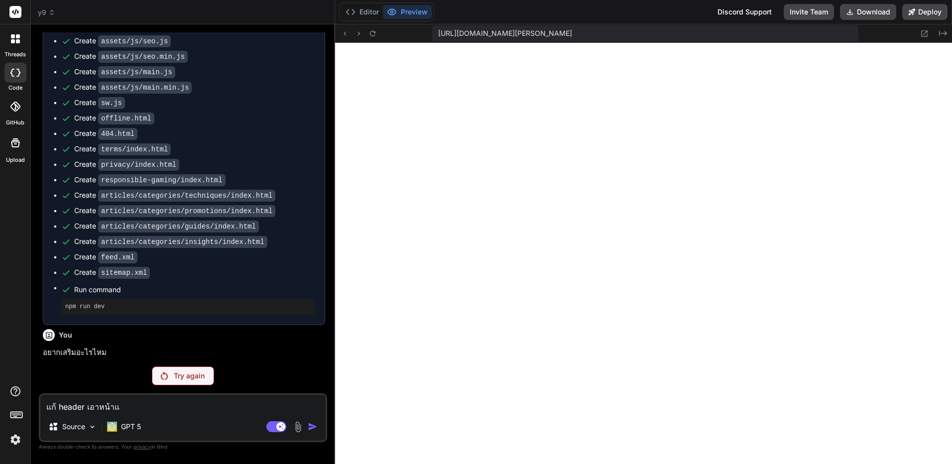
type textarea "x"
type textarea "แก้ header เอาหน้าแรก"
type textarea "x"
type textarea "แก้ header เอาหน้าแรกอ"
type textarea "x"
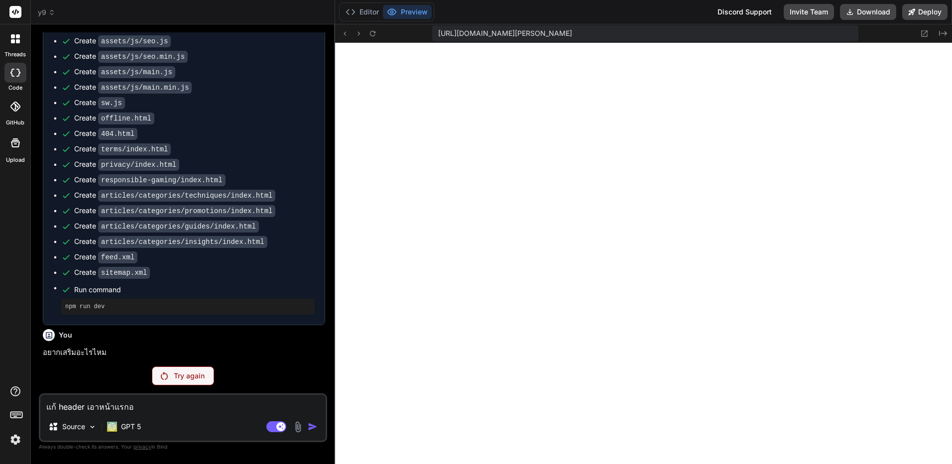
type textarea "แก้ header เอาหน้าแรกออ"
type textarea "x"
type textarea "แก้ header เอาหน้าแรกออก"
type textarea "x"
type textarea "แก้ header เอาหน้าแรกออก"
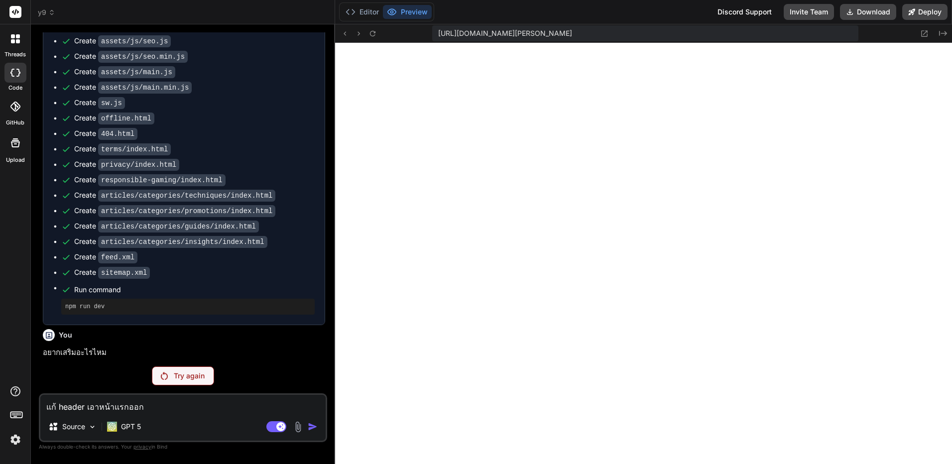
type textarea "x"
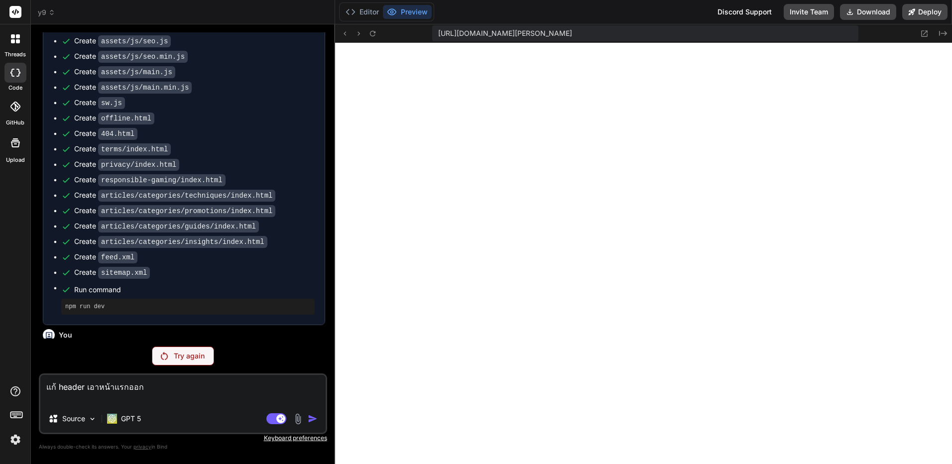
scroll to position [1345, 0]
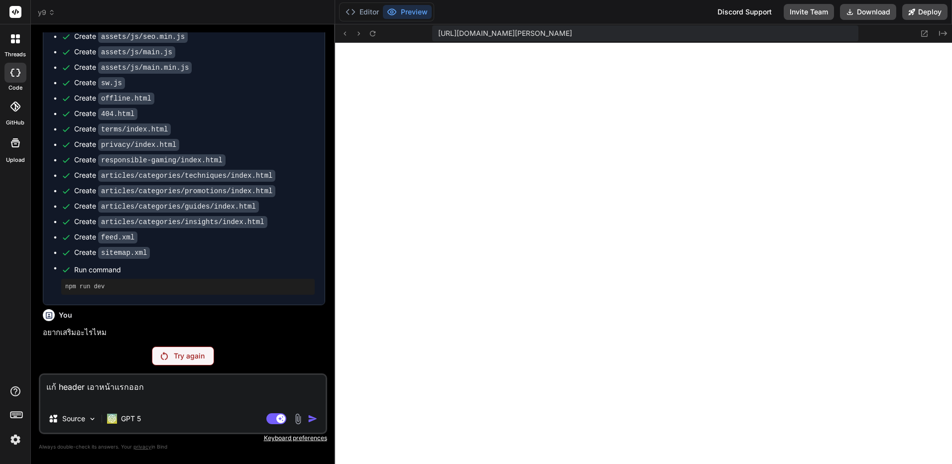
type textarea "แก้ header เอาหน้าแรกออก"
click at [182, 358] on p "Try again" at bounding box center [189, 356] width 31 height 10
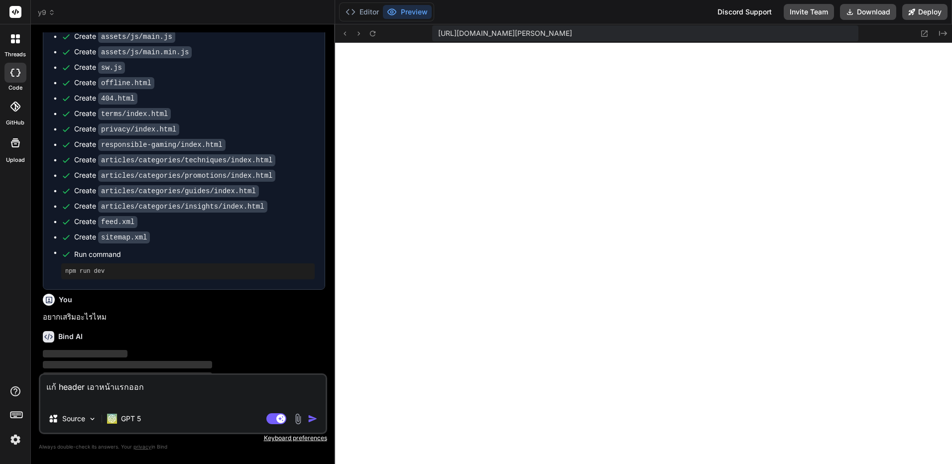
scroll to position [1380, 0]
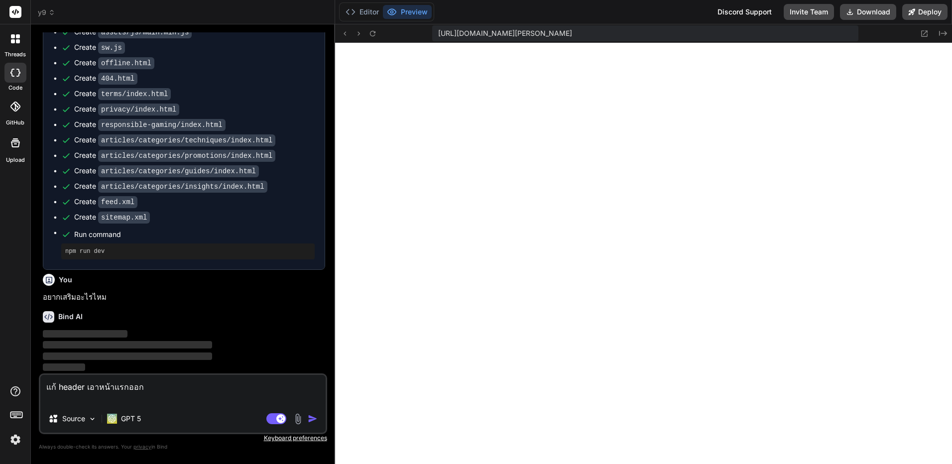
click at [128, 373] on div "แก้ header เอาหน้าแรกออก Source GPT 5 Agent Mode. When this toggle is activated…" at bounding box center [183, 403] width 288 height 61
click at [125, 381] on textarea "แก้ header เอาหน้าแรกออก" at bounding box center [182, 390] width 285 height 30
click at [124, 384] on textarea "แก้ header เอาหน้าแรกออก" at bounding box center [182, 390] width 285 height 30
click at [311, 422] on img "button" at bounding box center [313, 419] width 10 height 10
click at [311, 421] on img "button" at bounding box center [313, 419] width 10 height 10
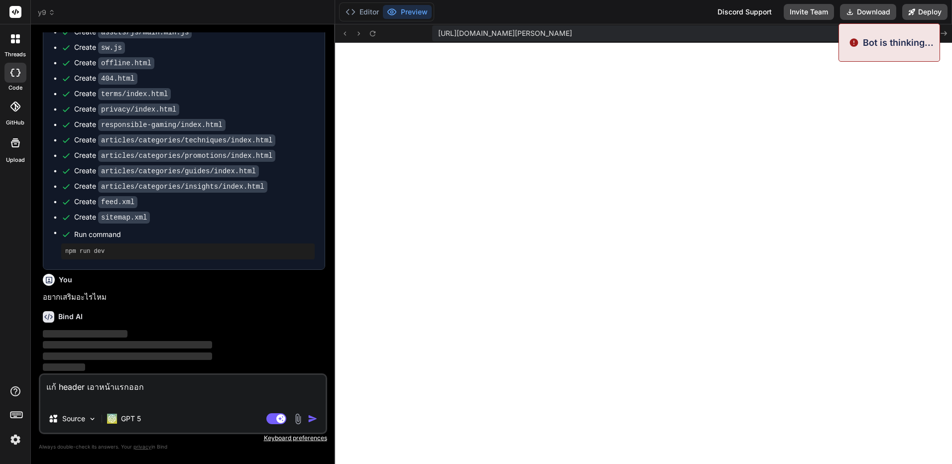
click at [311, 421] on img "button" at bounding box center [313, 419] width 10 height 10
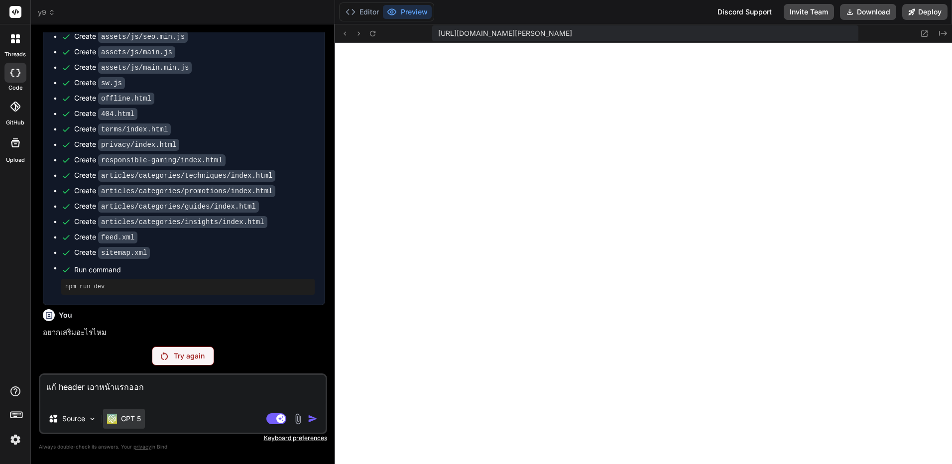
scroll to position [1345, 0]
click at [125, 425] on div "GPT 5" at bounding box center [124, 419] width 42 height 20
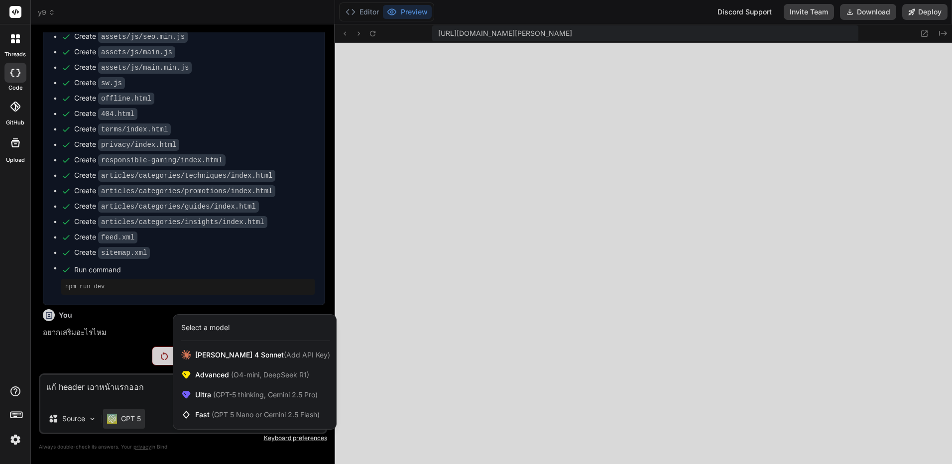
click at [128, 418] on div at bounding box center [476, 232] width 952 height 464
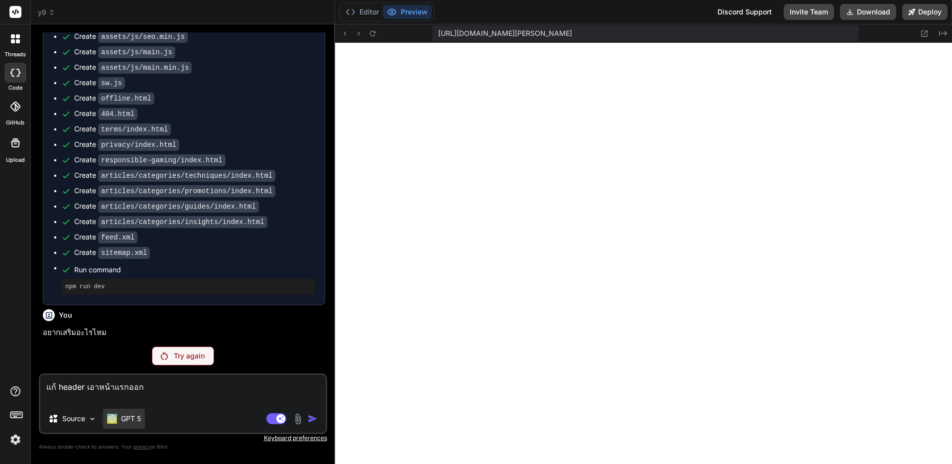
click at [112, 417] on img at bounding box center [112, 419] width 10 height 10
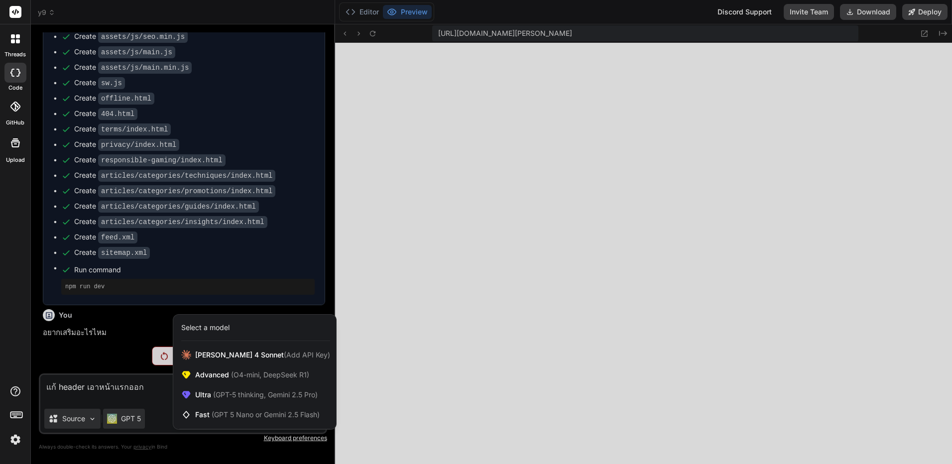
click at [72, 416] on div at bounding box center [476, 232] width 952 height 464
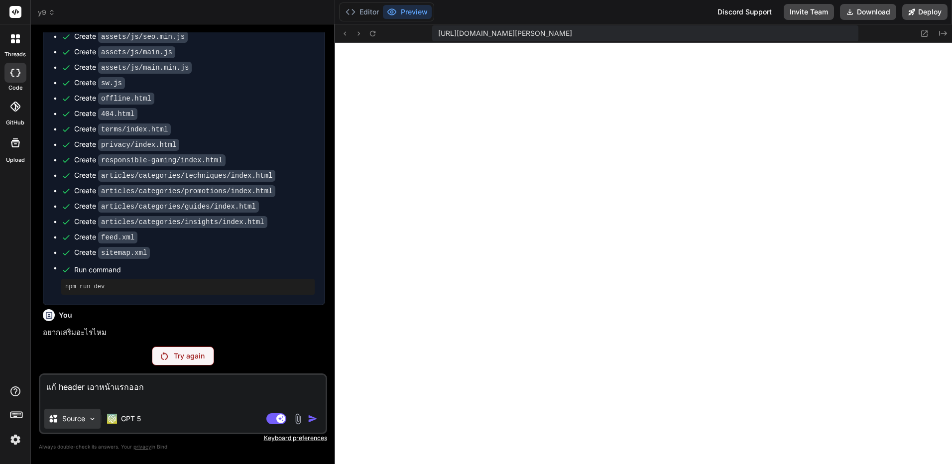
click at [72, 416] on p "Source" at bounding box center [73, 419] width 23 height 10
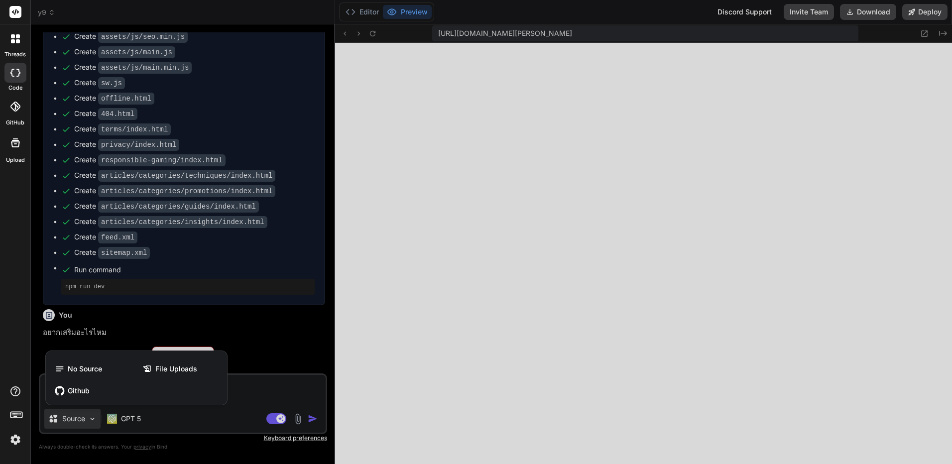
click at [120, 414] on div at bounding box center [476, 232] width 952 height 464
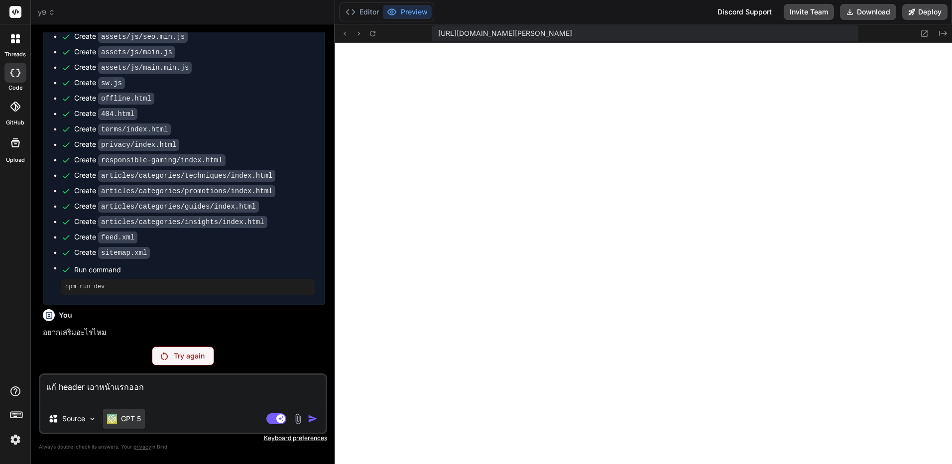
click at [124, 417] on p "GPT 5" at bounding box center [131, 419] width 20 height 10
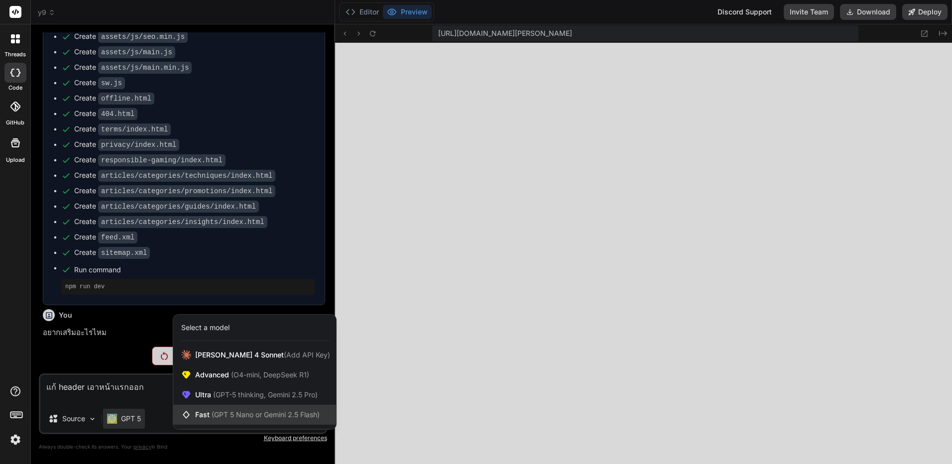
click at [195, 407] on div "Fast (GPT 5 Nano or Gemini 2.5 Flash)" at bounding box center [254, 415] width 163 height 20
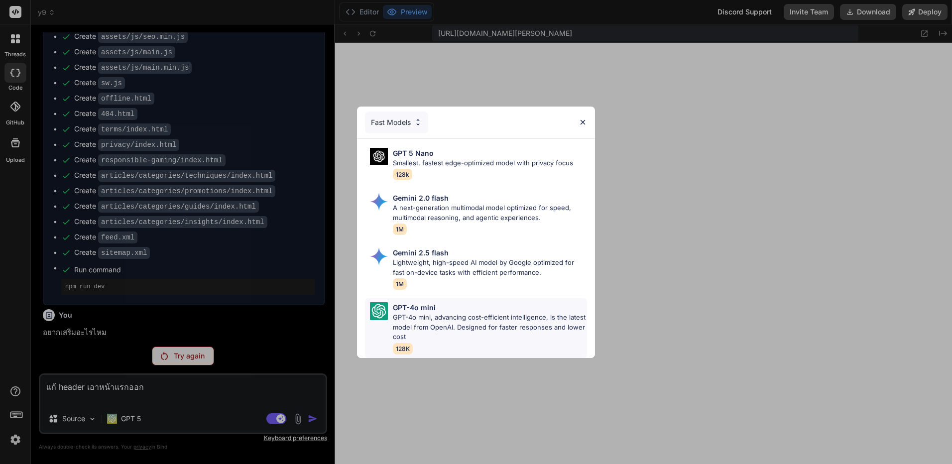
click at [442, 324] on p "GPT-4o mini, advancing cost-efficient intelligence, is the latest model from Op…" at bounding box center [490, 327] width 194 height 29
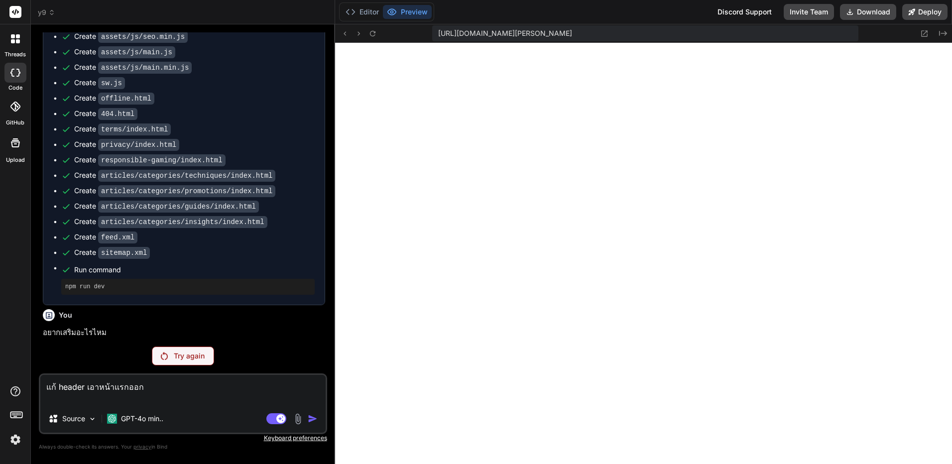
click at [187, 378] on textarea "แก้ header เอาหน้าแรกออก" at bounding box center [182, 390] width 285 height 30
click at [190, 345] on div "You do it Bind AI Y9 สล็อต Click to open Workbench Create partials/header.html …" at bounding box center [183, 247] width 288 height 431
click at [209, 365] on div "You do it Bind AI Y9 สล็อต Click to open Workbench Create partials/header.html …" at bounding box center [183, 247] width 288 height 431
click at [203, 360] on div "Try again" at bounding box center [183, 355] width 62 height 19
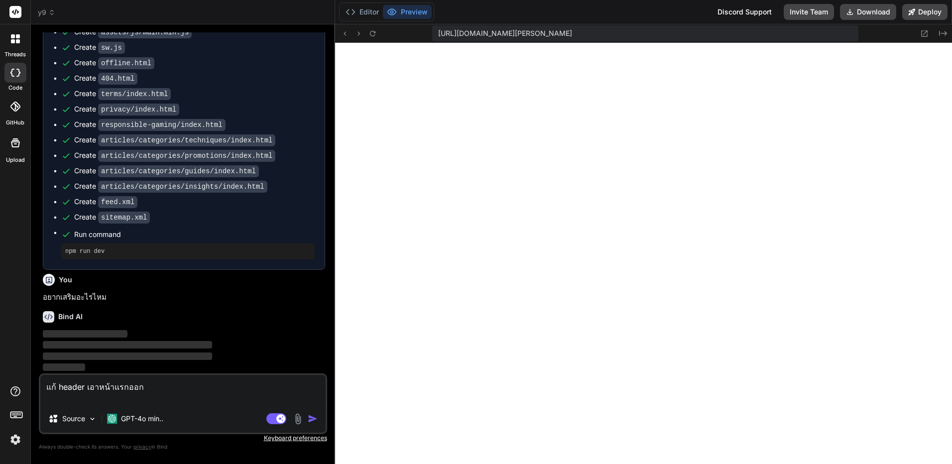
type textarea "x"
click at [329, 414] on div "Bind AI Web Search Created with Pixso. Code Generator You do it Bind AI Y9 สล็อ…" at bounding box center [183, 243] width 304 height 439
click at [319, 417] on button "button" at bounding box center [315, 419] width 14 height 10
click at [318, 418] on button "button" at bounding box center [315, 419] width 14 height 10
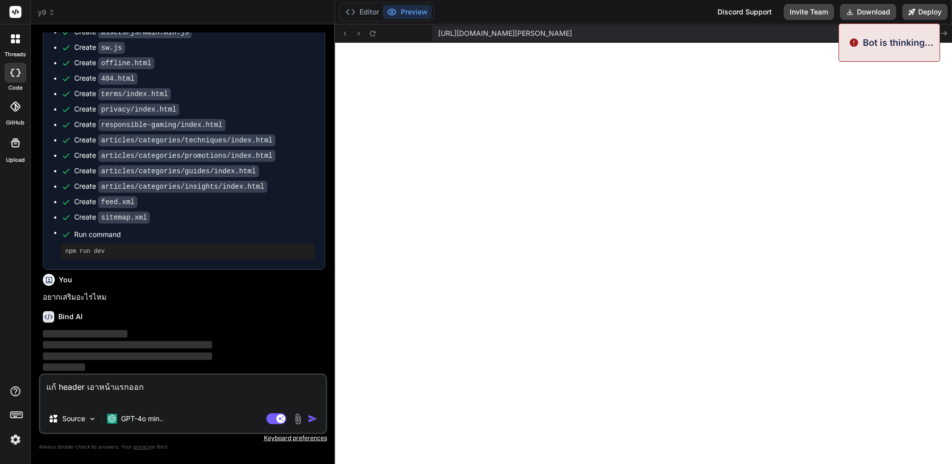
click at [318, 418] on button "button" at bounding box center [315, 419] width 14 height 10
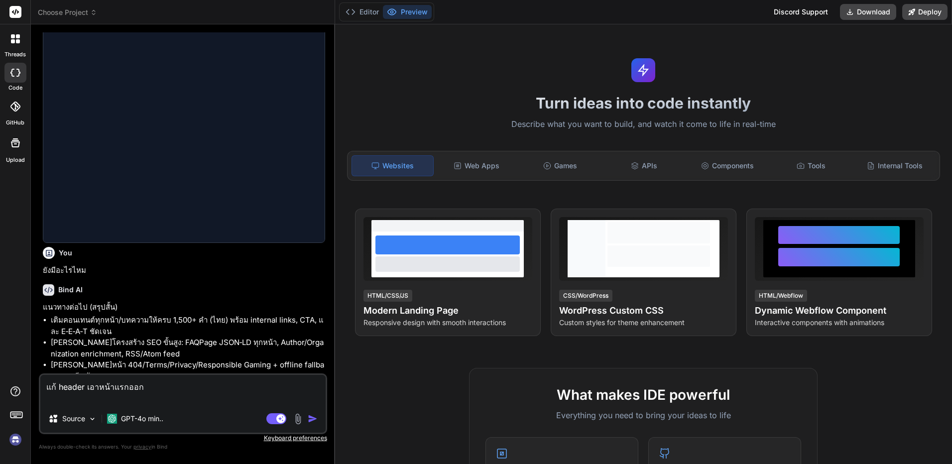
scroll to position [652, 0]
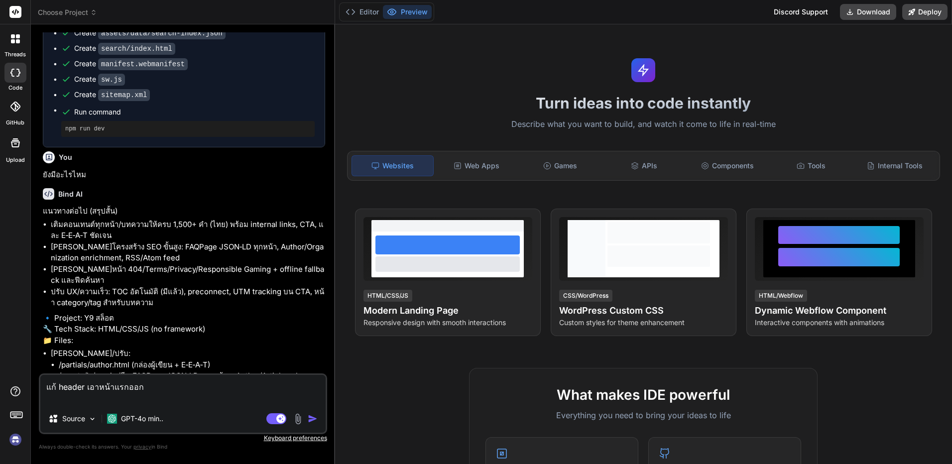
click at [314, 417] on img "button" at bounding box center [313, 419] width 10 height 10
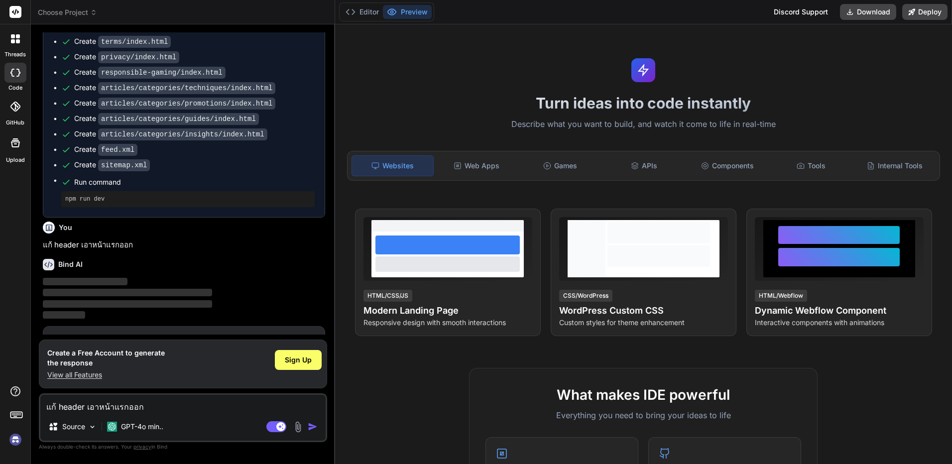
scroll to position [1478, 0]
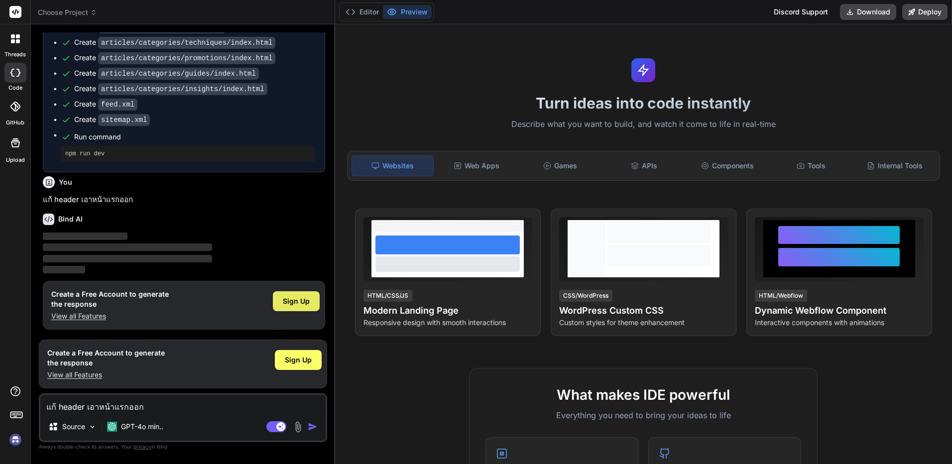
click at [295, 305] on span "Sign Up" at bounding box center [296, 301] width 27 height 10
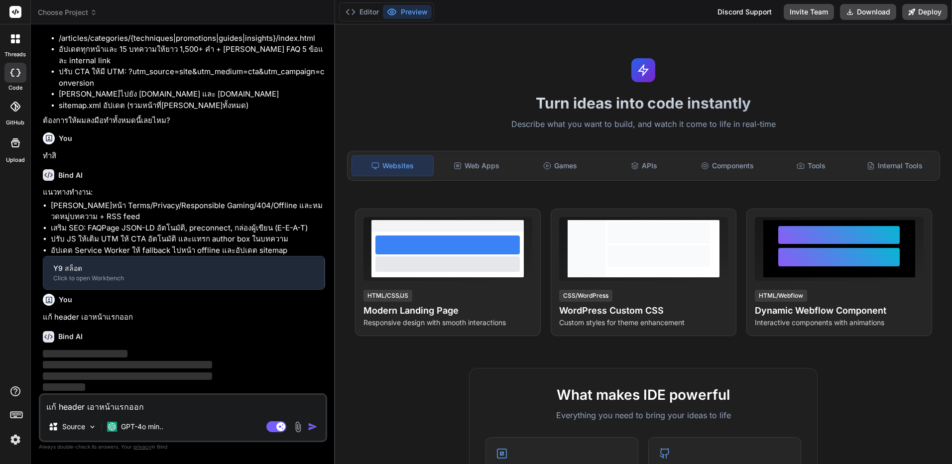
scroll to position [642, 0]
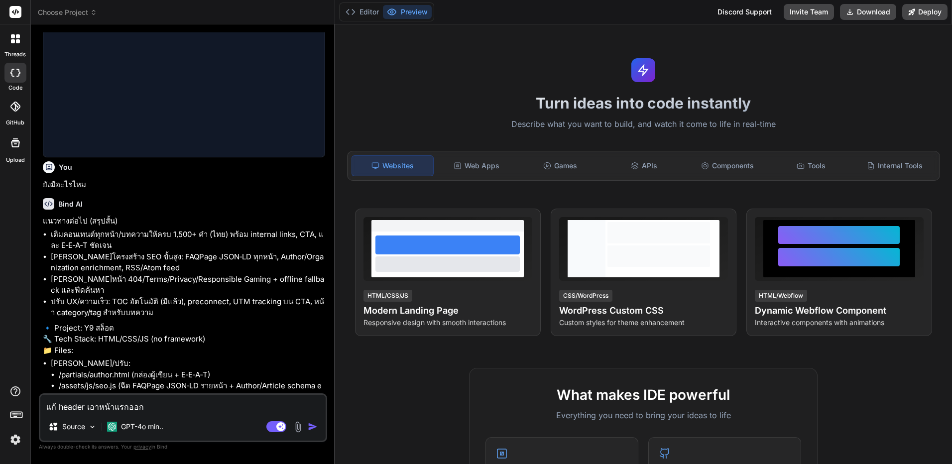
click at [245, 414] on div "แก้ header เอาหน้าแรกออก Source GPT-4o min.. Agent Mode. When this toggle is ac…" at bounding box center [183, 417] width 288 height 49
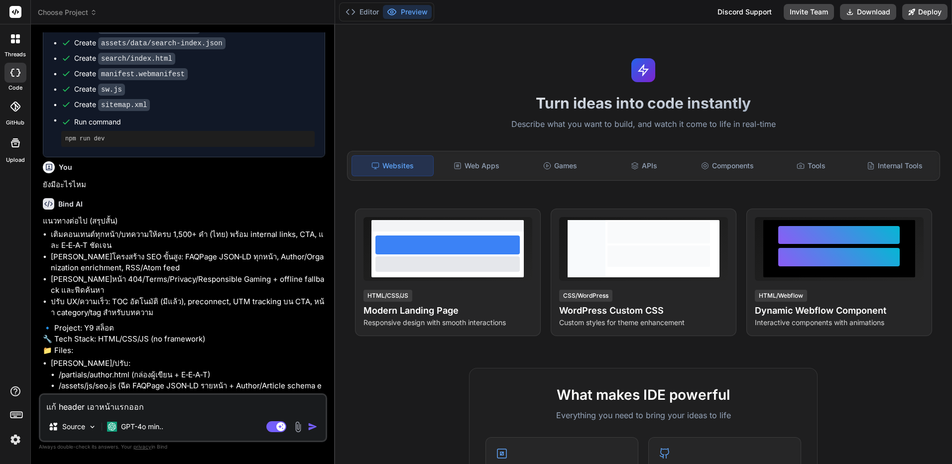
click at [251, 406] on textarea "แก้ header เอาหน้าแรกออก" at bounding box center [182, 404] width 285 height 18
type textarea "x"
click at [253, 404] on textarea "แก้ header เอาหน้าแรกออก" at bounding box center [182, 404] width 285 height 18
paste textarea "24a6dd76137176999b8306773bf030cd"
type textarea "24a6dd76137176999b8306773bf030cd"
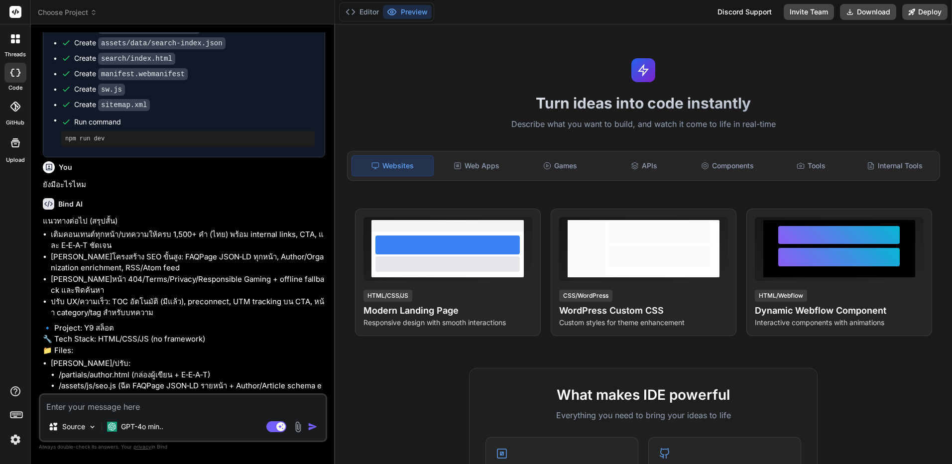
type textarea "x"
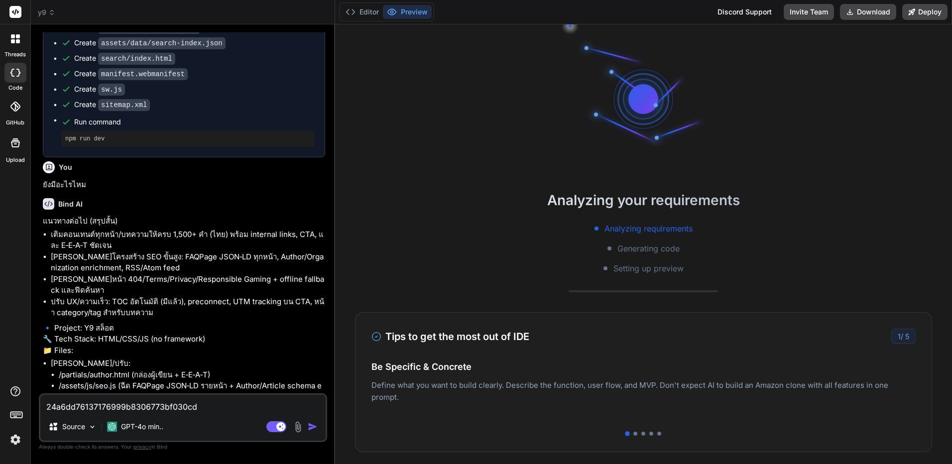
type textarea "แ"
type textarea "x"
type textarea "แก"
type textarea "x"
type textarea "แก้"
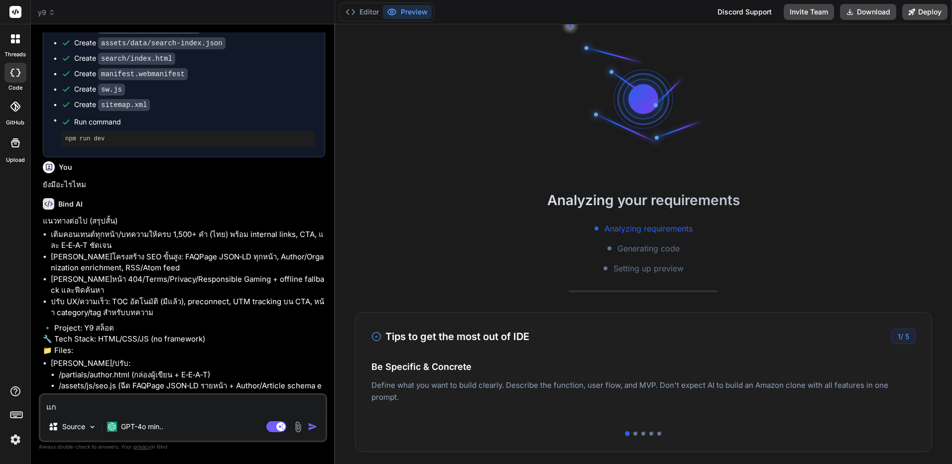
type textarea "x"
type textarea "แก้"
type textarea "x"
type textarea "แก้ h"
type textarea "x"
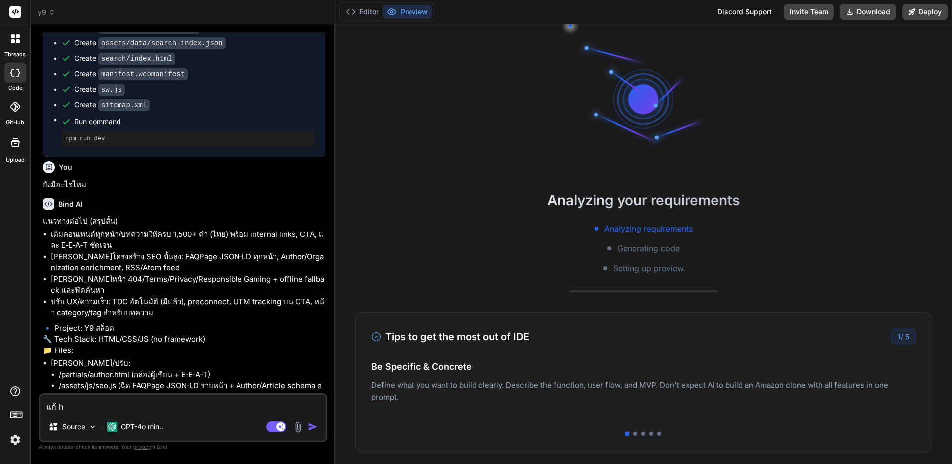
type textarea "แก้ he"
type textarea "x"
type textarea "แก้ hea"
type textarea "x"
type textarea "แก้ hear"
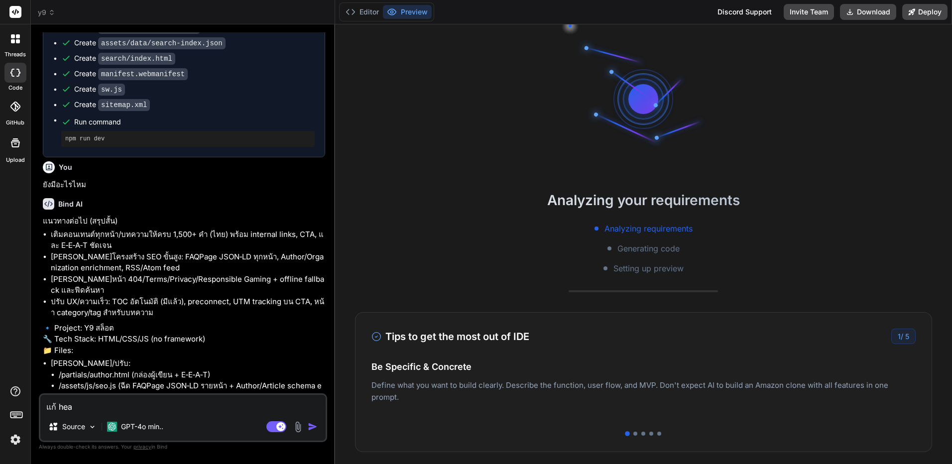
type textarea "x"
type textarea "แก้ heart"
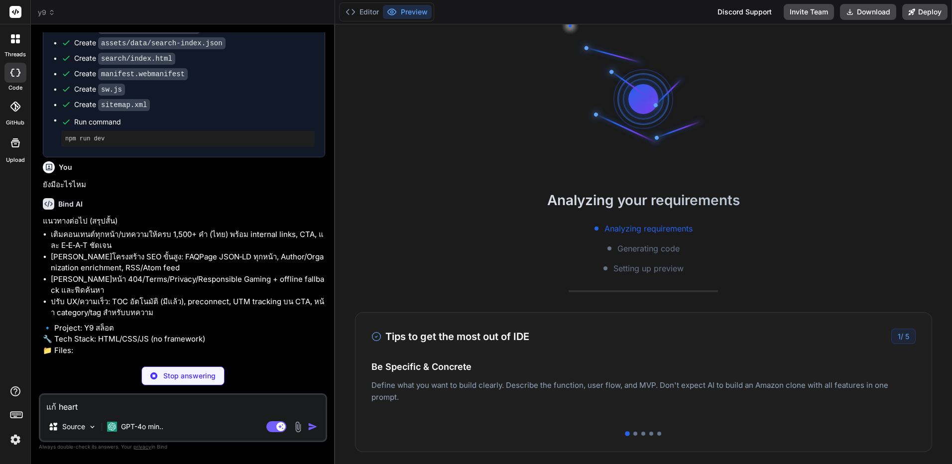
type textarea "x"
type textarea "แก้ hear"
type textarea "x"
type textarea "แก้ hea"
type textarea "x"
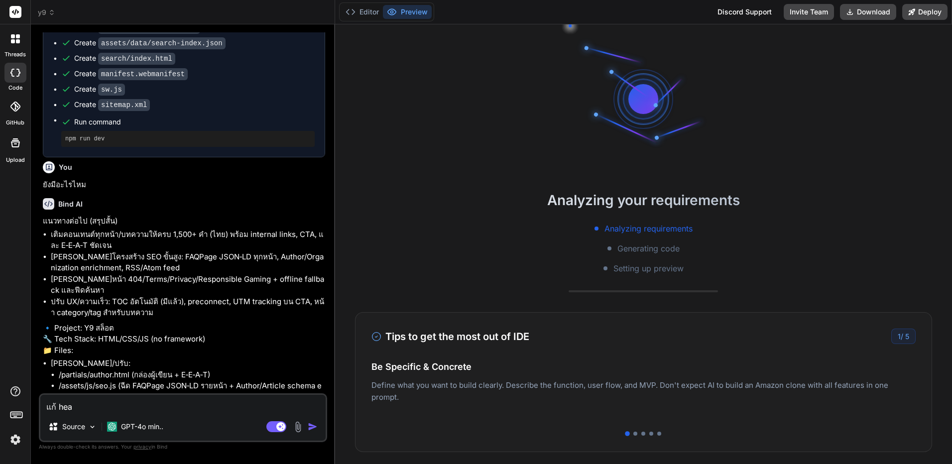
type textarea "แก้ heae"
type textarea "x"
type textarea "แก้ heaer"
type textarea "x"
type textarea "แก้ heae"
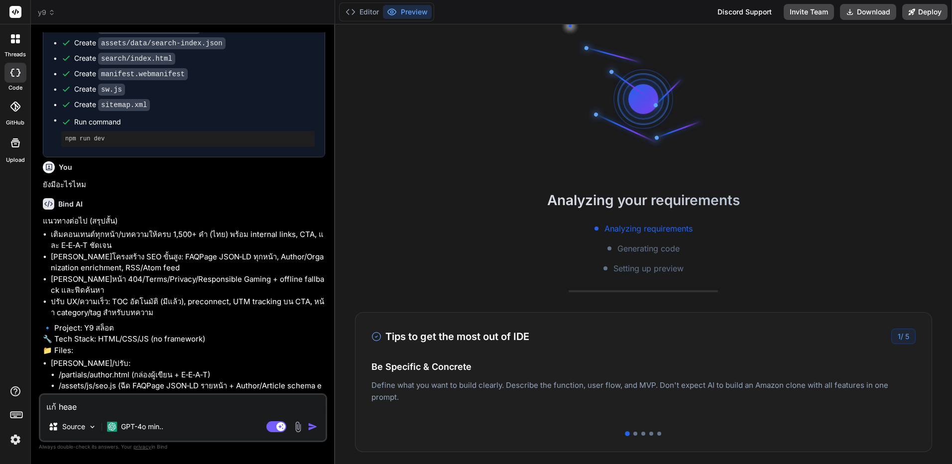
type textarea "x"
type textarea "แก้ hea"
type textarea "x"
type textarea "แก้ he"
type textarea "x"
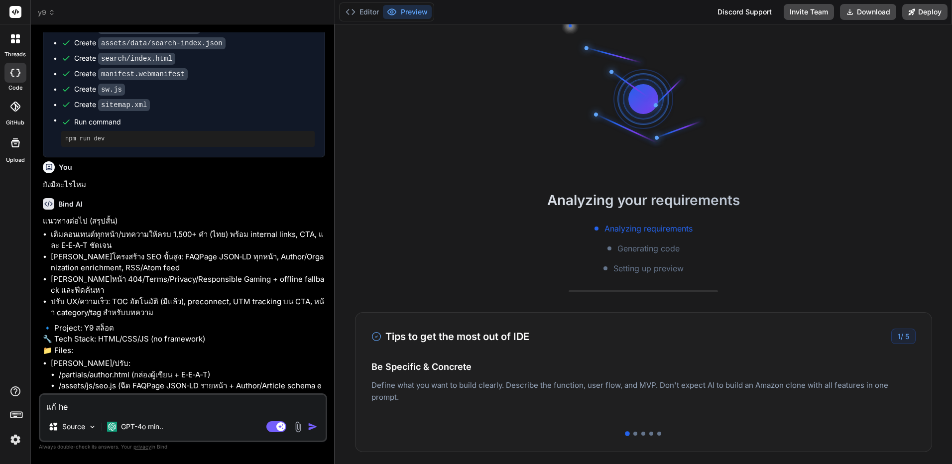
scroll to position [47, 0]
type textarea "แก้ hed"
type textarea "x"
type textarea "แก้ hede"
type textarea "x"
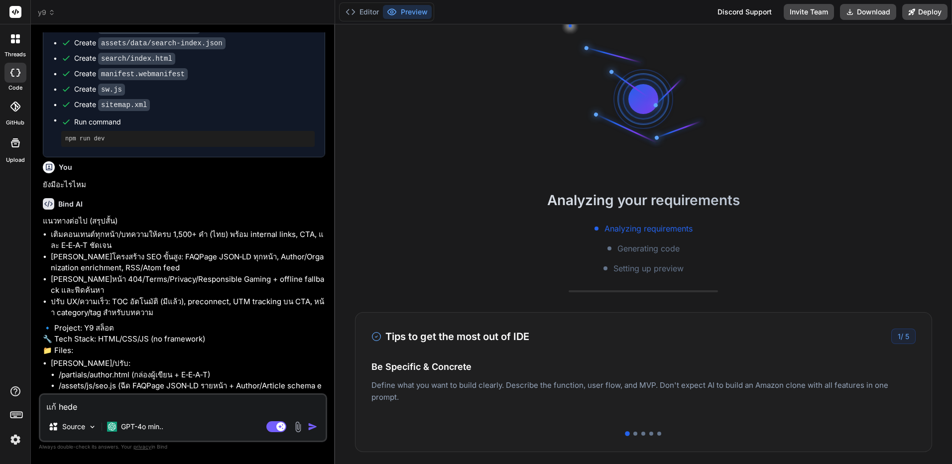
type textarea "แก้ heder"
type textarea "x"
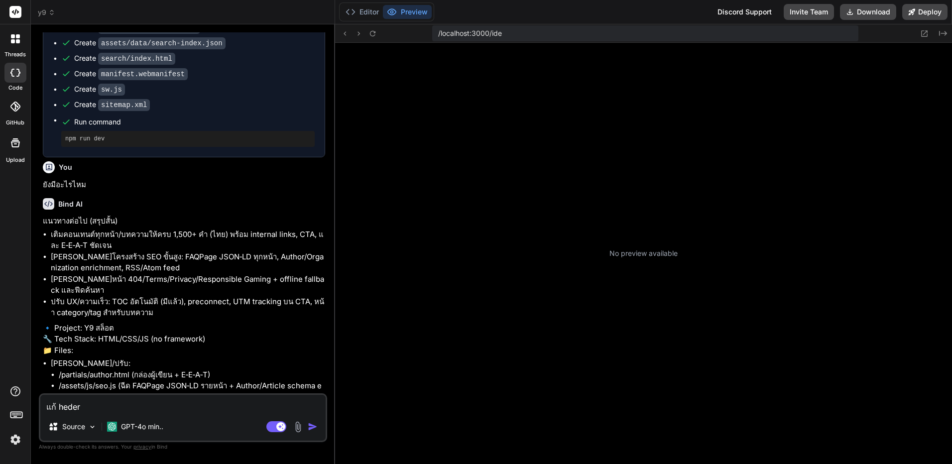
type textarea "แก้ heder"
type textarea "x"
type textarea "แก้ heder เ"
type textarea "x"
type textarea "แก้ heder เอ"
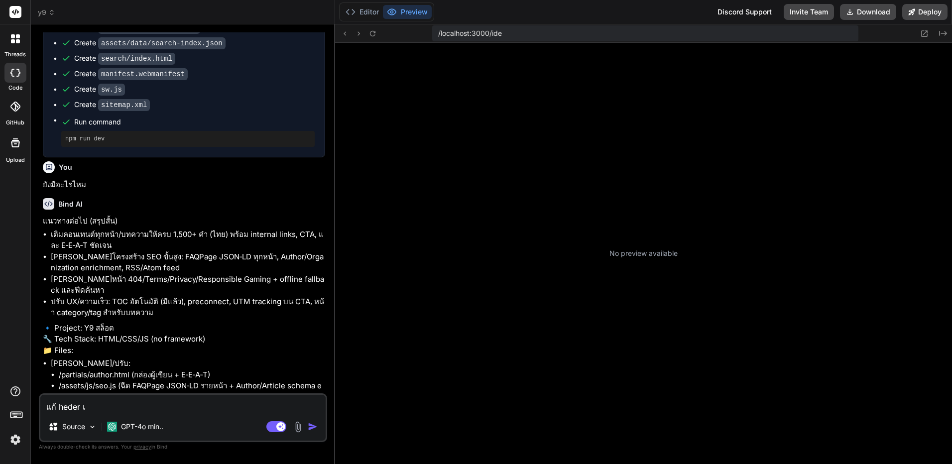
type textarea "x"
type textarea "แก้ heder เอา"
type textarea "x"
type textarea "แก้ heder เอาห"
type textarea "x"
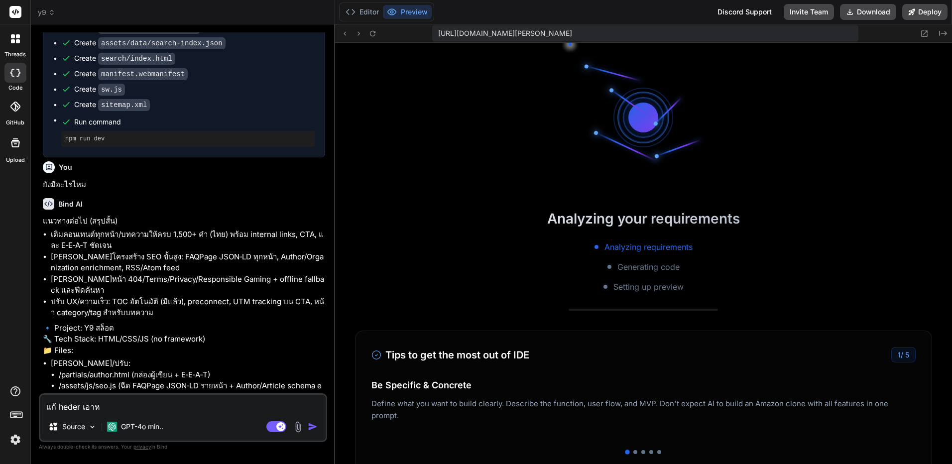
type textarea "แก้ heder เอาหน"
type textarea "x"
type textarea "แก้ heder เอาหน้"
type textarea "x"
type textarea "แก้ heder เอาหน้า"
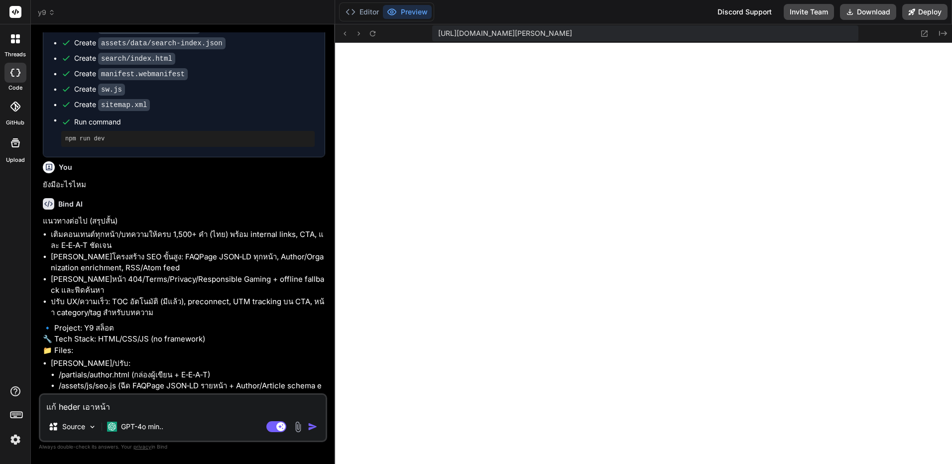
type textarea "x"
type textarea "แก้ heder เอาหน้าแ"
type textarea "x"
type textarea "แก้ heder เอาหน้าแร"
type textarea "x"
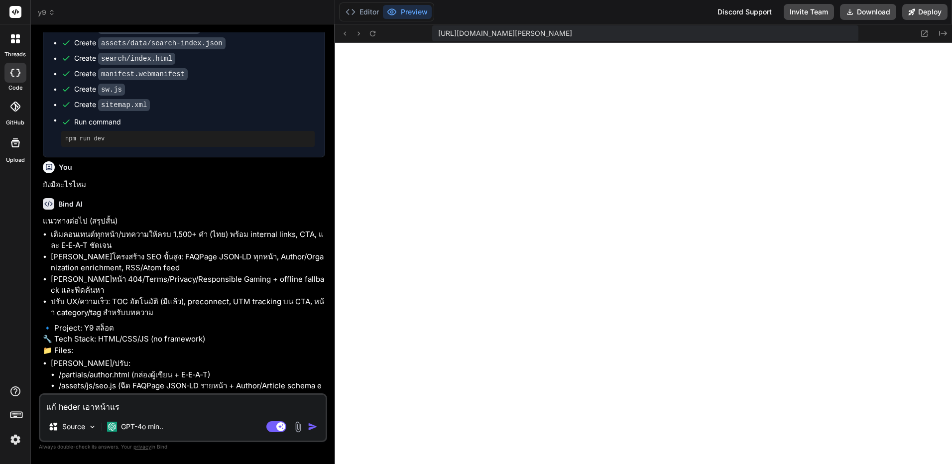
scroll to position [435, 0]
type textarea "แก้ heder เอาหน้าแรก"
type textarea "x"
type textarea "แก้ heder เอาหน้าแรกอ"
type textarea "x"
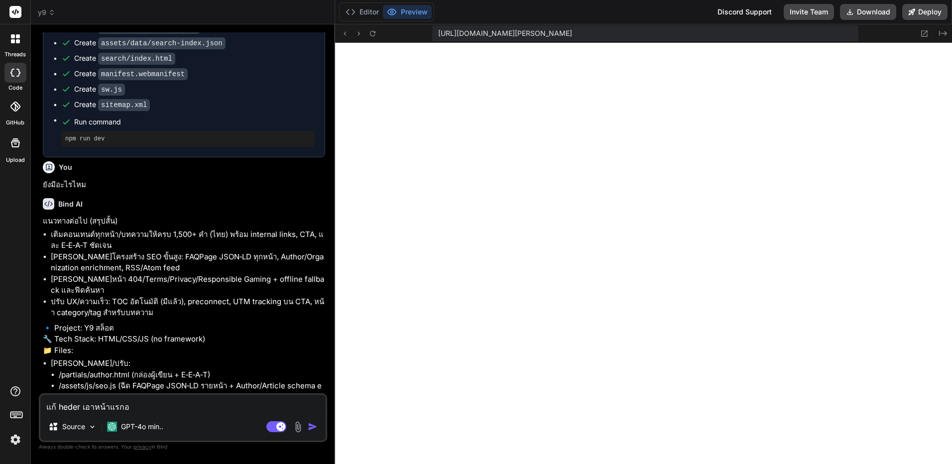
type textarea "แก้ heder เอาหน้าแรกออ"
type textarea "x"
type textarea "แก้ heder เอาหน้าแรกออก"
type textarea "x"
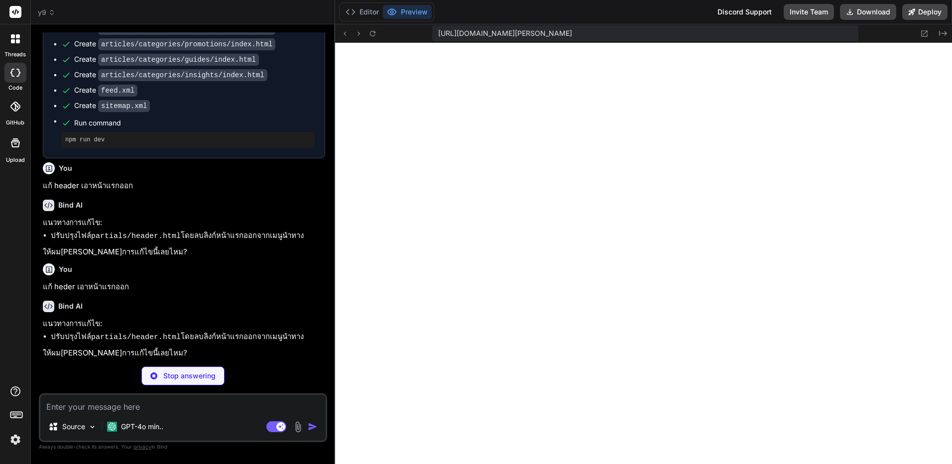
scroll to position [1457, 0]
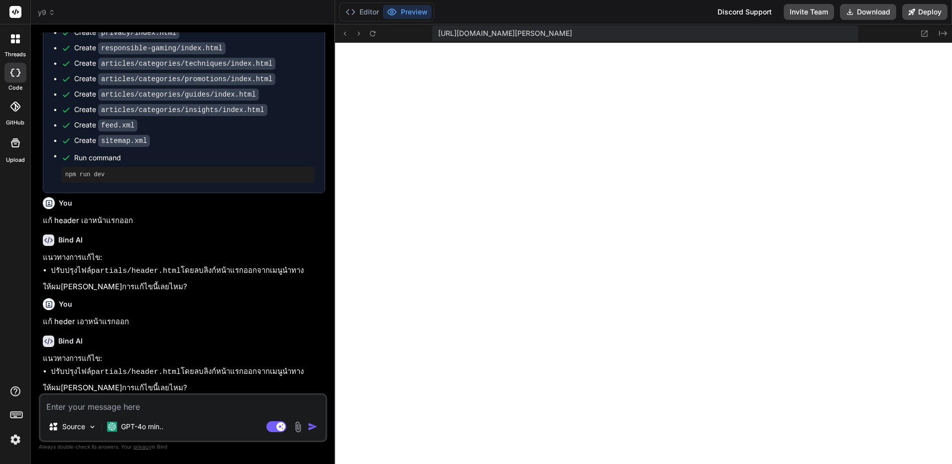
type textarea "x"
type textarea "ไ"
type textarea "x"
type textarea "จ"
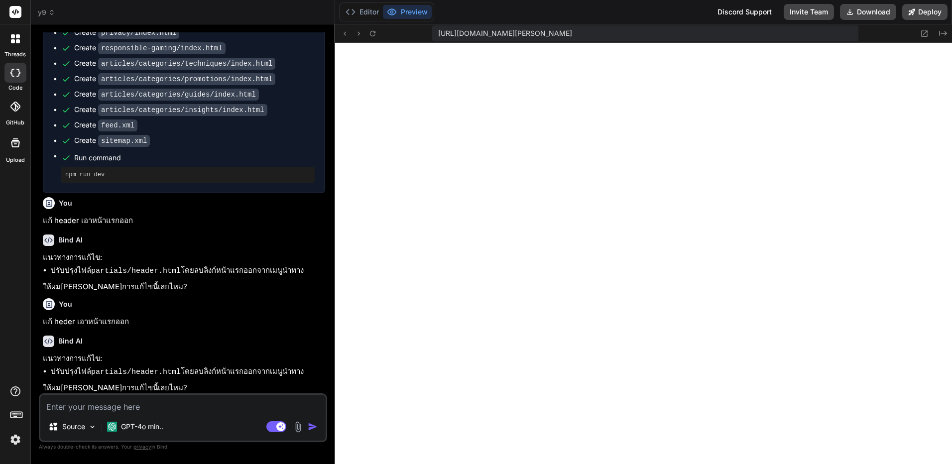
type textarea "x"
type textarea "จั"
type textarea "x"
type textarea "จัด"
type textarea "x"
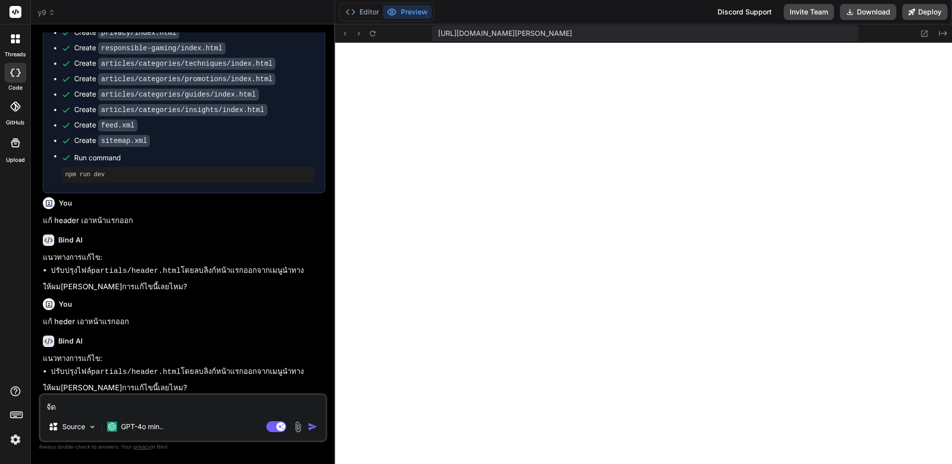
type textarea "จัดไ"
type textarea "x"
type textarea "จัดไป"
type textarea "x"
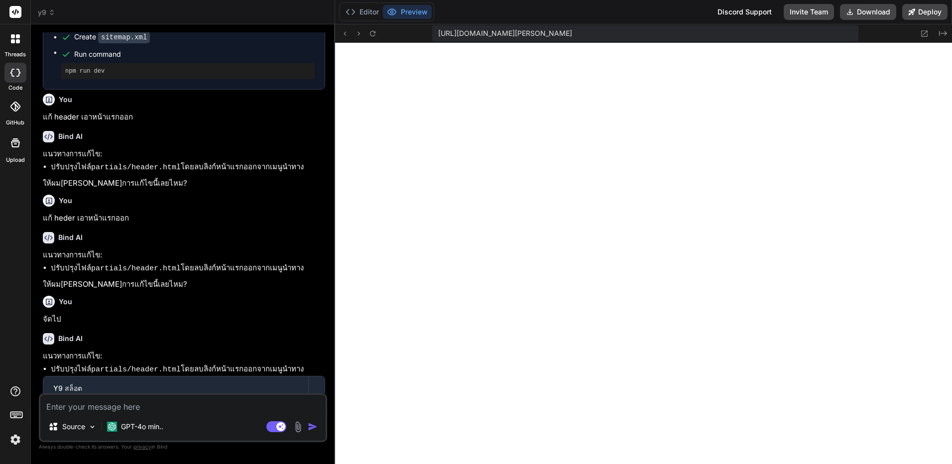
scroll to position [1002, 0]
click at [376, 36] on icon at bounding box center [372, 33] width 8 height 8
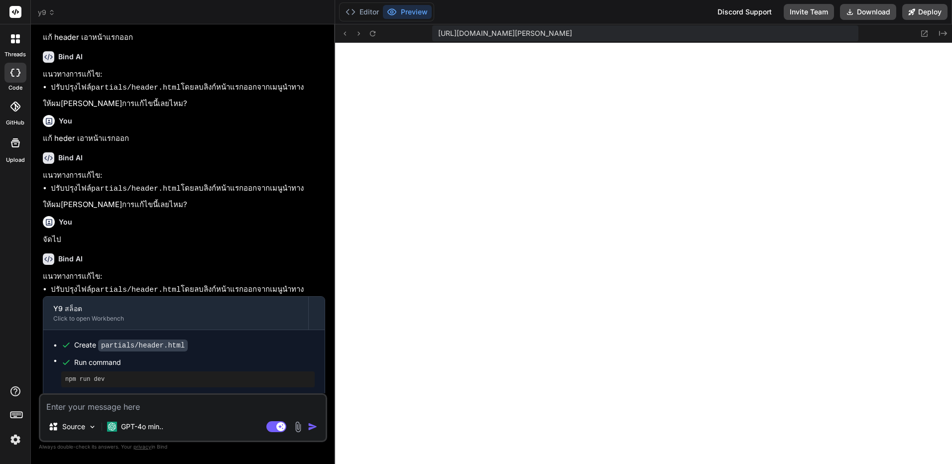
scroll to position [1641, 0]
click at [354, 12] on polyline at bounding box center [353, 11] width 2 height 5
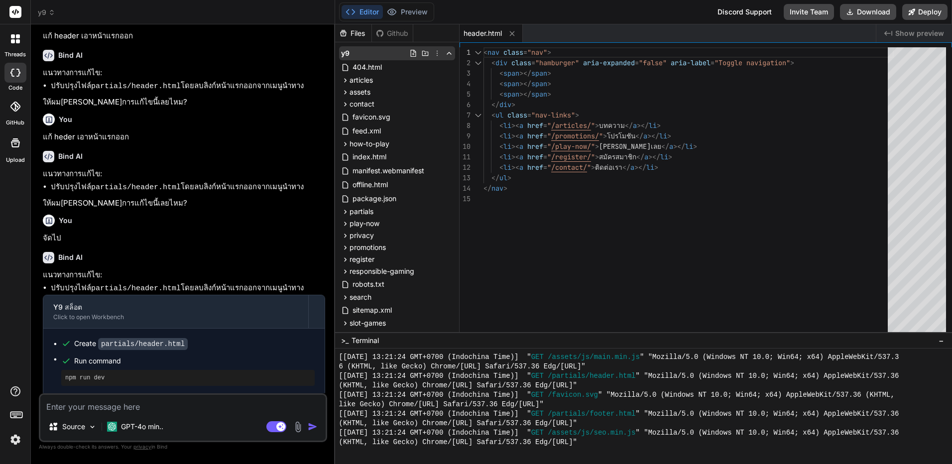
click at [434, 52] on icon at bounding box center [437, 53] width 8 height 8
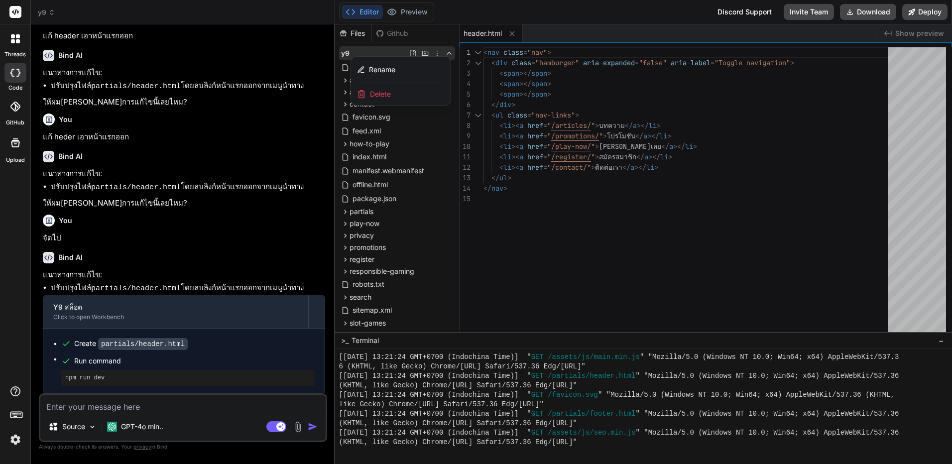
click at [391, 96] on div "Delete" at bounding box center [401, 94] width 100 height 22
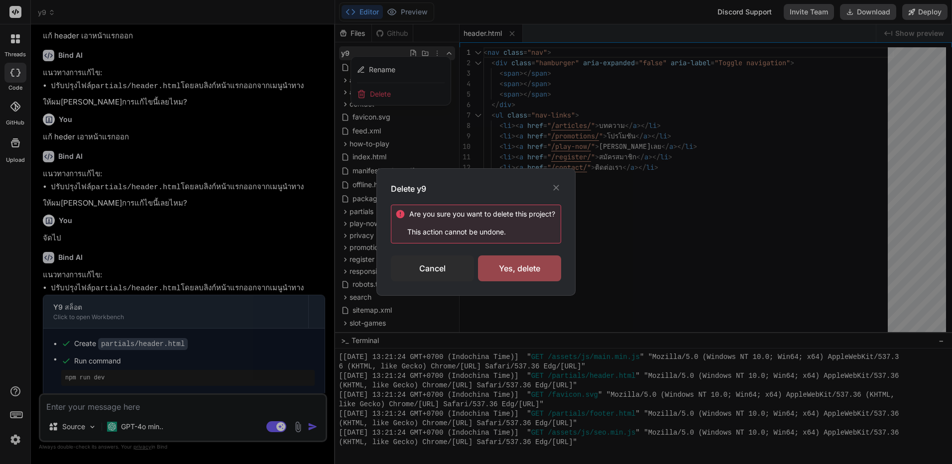
click at [517, 251] on div "Are you sure you want to delete this project ? This action cannot be undone. Ca…" at bounding box center [476, 243] width 170 height 77
click at [521, 269] on div "Yes, delete" at bounding box center [519, 268] width 83 height 26
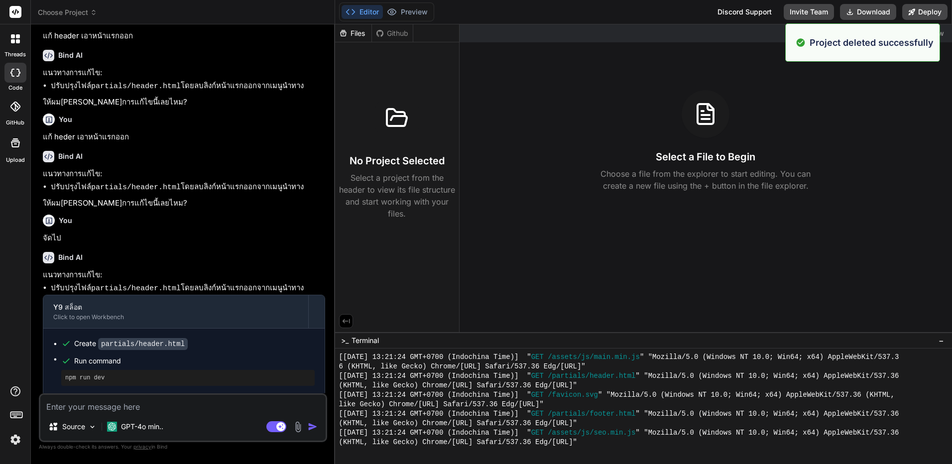
click at [57, 12] on span "Choose Project" at bounding box center [67, 12] width 59 height 10
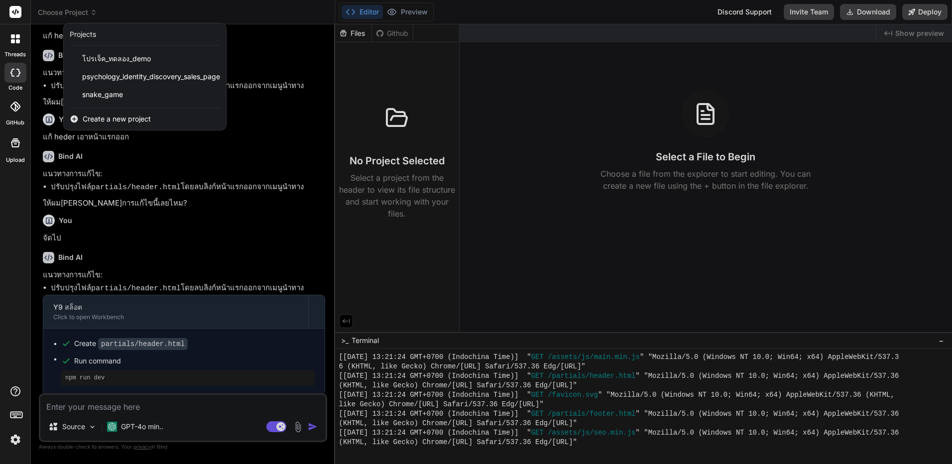
click at [17, 42] on icon at bounding box center [18, 41] width 4 height 4
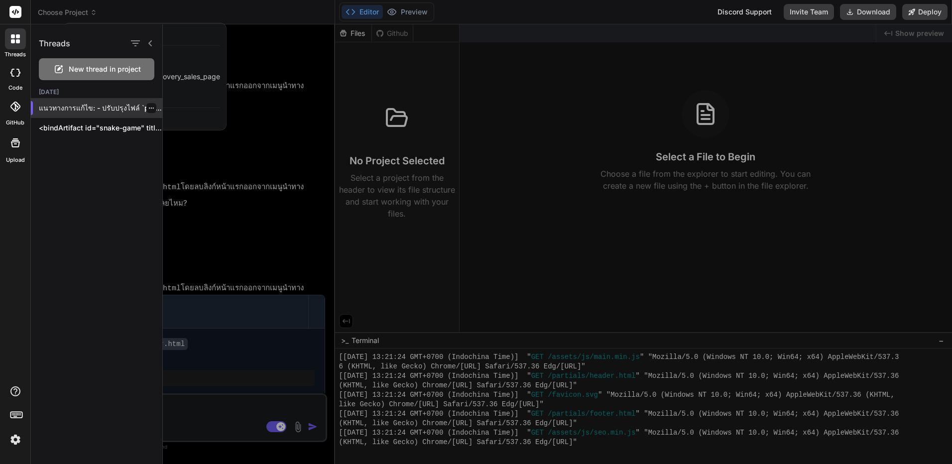
click at [146, 109] on div at bounding box center [151, 108] width 10 height 10
click at [150, 108] on icon "button" at bounding box center [151, 108] width 6 height 6
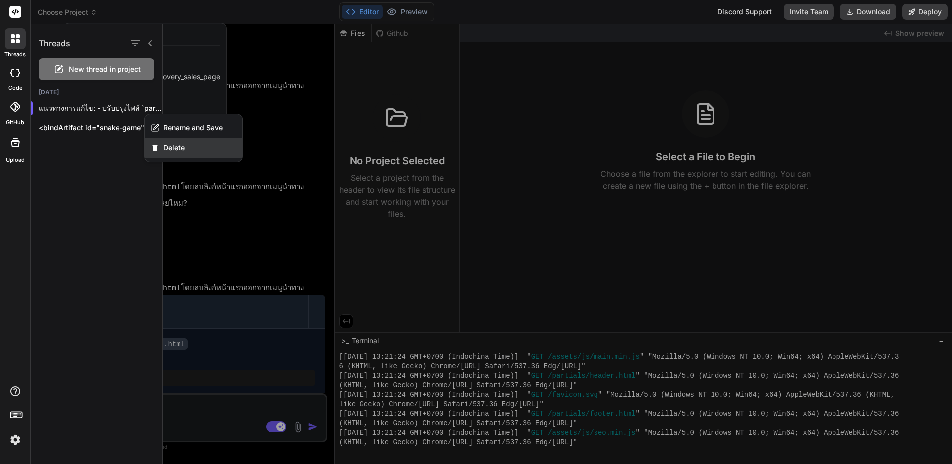
click at [172, 152] on span "Delete" at bounding box center [173, 148] width 21 height 10
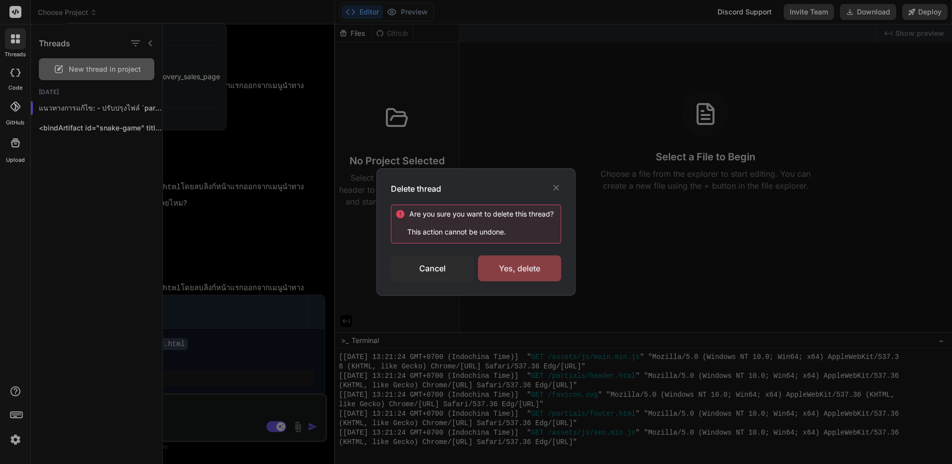
click at [559, 273] on div "Yes, delete" at bounding box center [519, 268] width 83 height 26
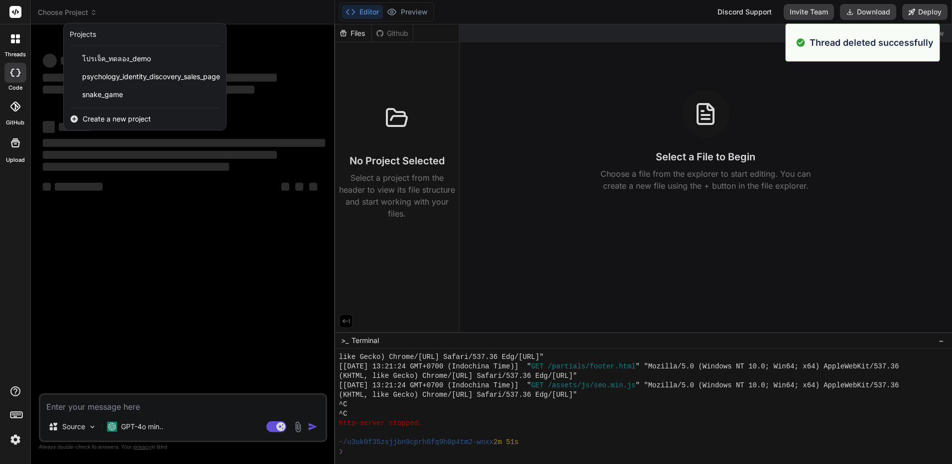
scroll to position [1182, 0]
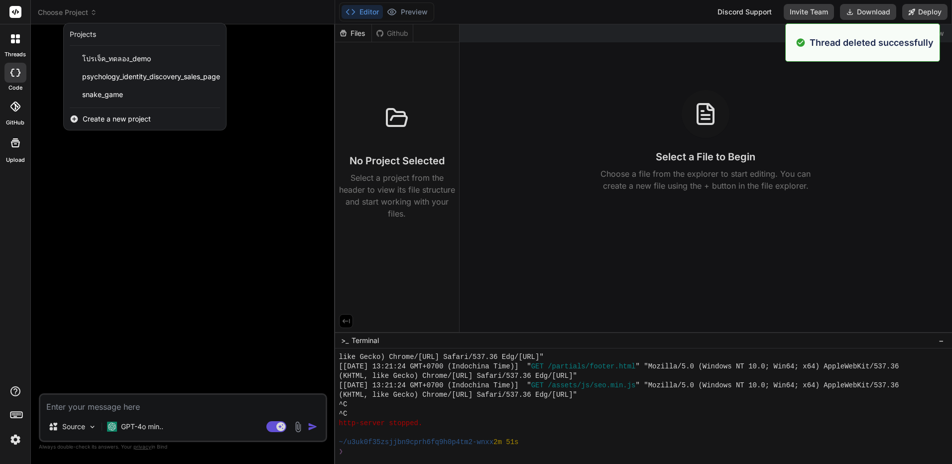
click at [21, 77] on div at bounding box center [15, 73] width 22 height 20
click at [19, 50] on div "threads" at bounding box center [15, 41] width 30 height 34
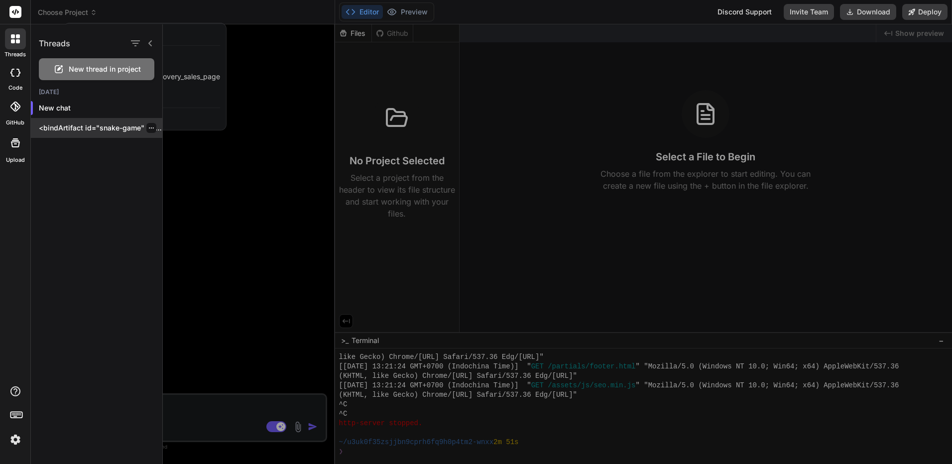
click at [148, 130] on icon "button" at bounding box center [151, 128] width 6 height 6
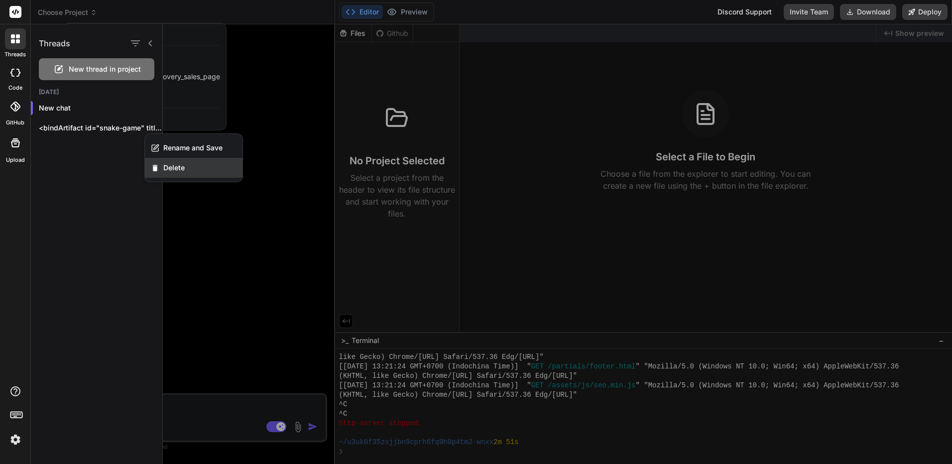
click at [179, 165] on span "Delete" at bounding box center [173, 168] width 21 height 10
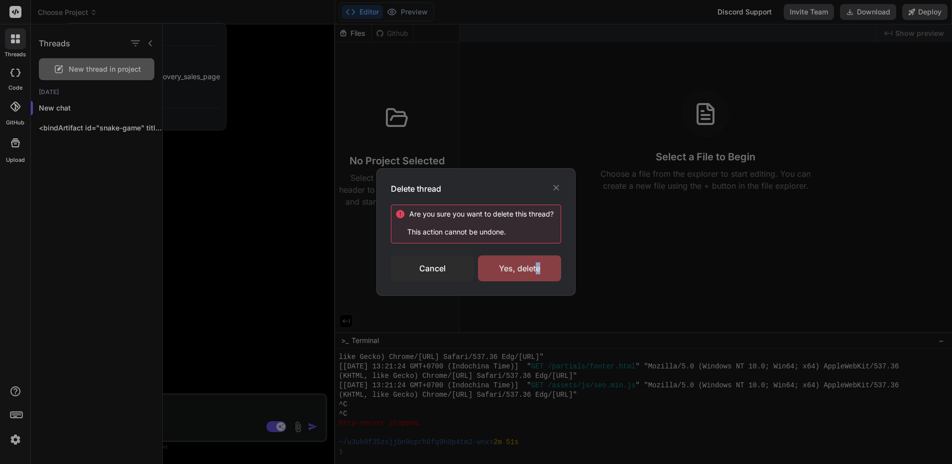
click at [538, 265] on div "Yes, delete" at bounding box center [519, 268] width 83 height 26
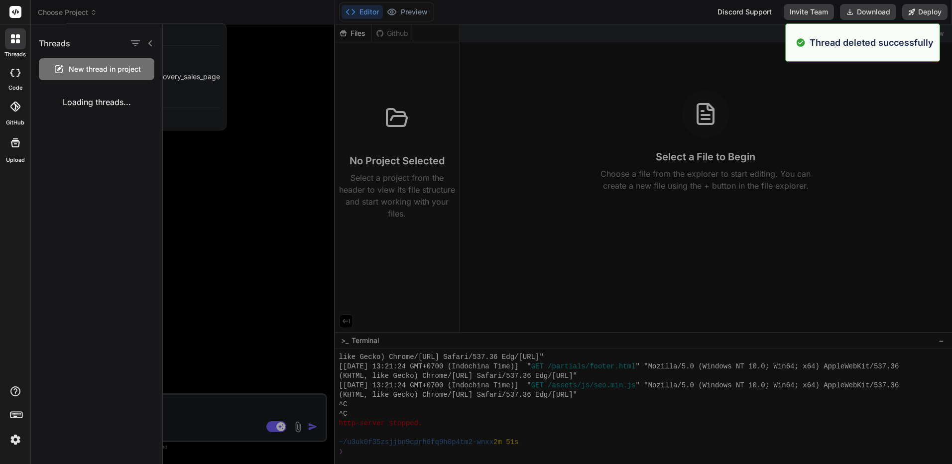
type textarea "x"
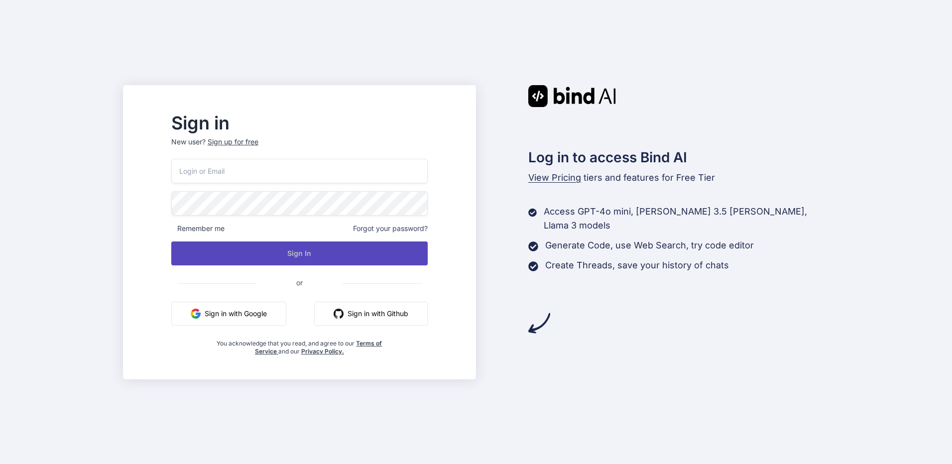
type input "[EMAIL_ADDRESS][DOMAIN_NAME]"
click at [389, 253] on button "Sign In" at bounding box center [299, 253] width 256 height 24
click at [390, 256] on button "Sign In" at bounding box center [299, 253] width 256 height 24
